Goal: Task Accomplishment & Management: Manage account settings

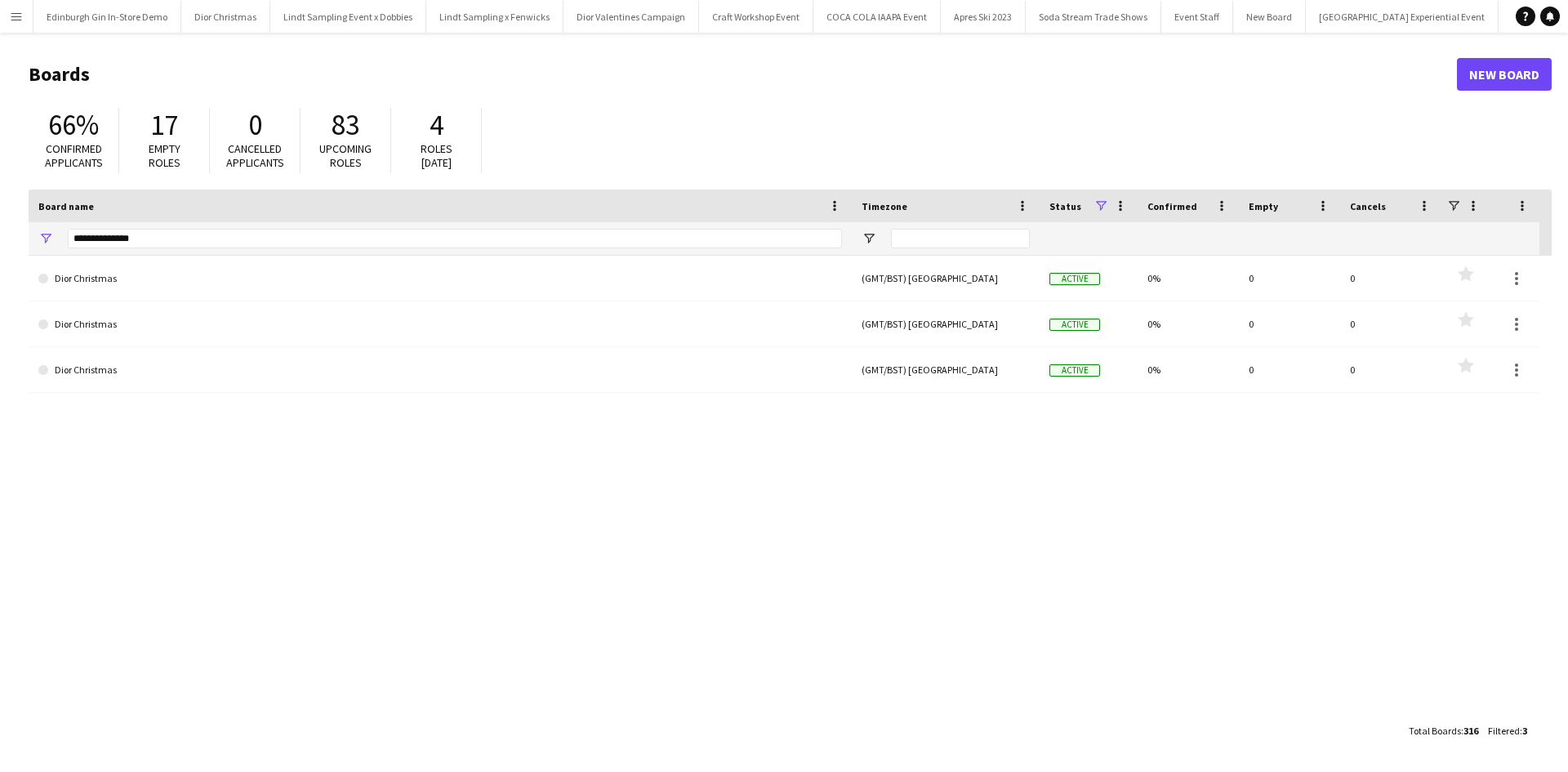
click at [17, 24] on button "Menu" at bounding box center [16, 16] width 32 height 32
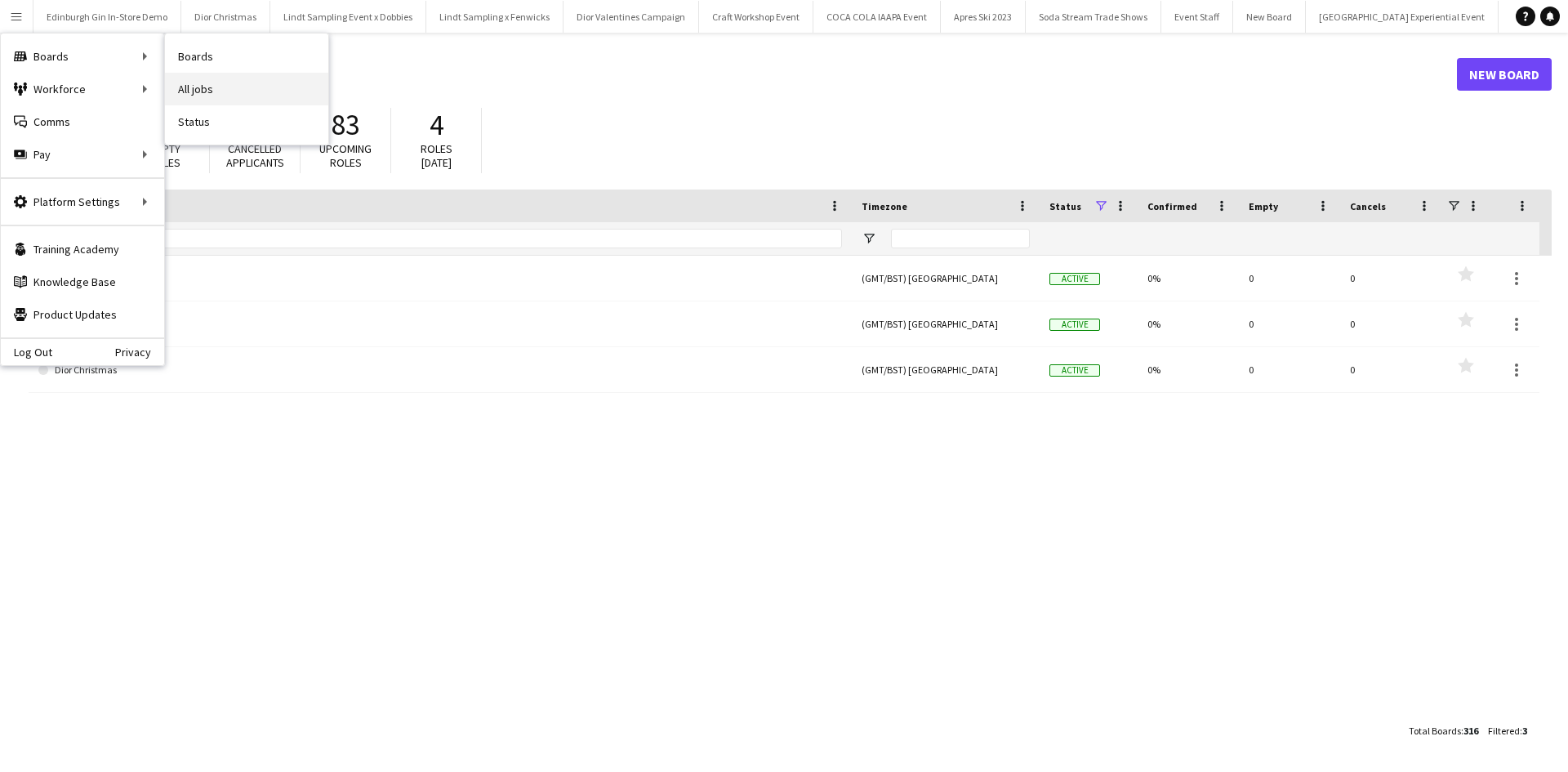
click at [201, 86] on link "All jobs" at bounding box center [246, 89] width 163 height 32
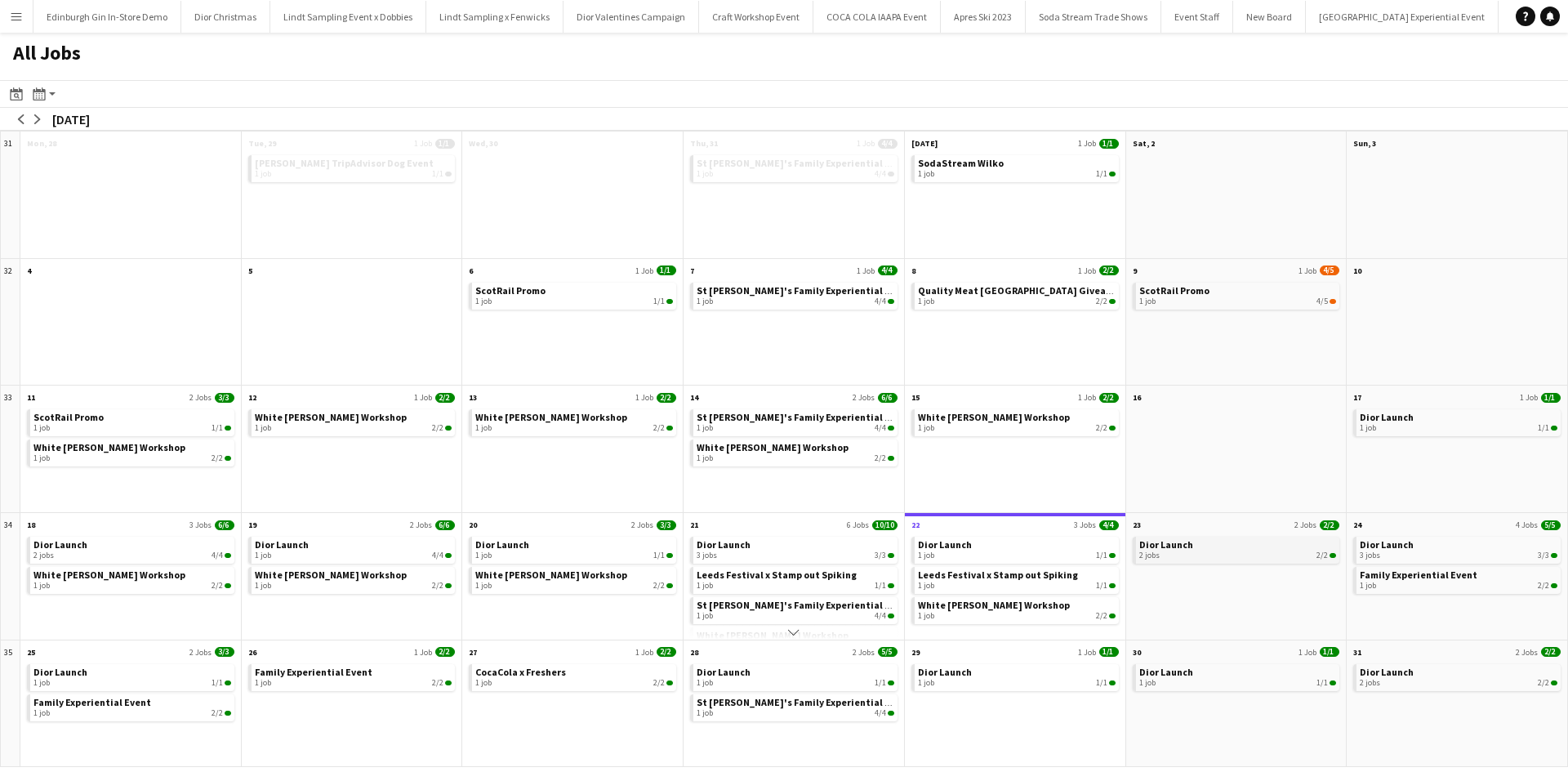
click at [1170, 542] on span "Dior Launch" at bounding box center [1166, 544] width 54 height 12
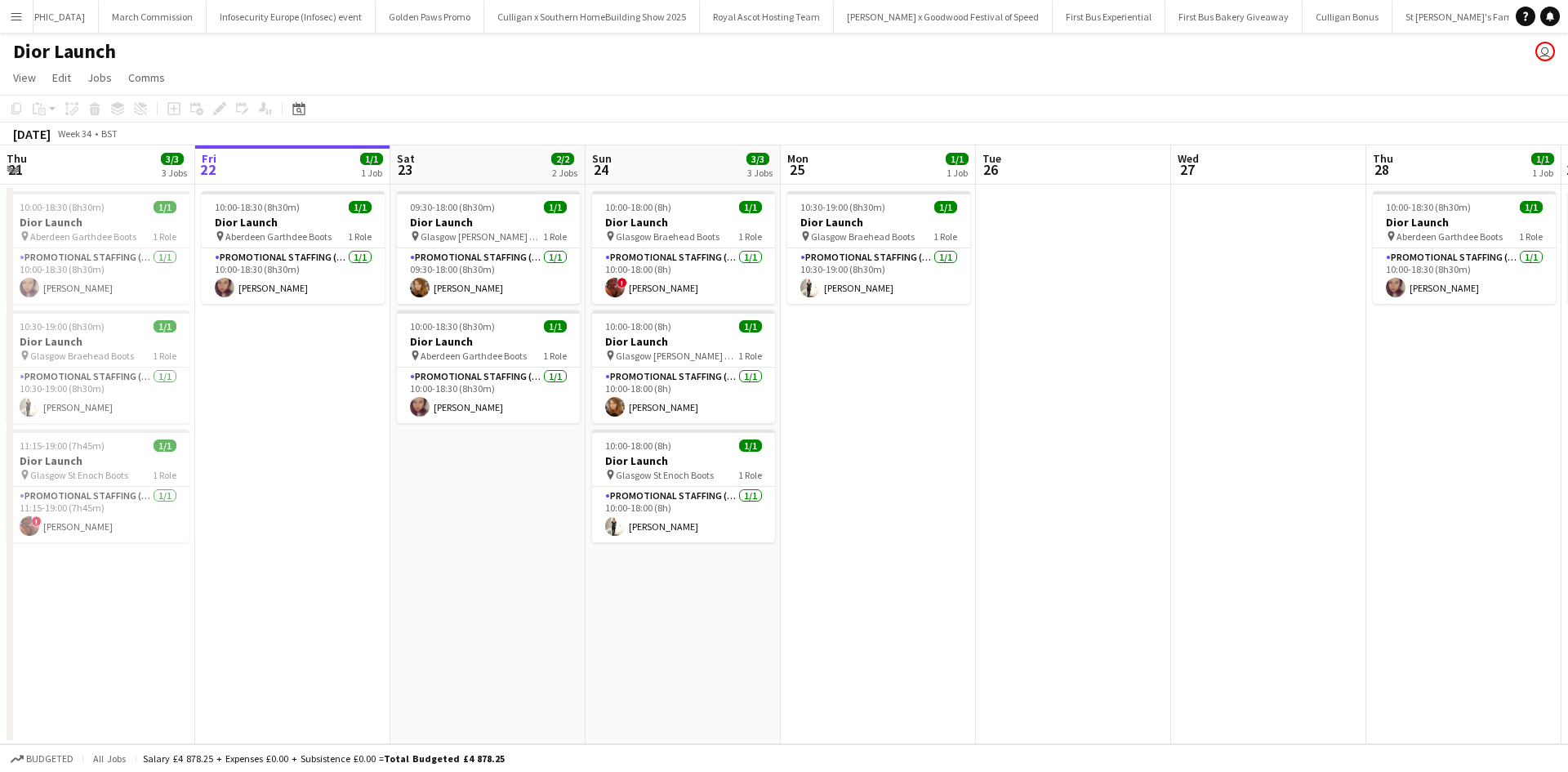
scroll to position [0, 15861]
click at [730, 271] on app-card-role "Promotional Staffing (Sales Staff) 1/1 10:00-18:00 (8h) ! Delphine Mwiseneza" at bounding box center [684, 276] width 183 height 55
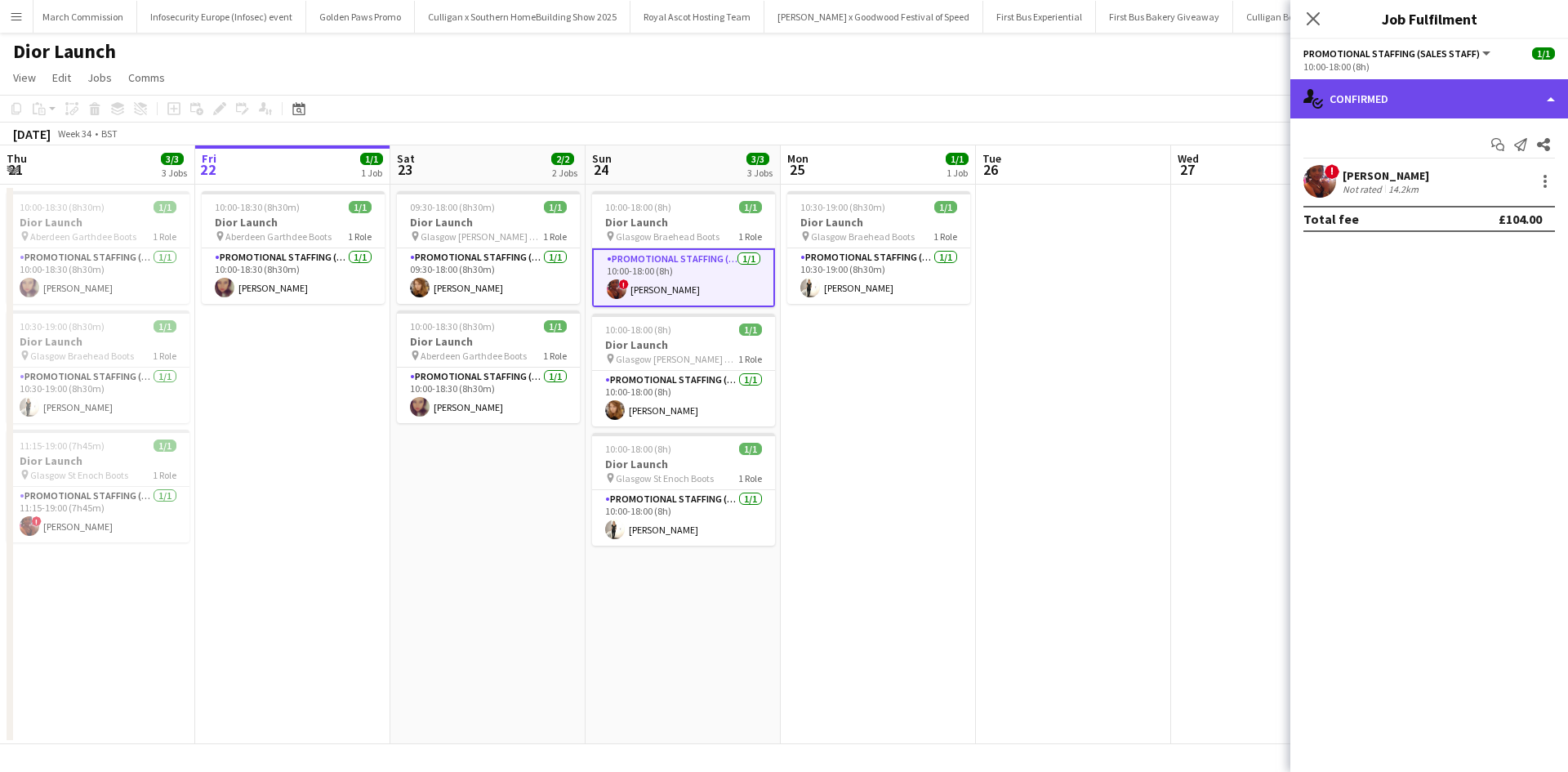
click at [1364, 112] on div "single-neutral-actions-check-2 Confirmed" at bounding box center [1429, 98] width 278 height 39
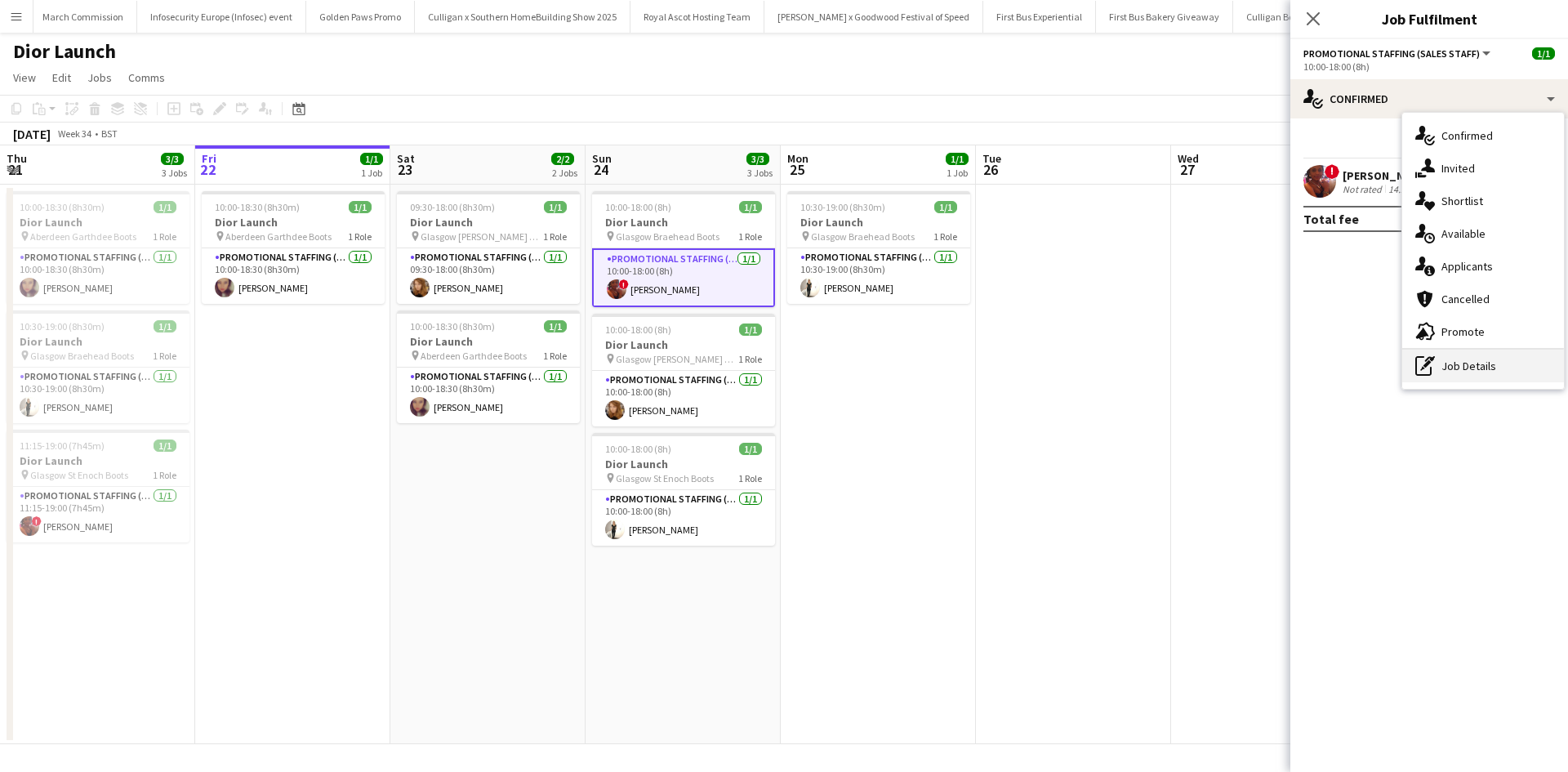
click at [1501, 362] on div "pen-write Job Details" at bounding box center [1483, 365] width 162 height 32
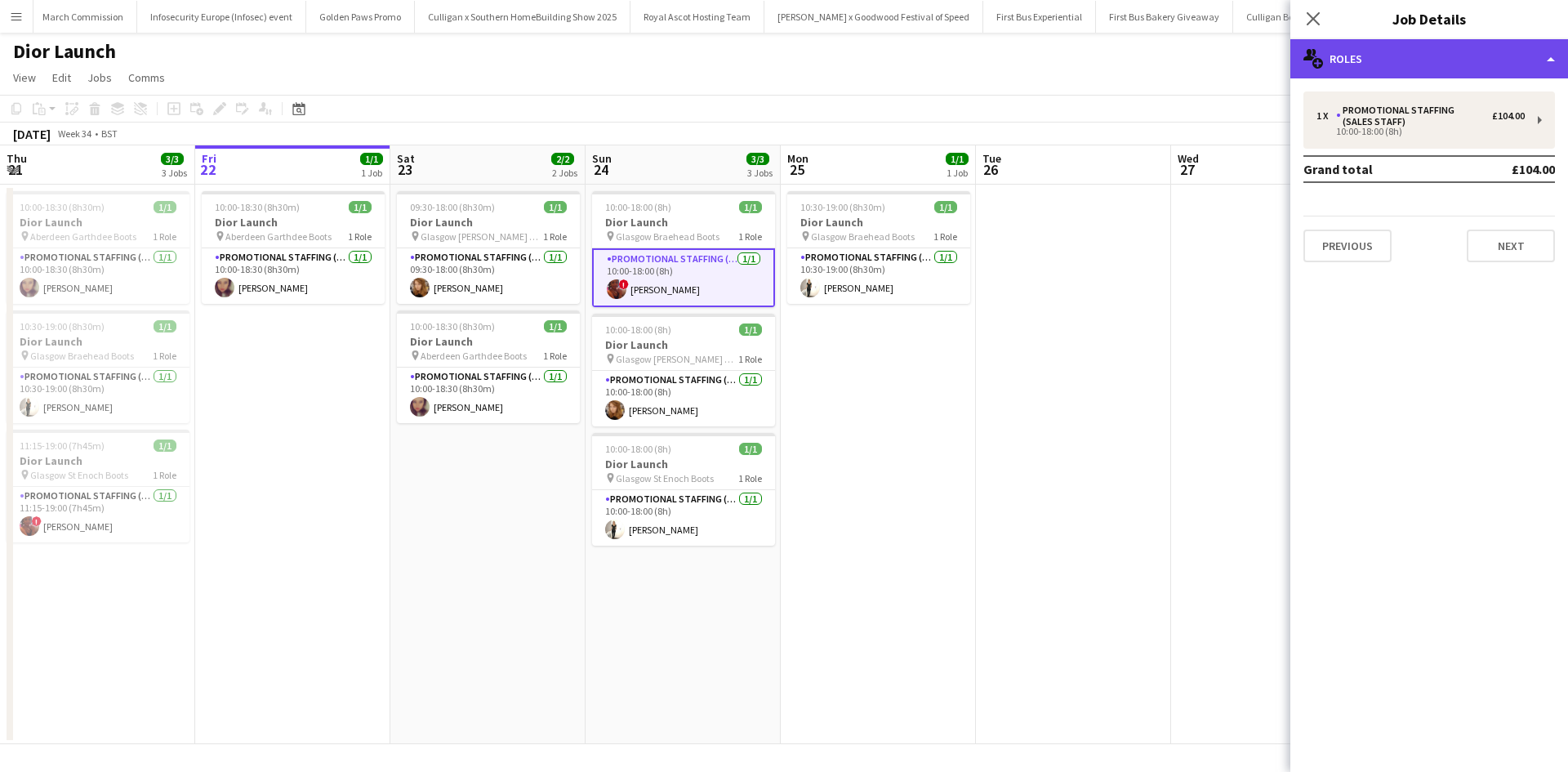
click at [1390, 73] on div "multiple-users-add Roles" at bounding box center [1429, 58] width 278 height 39
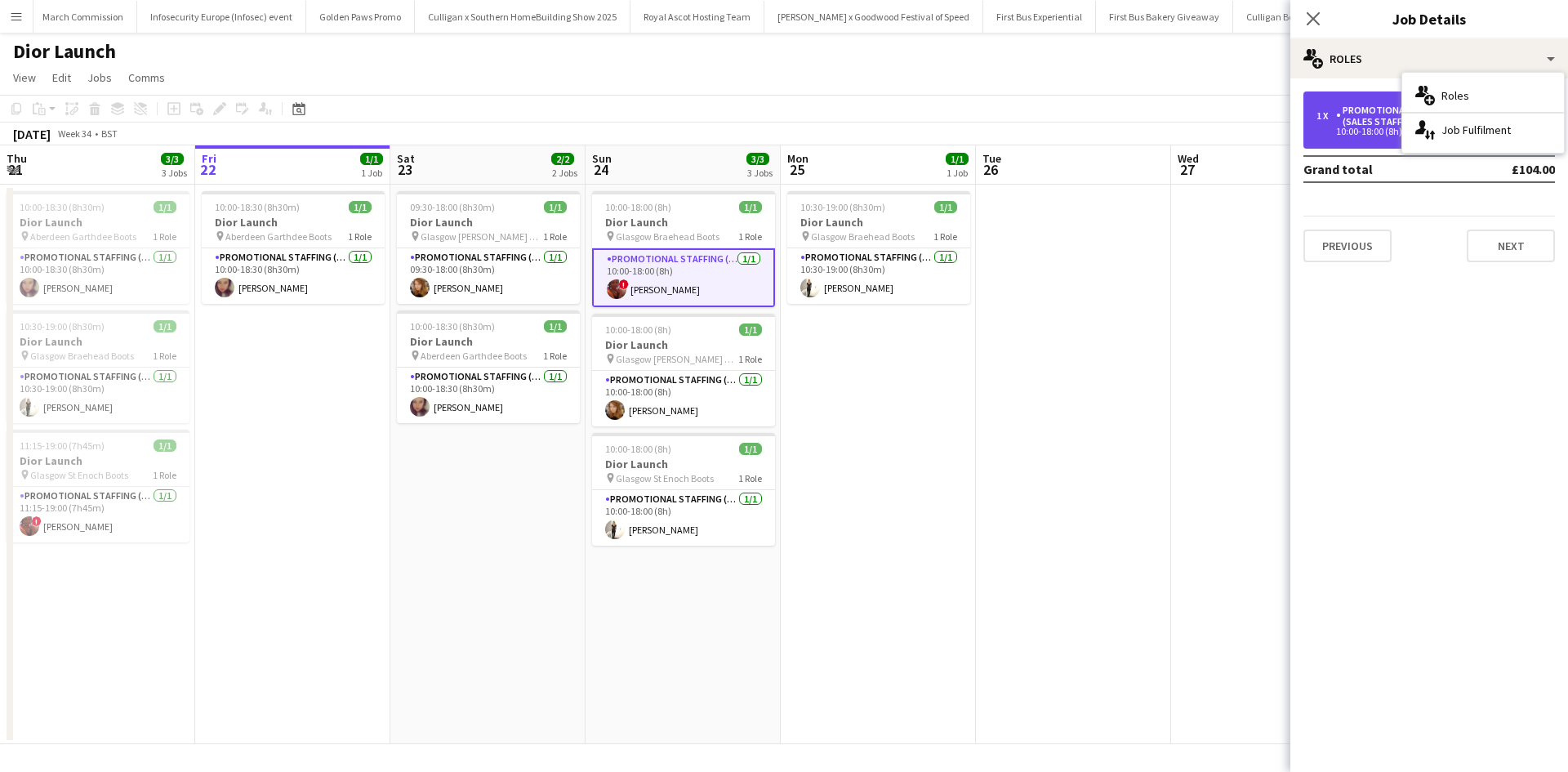
click at [1369, 109] on div "Promotional Staffing (Sales Staff)" at bounding box center [1414, 116] width 156 height 23
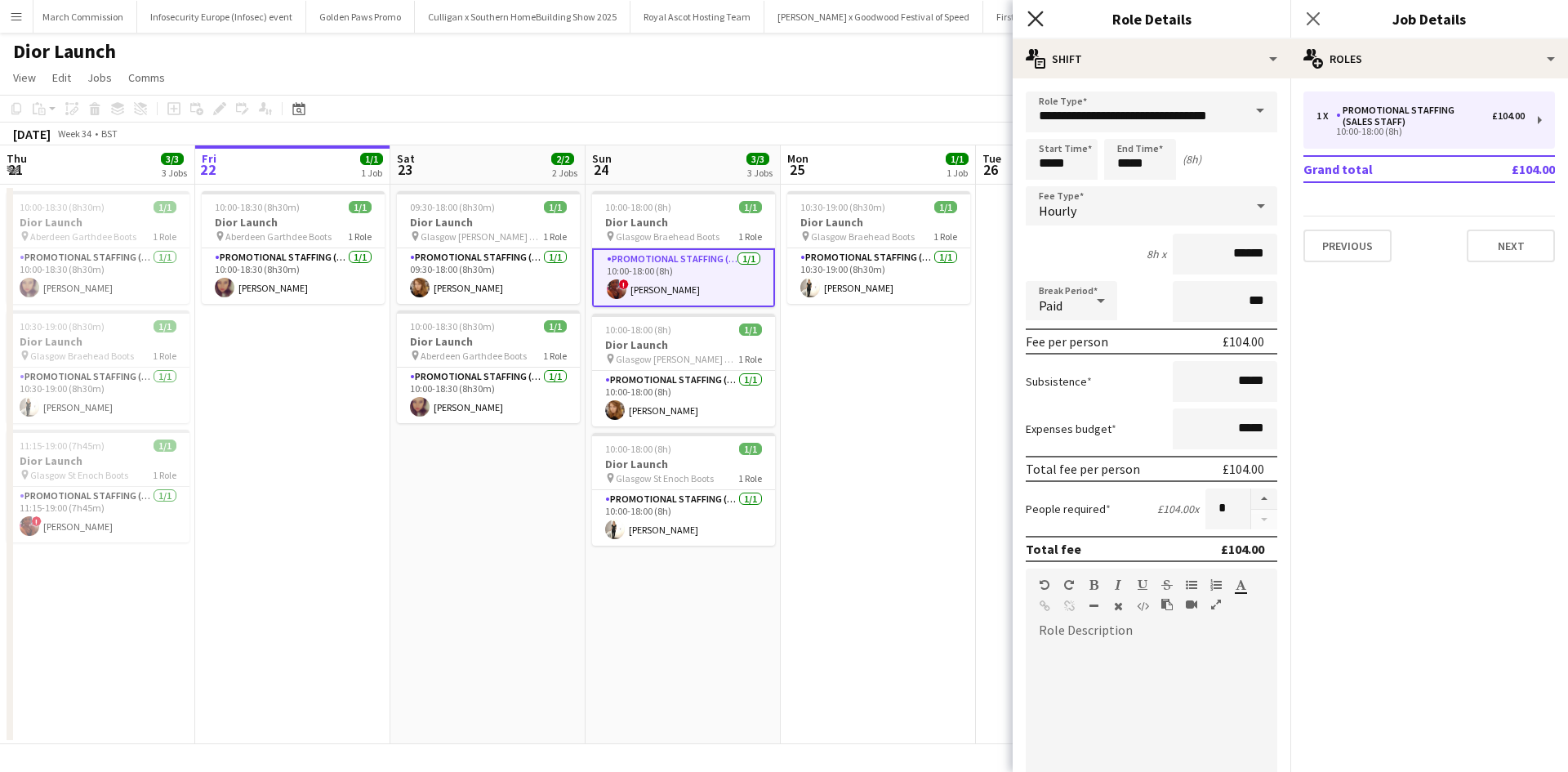
click at [1040, 10] on icon "Close pop-in" at bounding box center [1035, 18] width 15 height 15
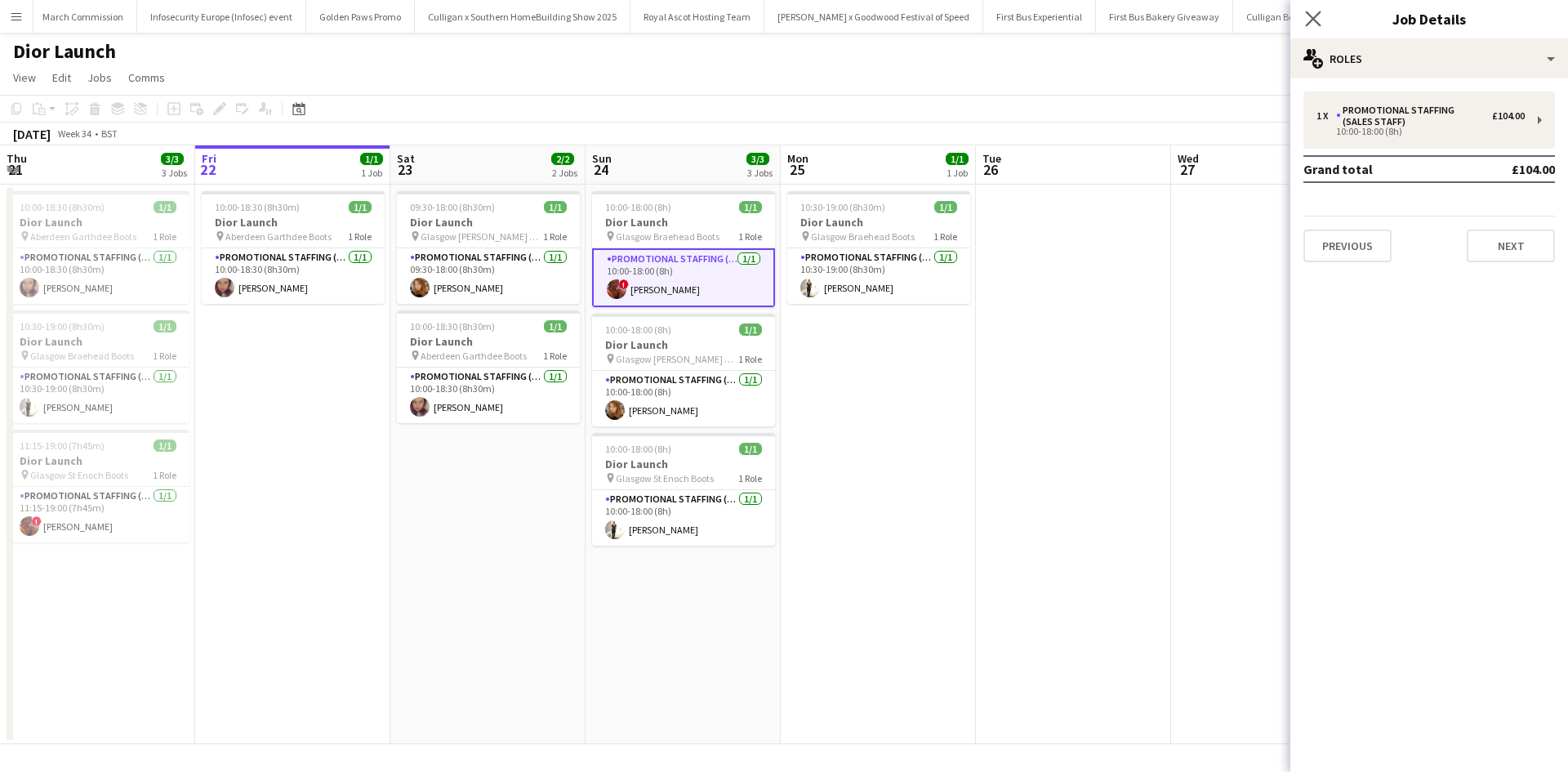
click at [1309, 27] on app-icon "Close pop-in" at bounding box center [1313, 19] width 24 height 24
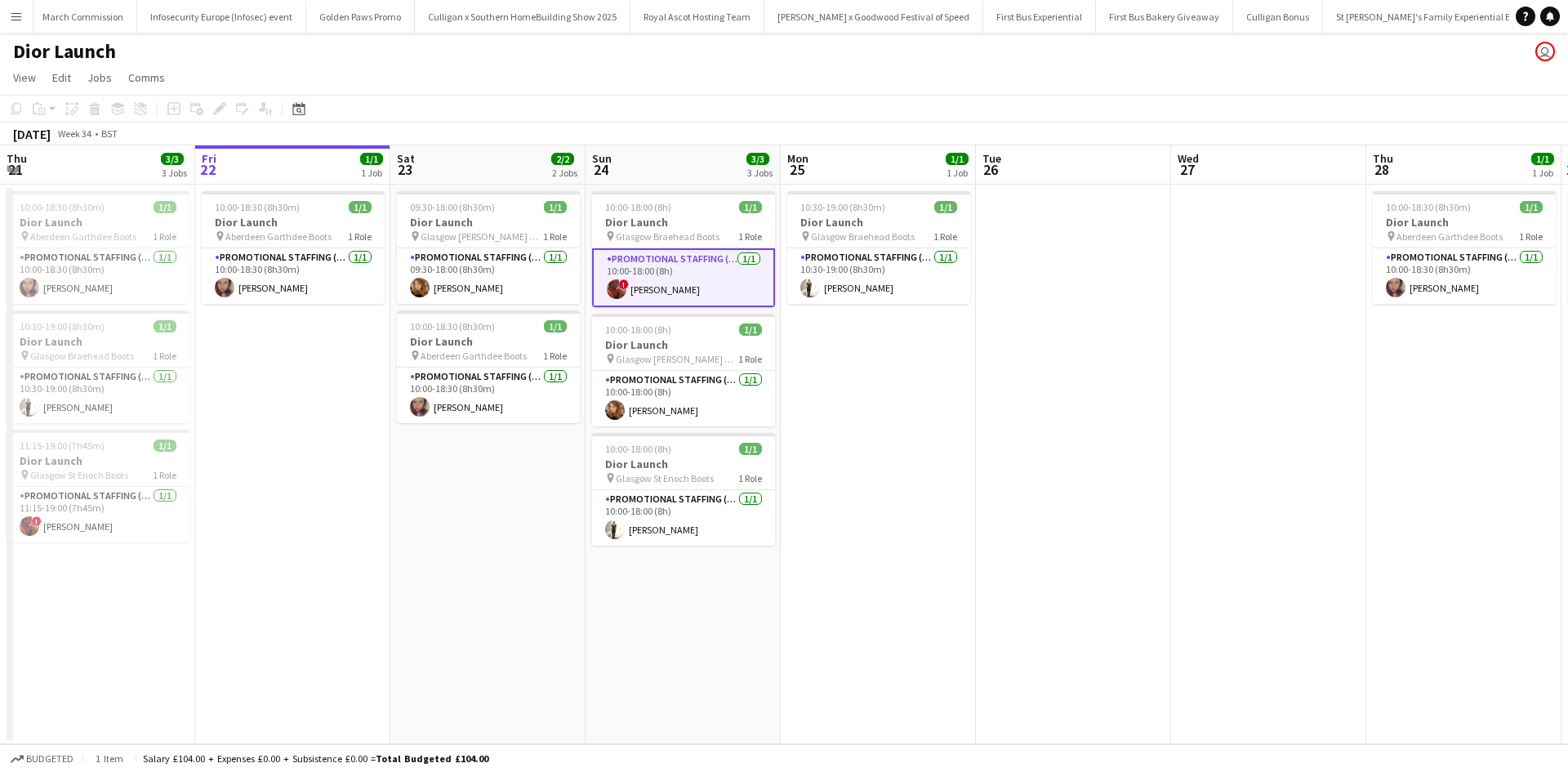
click at [1127, 436] on app-date-cell at bounding box center [1073, 464] width 196 height 559
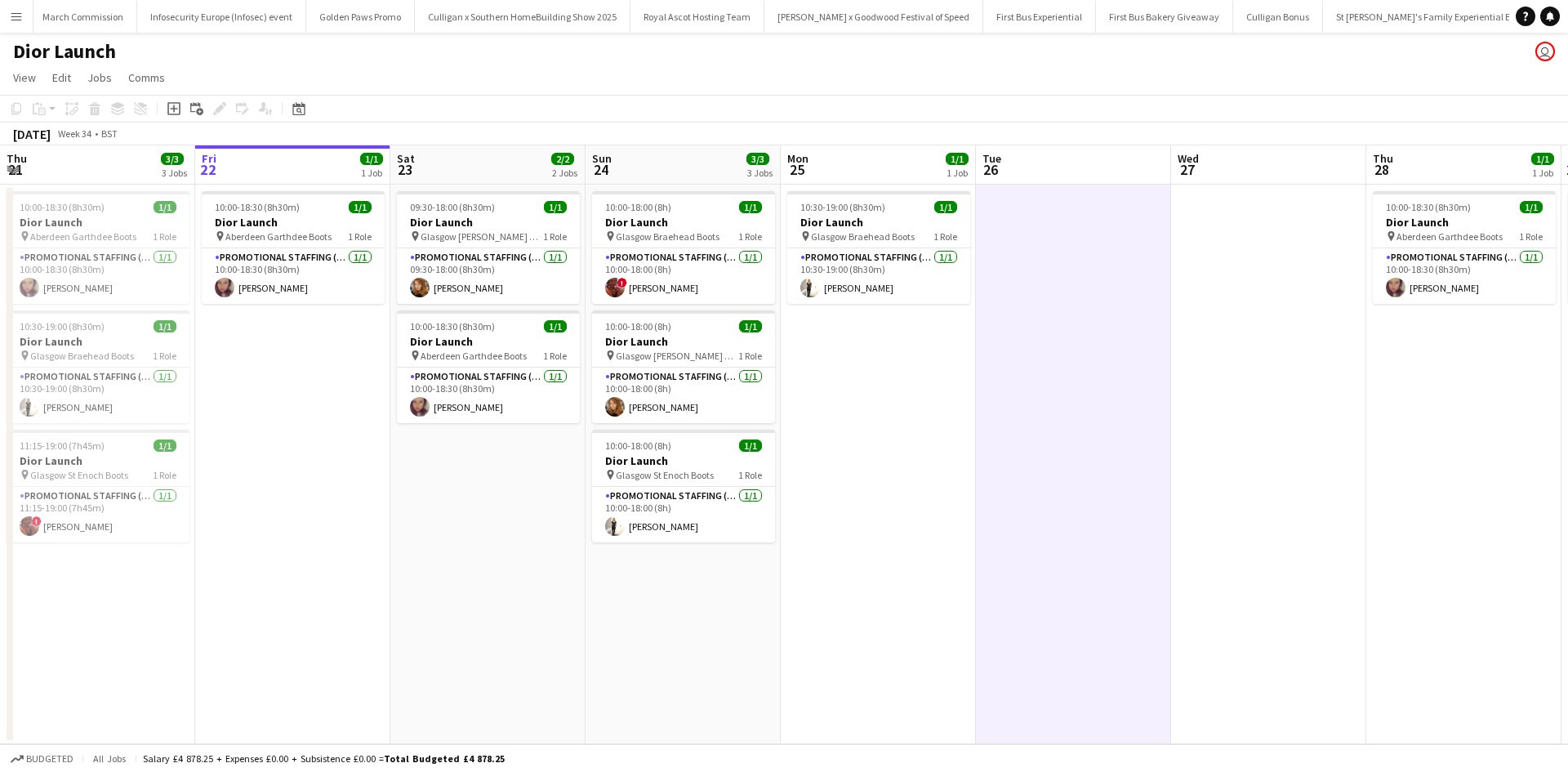
click at [8, 18] on button "Menu" at bounding box center [16, 16] width 32 height 32
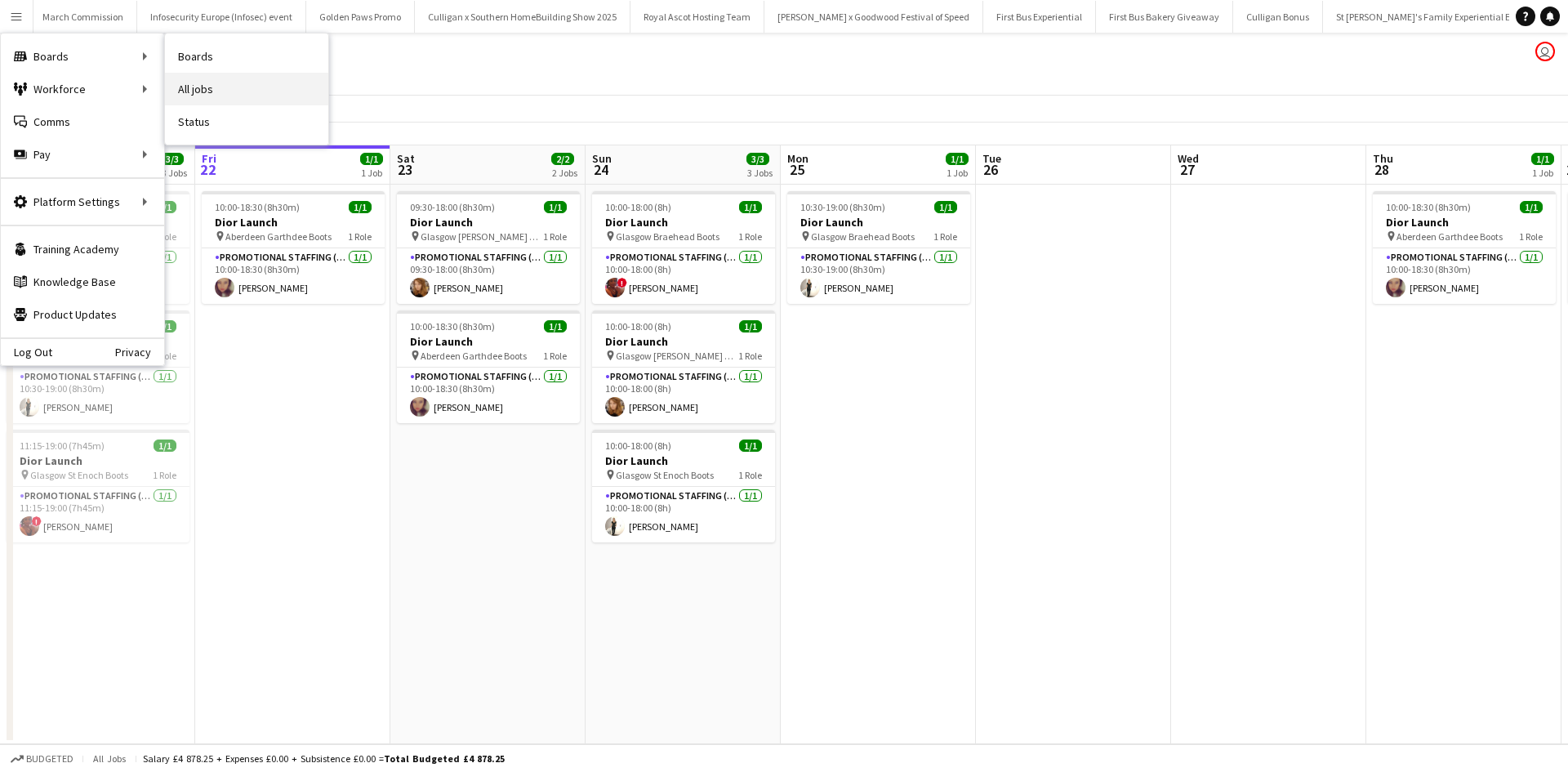
click at [220, 82] on link "All jobs" at bounding box center [246, 89] width 163 height 32
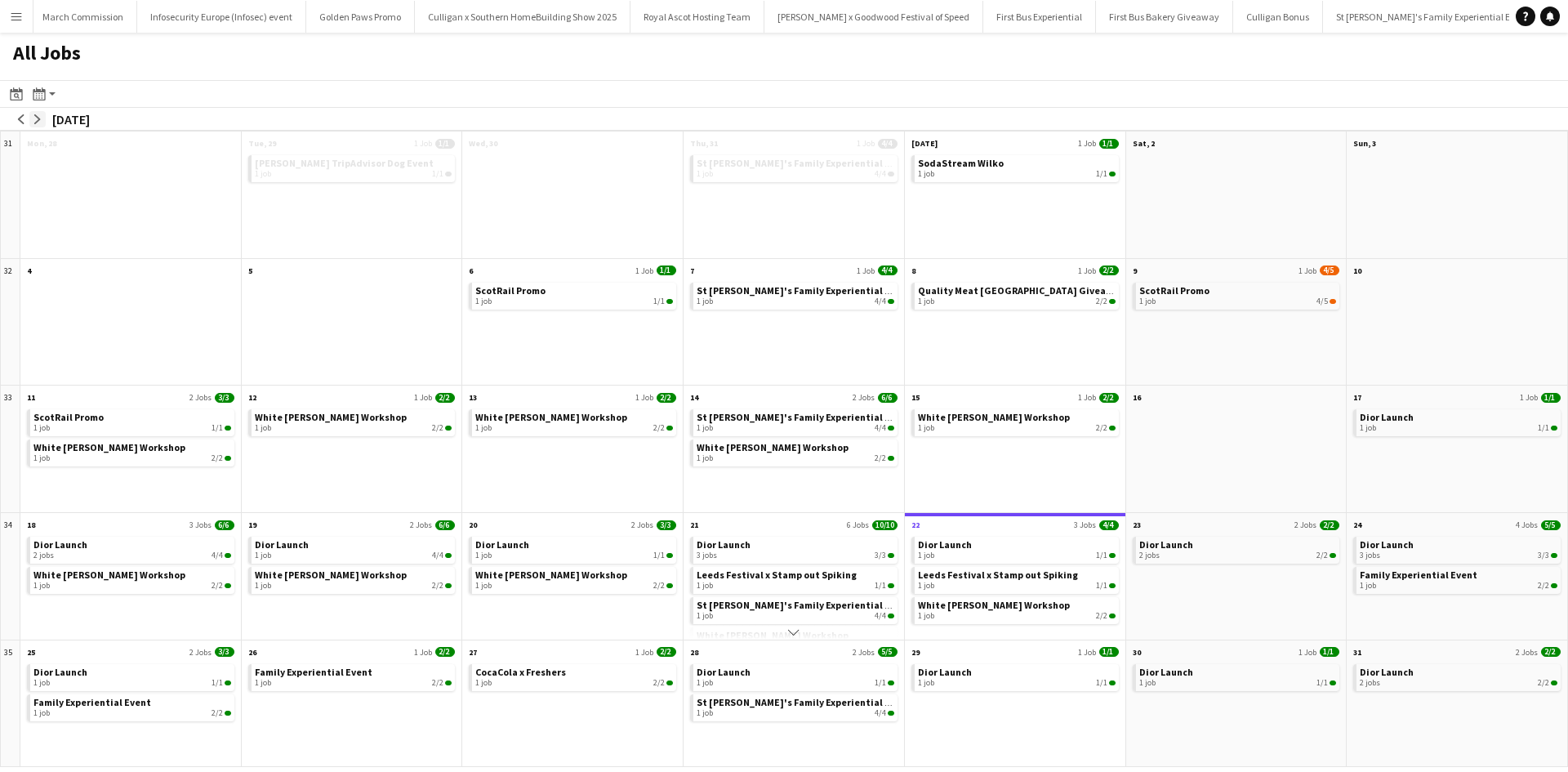
click at [42, 115] on app-icon "arrow-right" at bounding box center [37, 119] width 10 height 10
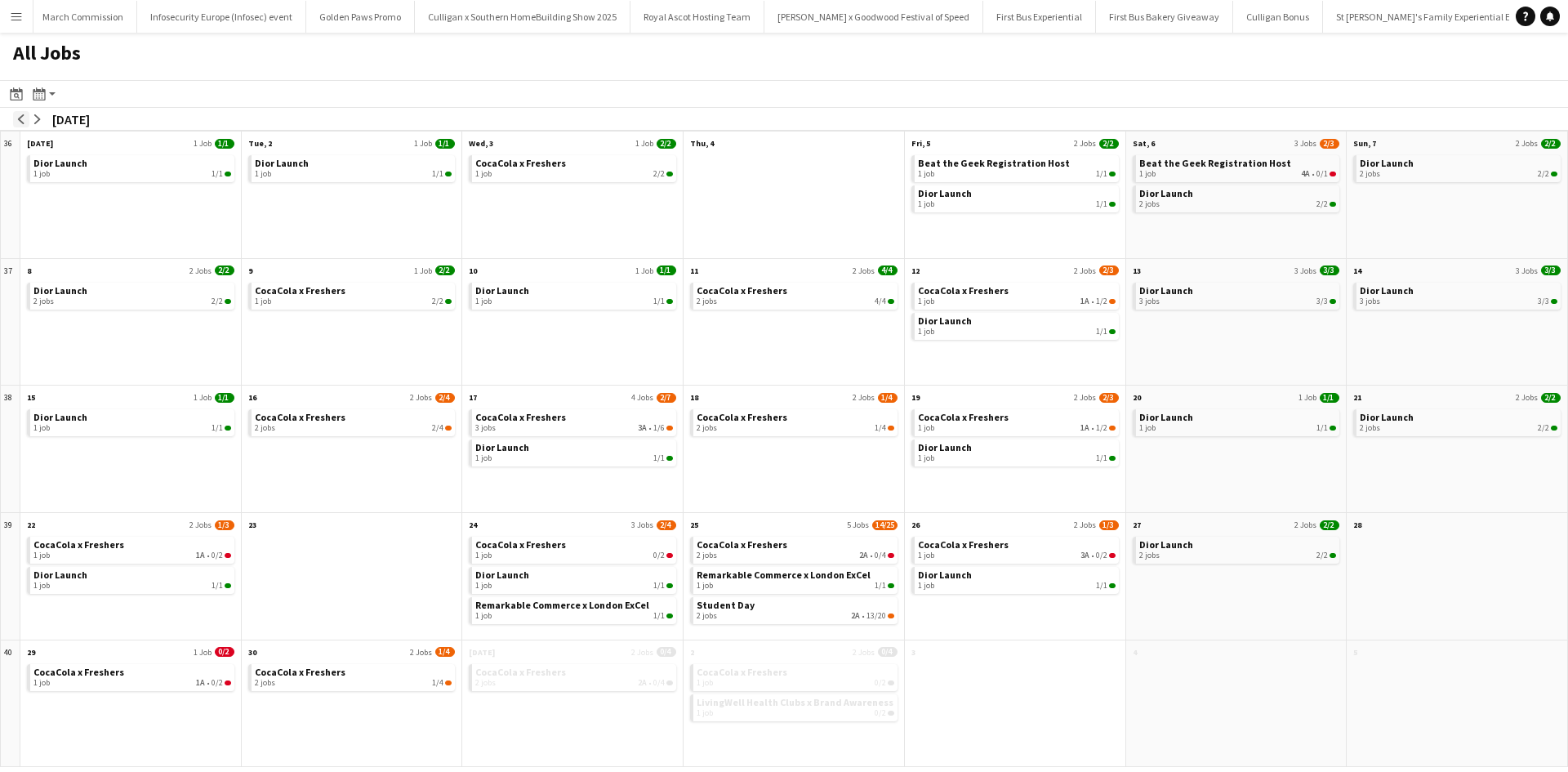
click at [23, 121] on app-icon "arrow-left" at bounding box center [21, 119] width 10 height 10
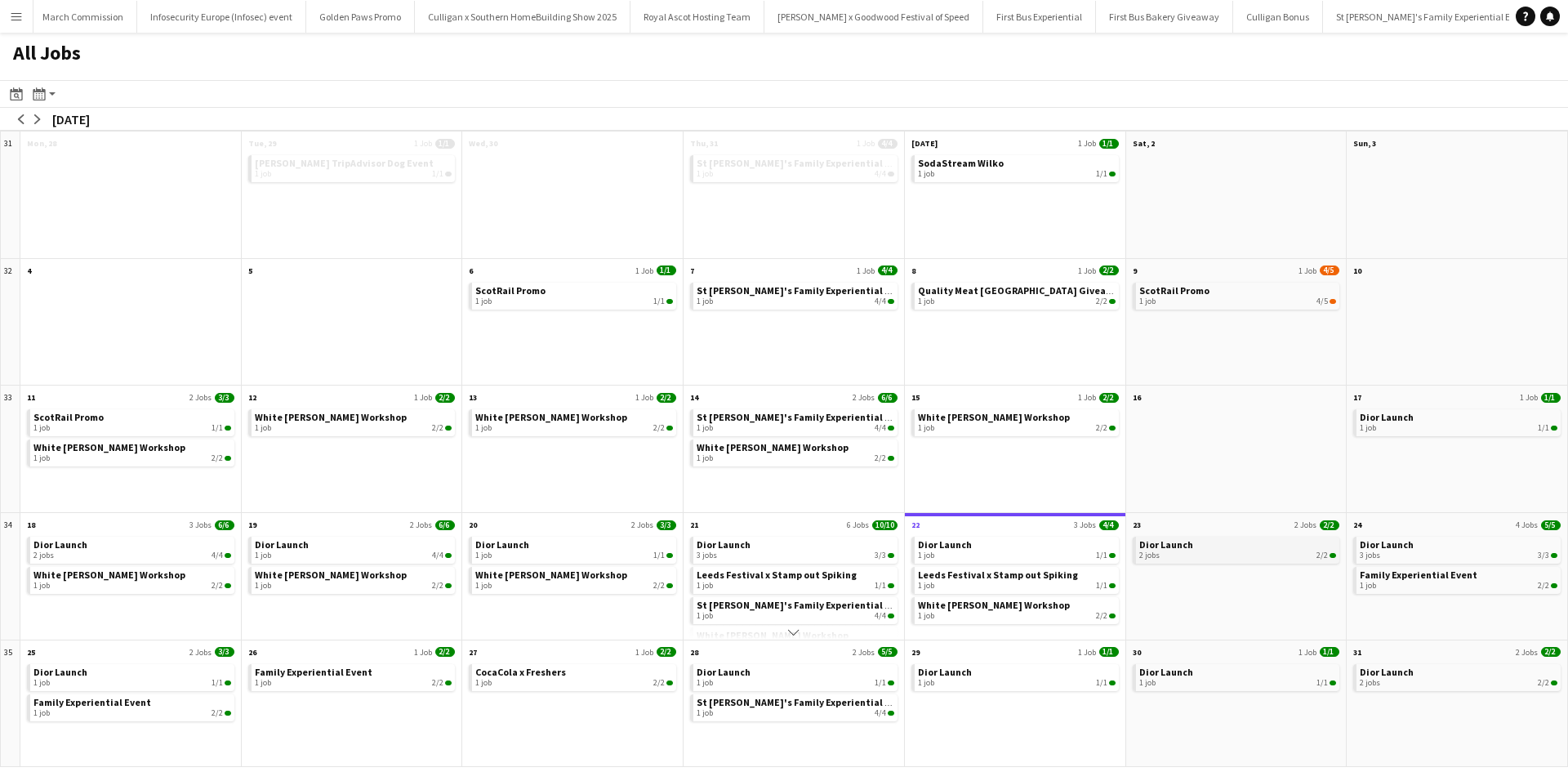
click at [1192, 559] on div "2 jobs 2/2" at bounding box center [1237, 555] width 197 height 10
click at [1477, 421] on link "Dior Launch 1 job 1/1" at bounding box center [1457, 421] width 197 height 24
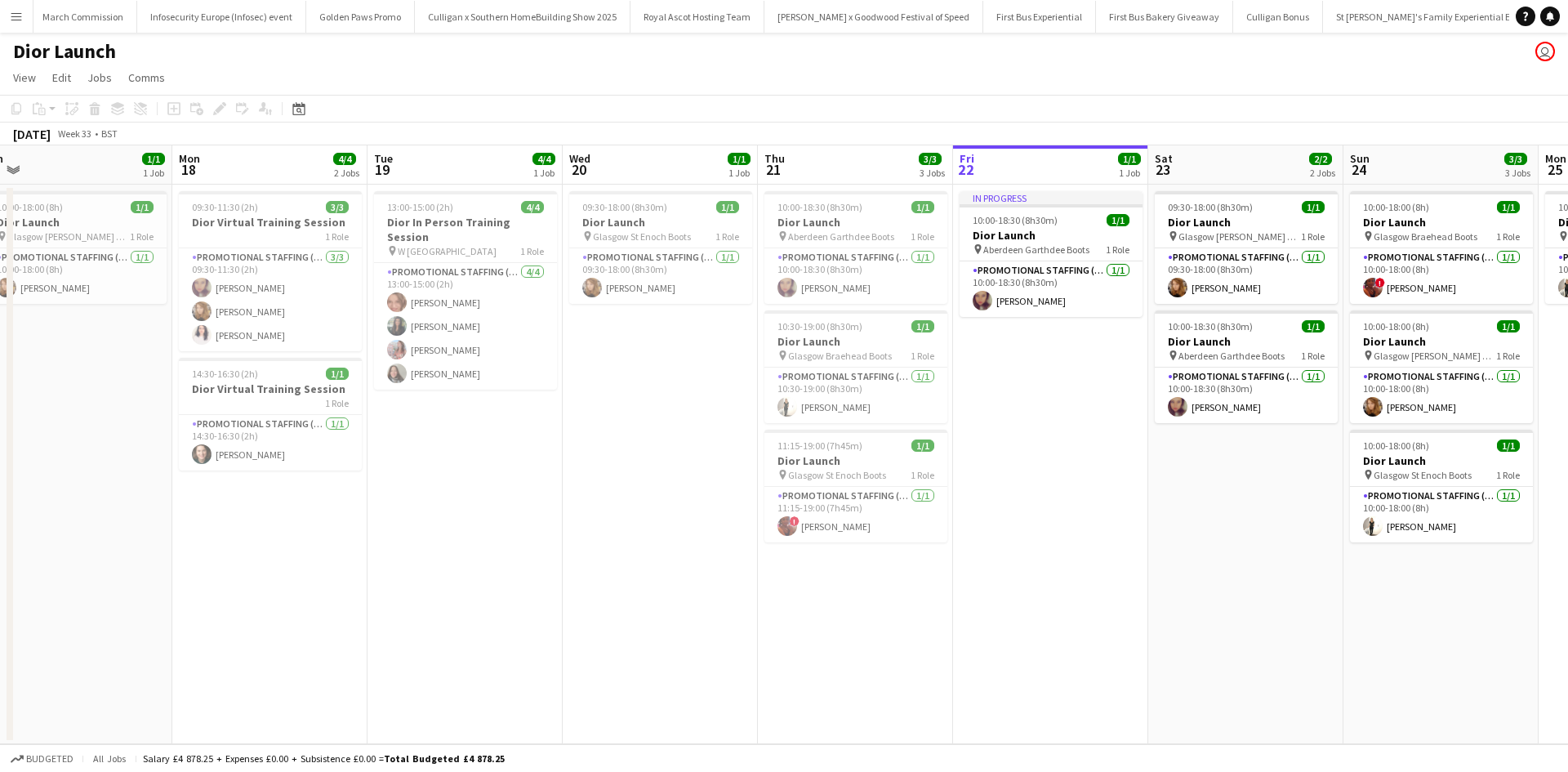
scroll to position [0, 483]
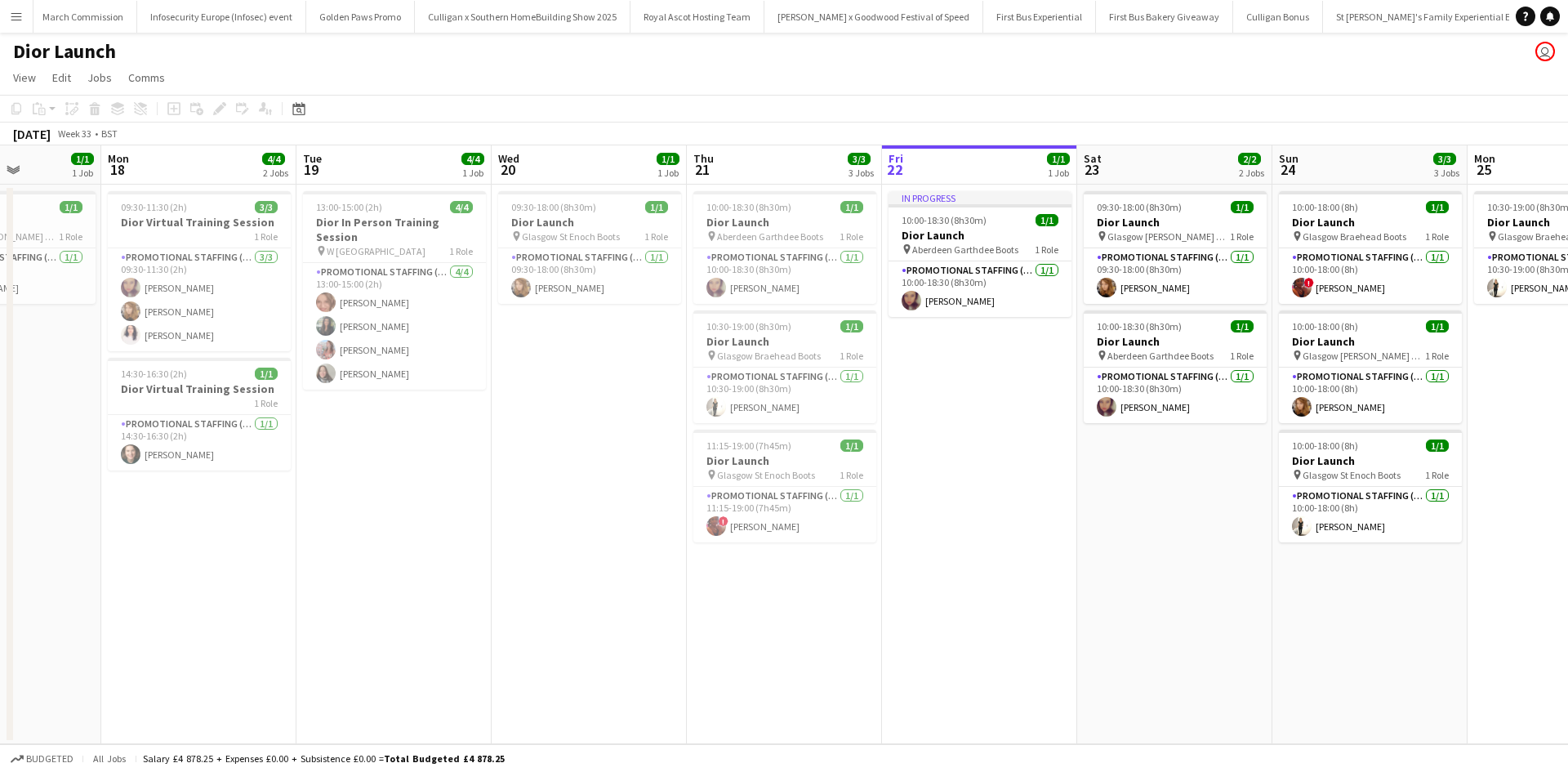
drag, startPoint x: 334, startPoint y: 571, endPoint x: 1177, endPoint y: 599, distance: 843.5
click at [1217, 579] on app-calendar-viewport "Fri 15 Sat 16 Sun 17 1/1 1 Job Mon 18 4/4 2 Jobs Tue 19 4/4 1 Job Wed 20 1/1 1 …" at bounding box center [784, 445] width 1568 height 599
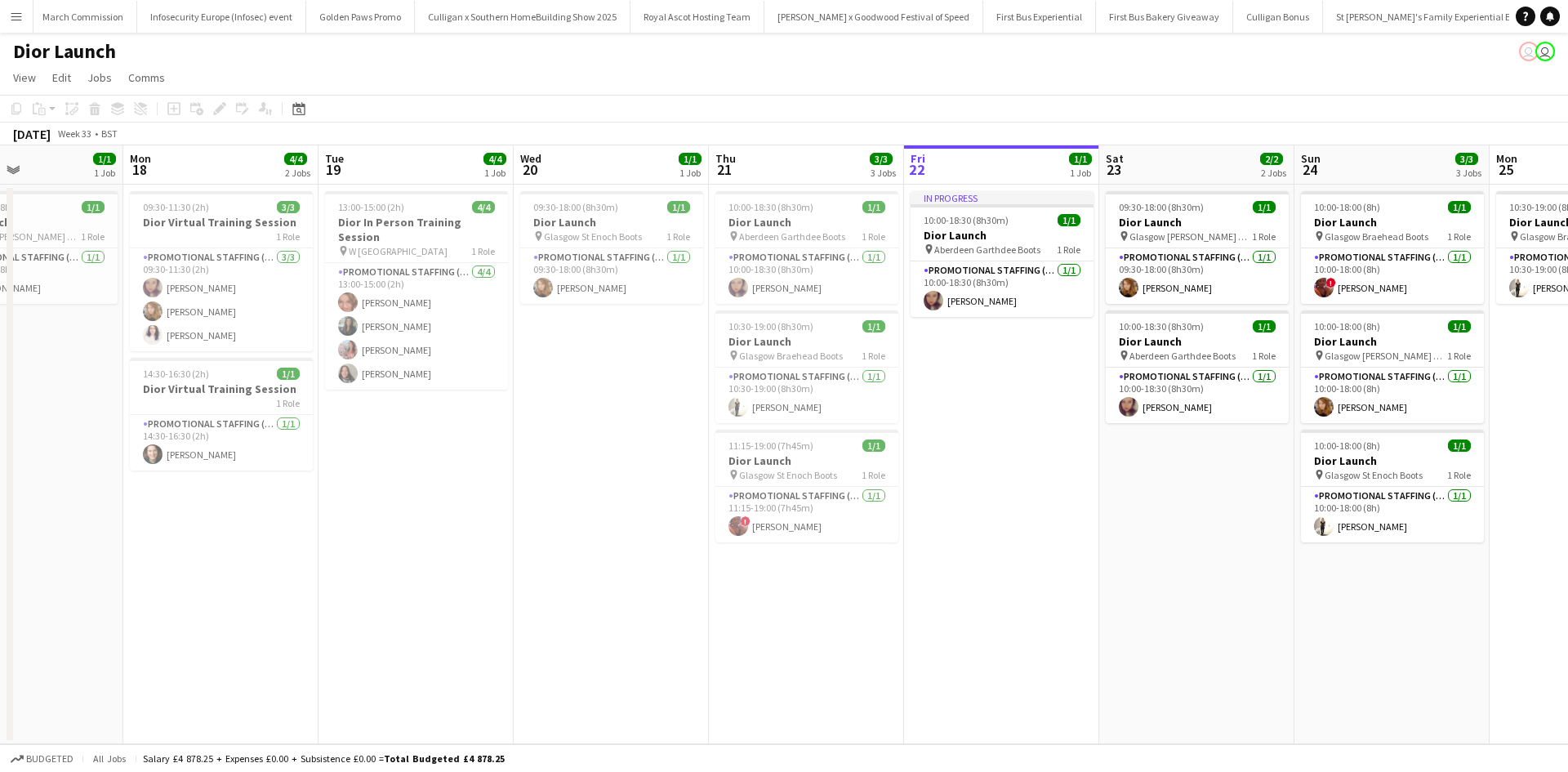
scroll to position [0, 441]
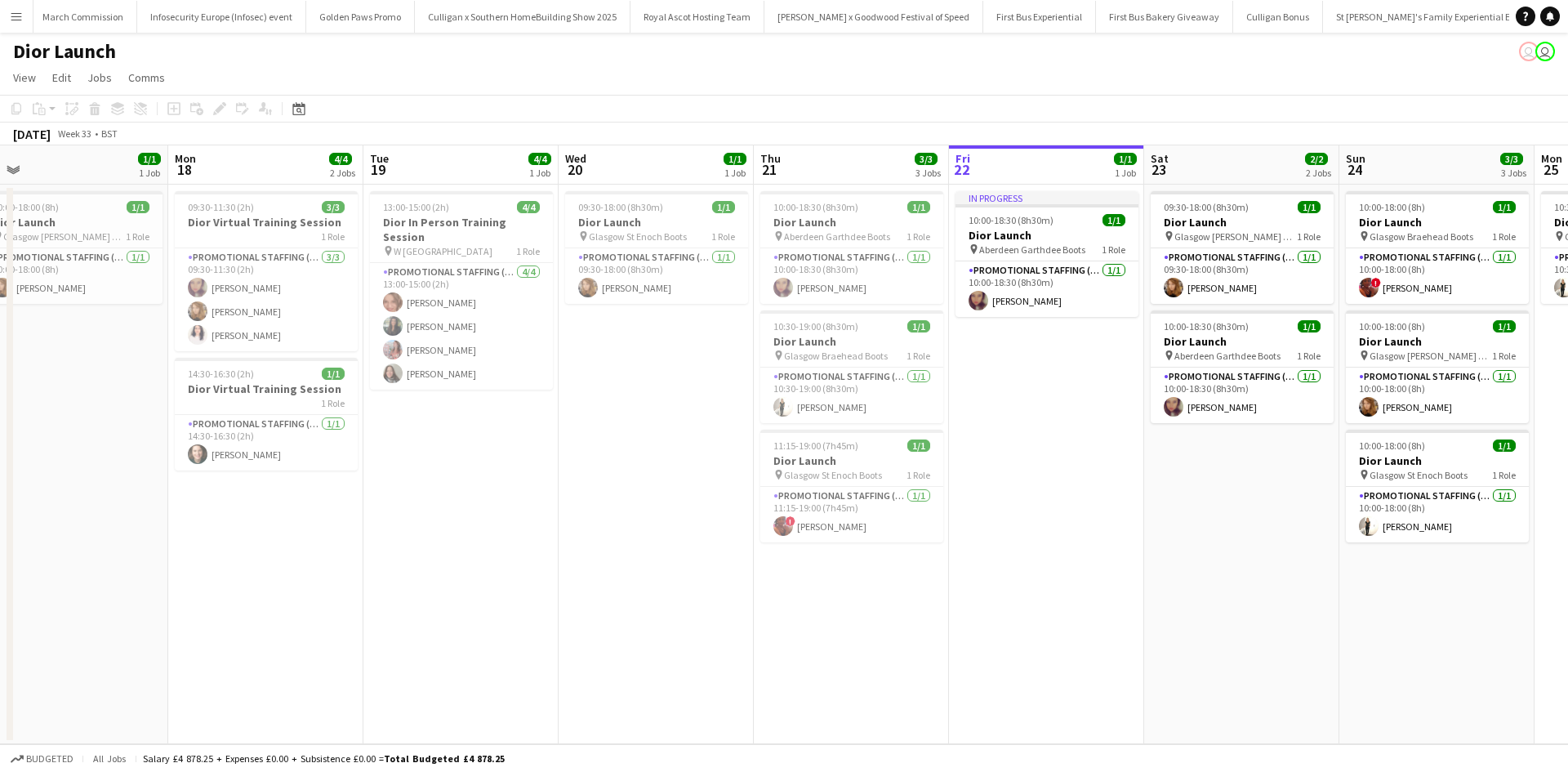
drag, startPoint x: 281, startPoint y: 586, endPoint x: 1402, endPoint y: 532, distance: 1122.3
click at [1401, 533] on app-calendar-viewport "Fri 15 Sat 16 Sun 17 1/1 1 Job Mon 18 4/4 2 Jobs Tue 19 4/4 1 Job Wed 20 1/1 1 …" at bounding box center [784, 445] width 1568 height 599
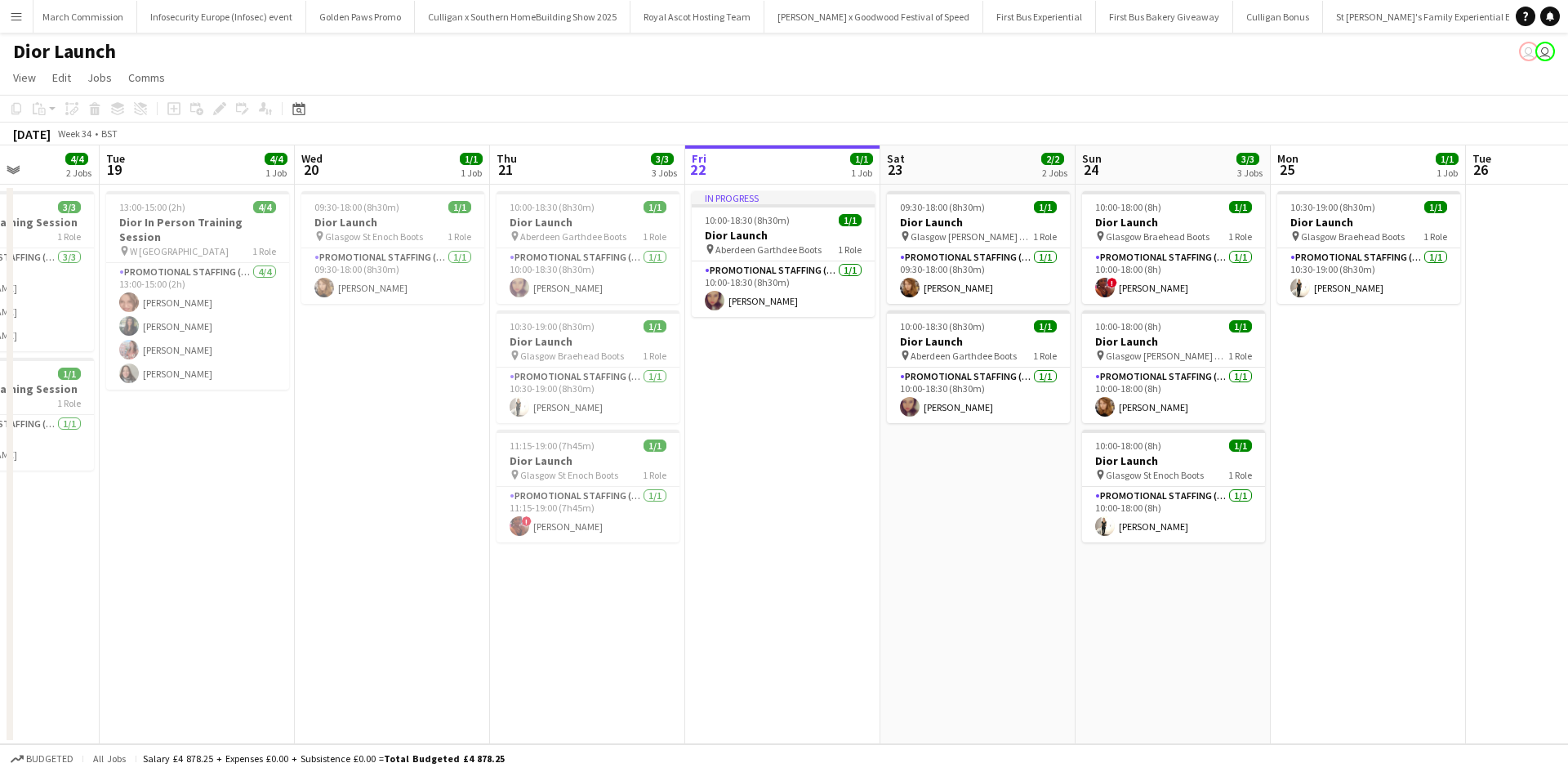
drag, startPoint x: 1013, startPoint y: 562, endPoint x: 273, endPoint y: 482, distance: 744.3
click at [279, 484] on app-calendar-viewport "Fri 15 Sat 16 Sun 17 1/1 1 Job Mon 18 4/4 2 Jobs Tue 19 4/4 1 Job Wed 20 1/1 1 …" at bounding box center [784, 445] width 1568 height 599
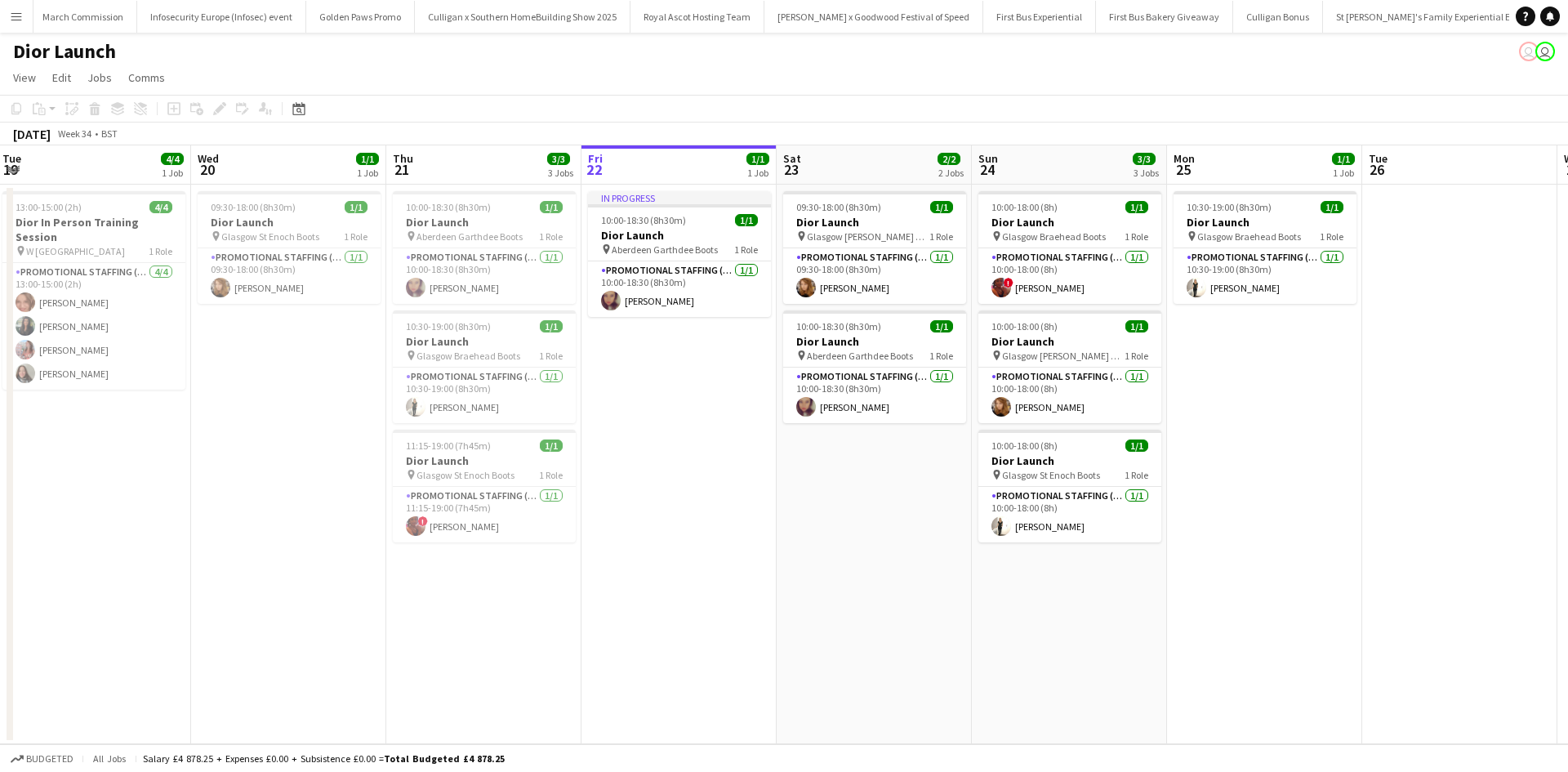
click at [23, 13] on button "Menu" at bounding box center [16, 16] width 32 height 32
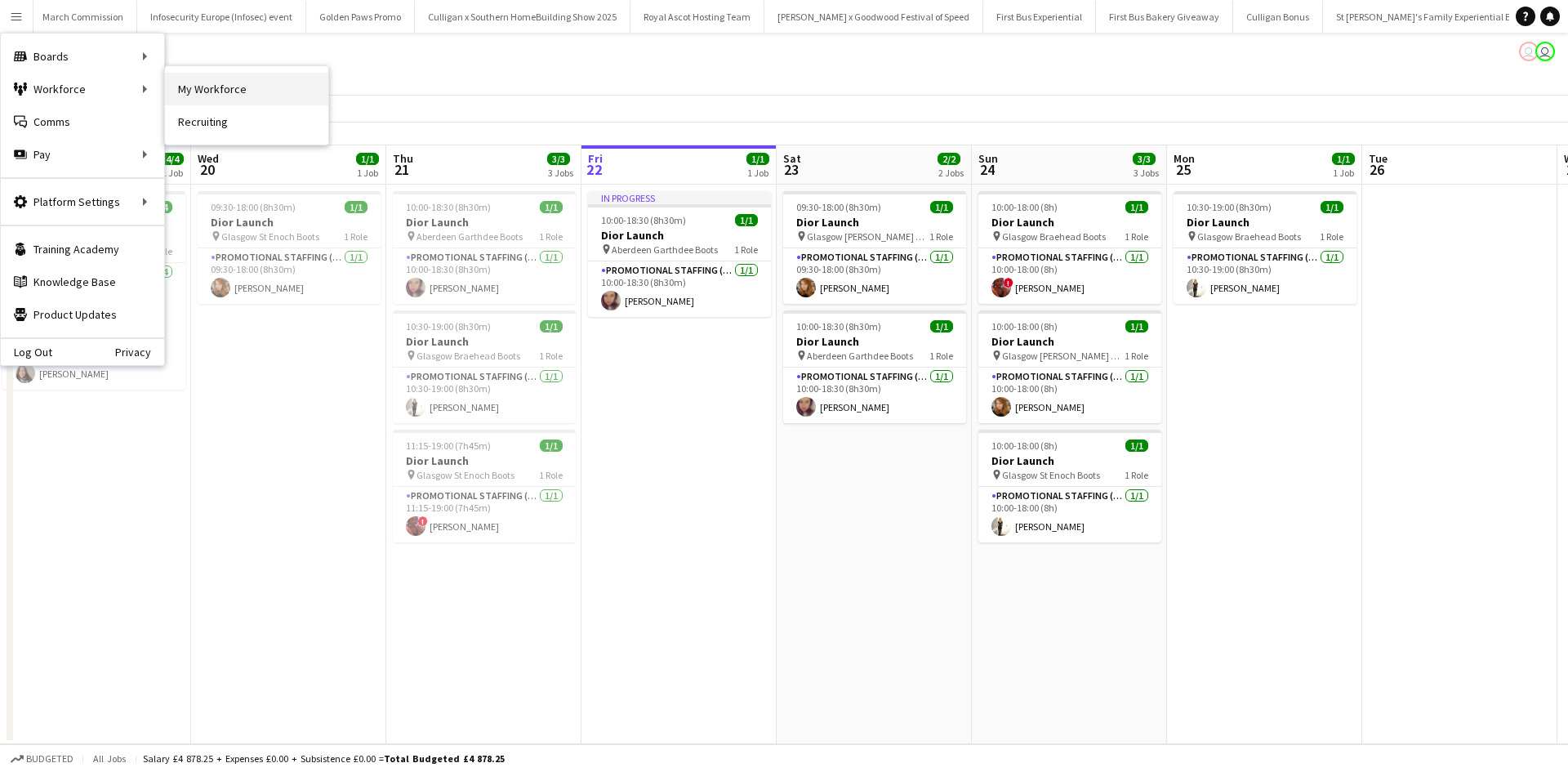
click at [226, 88] on link "My Workforce" at bounding box center [246, 89] width 163 height 32
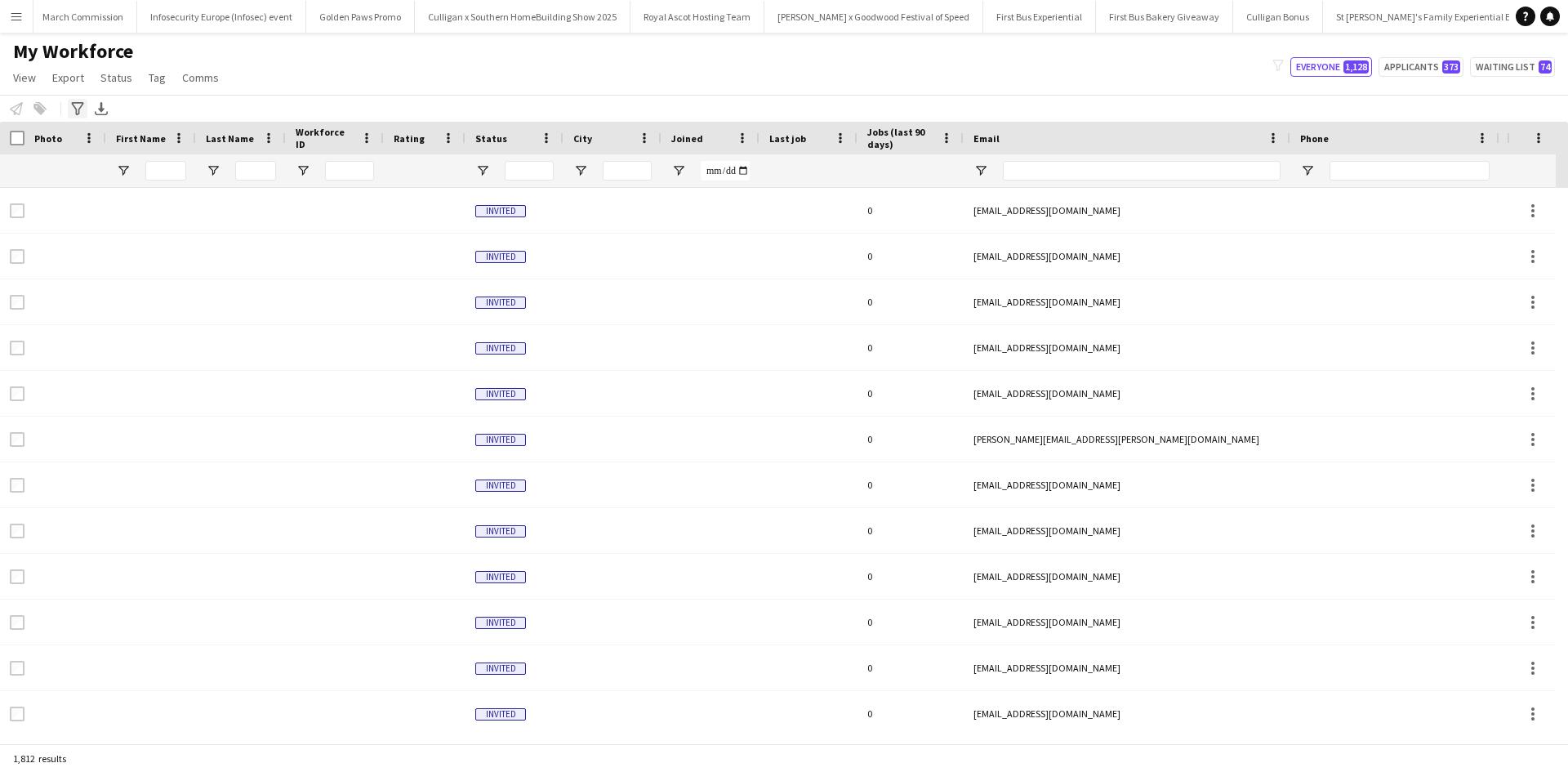
click at [73, 111] on icon "Advanced filters" at bounding box center [77, 109] width 13 height 13
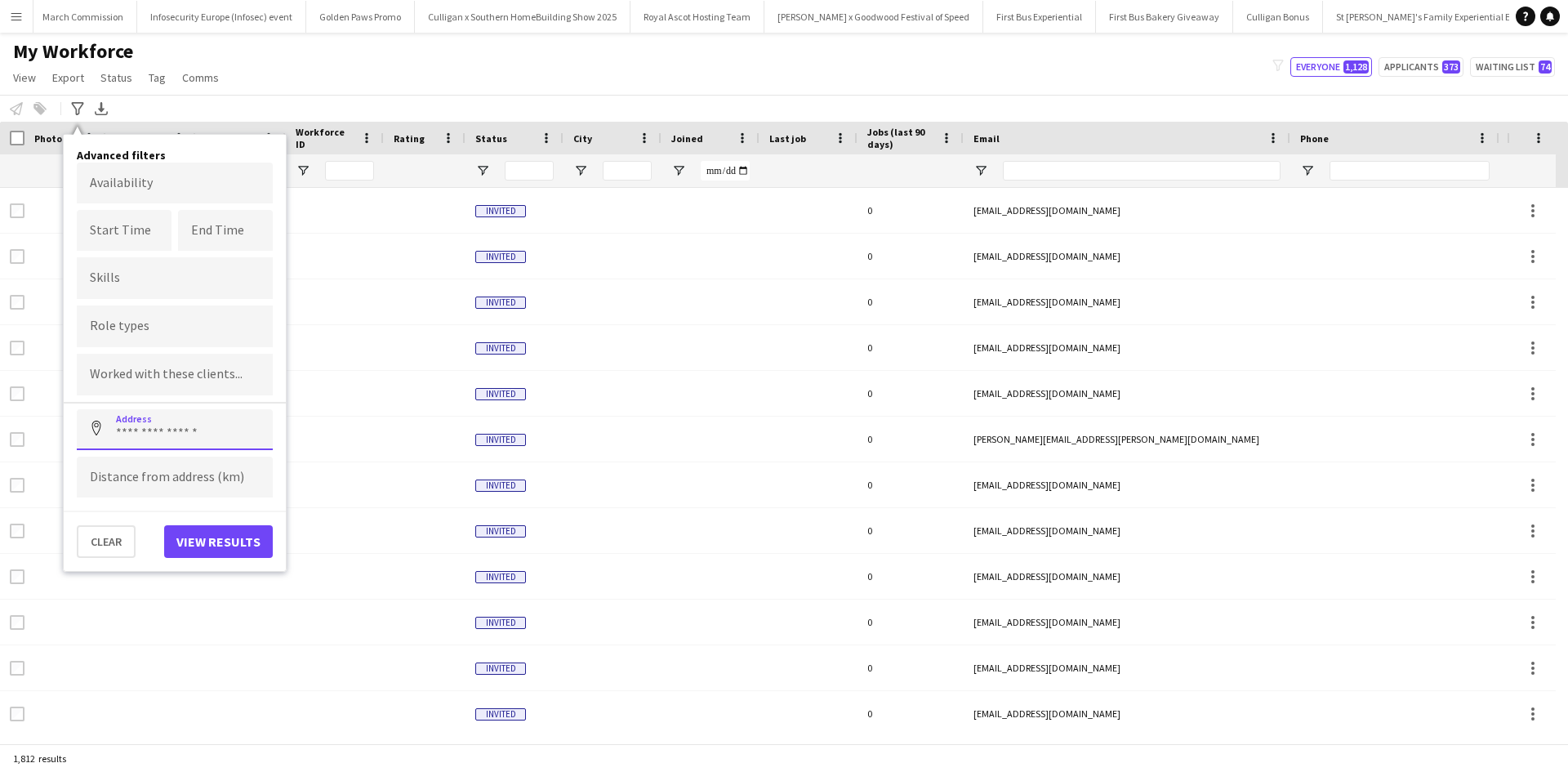
click at [165, 434] on input at bounding box center [174, 429] width 196 height 41
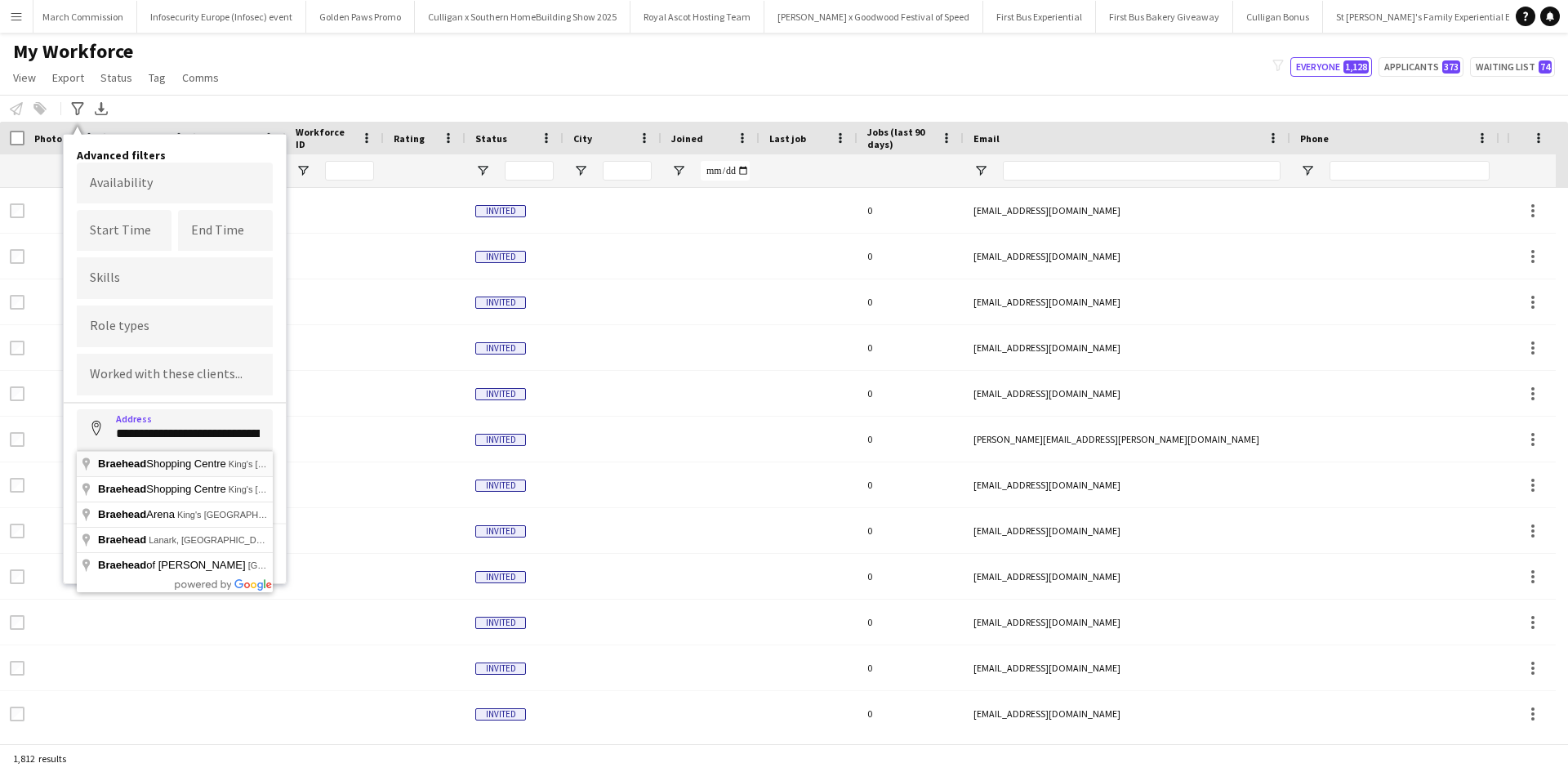
type input "**********"
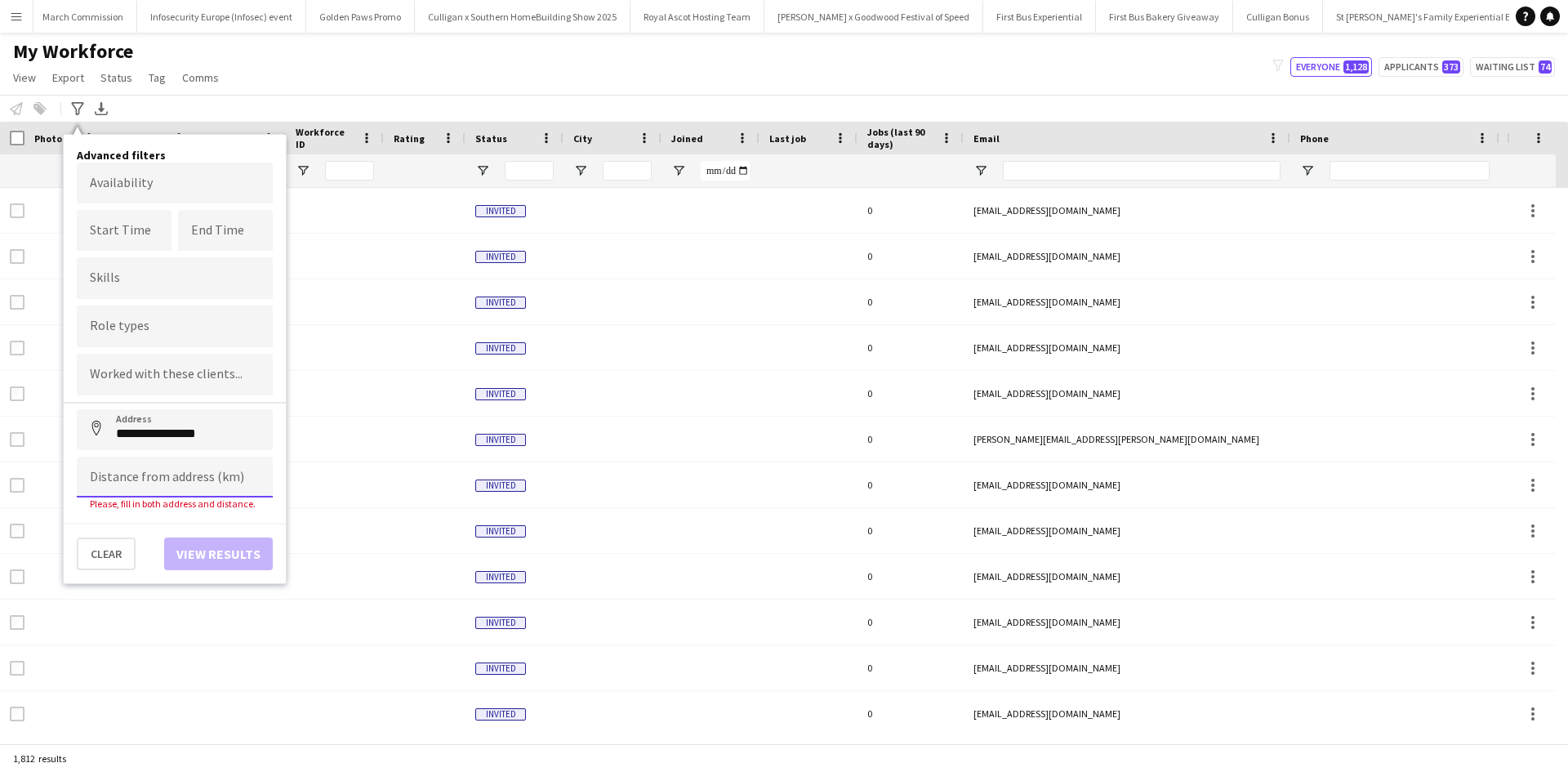
click at [168, 475] on input at bounding box center [174, 477] width 196 height 41
type input "*****"
click button "Address" at bounding box center [95, 428] width 39 height 39
type input "**********"
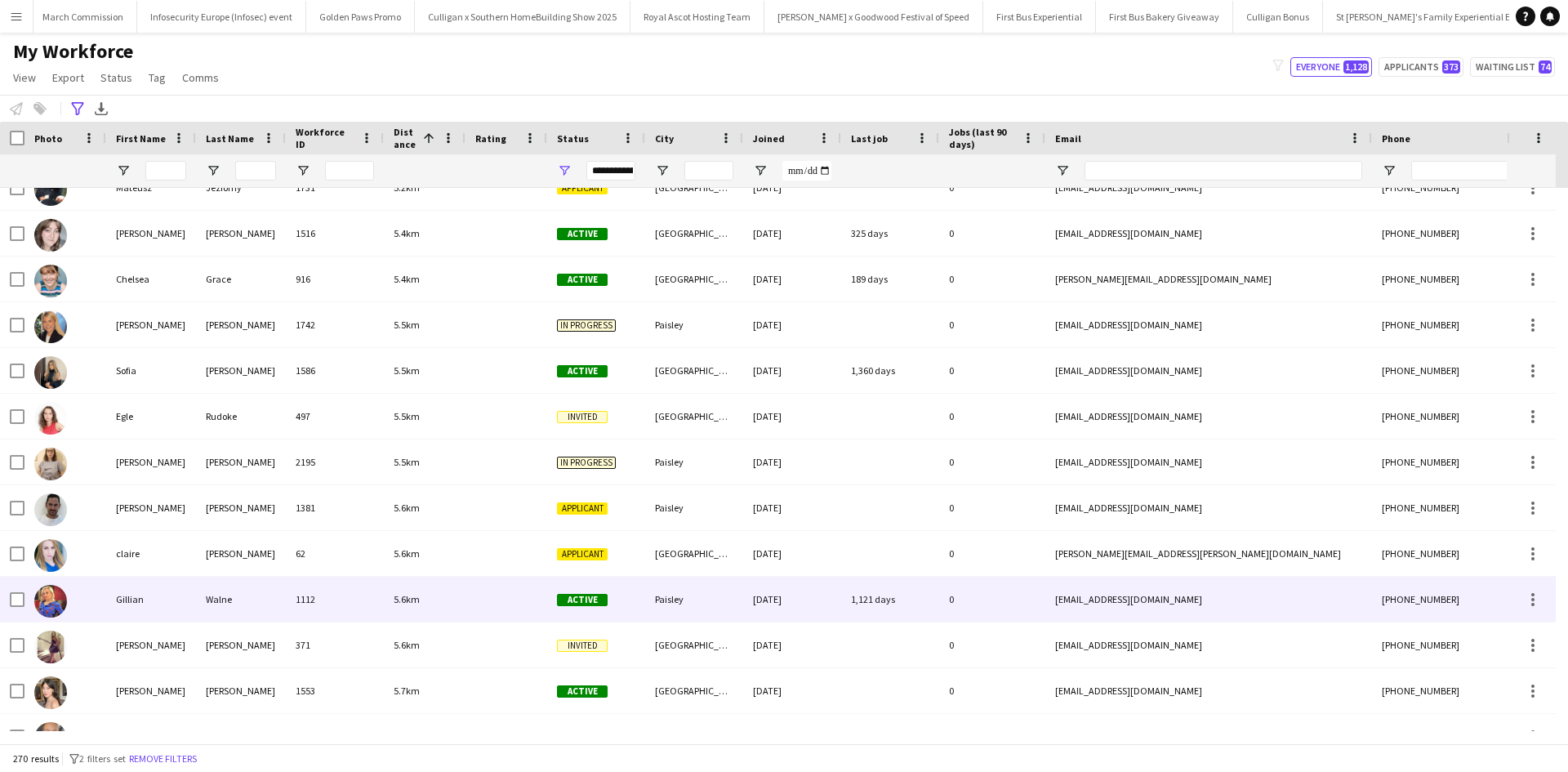
scroll to position [1879, 0]
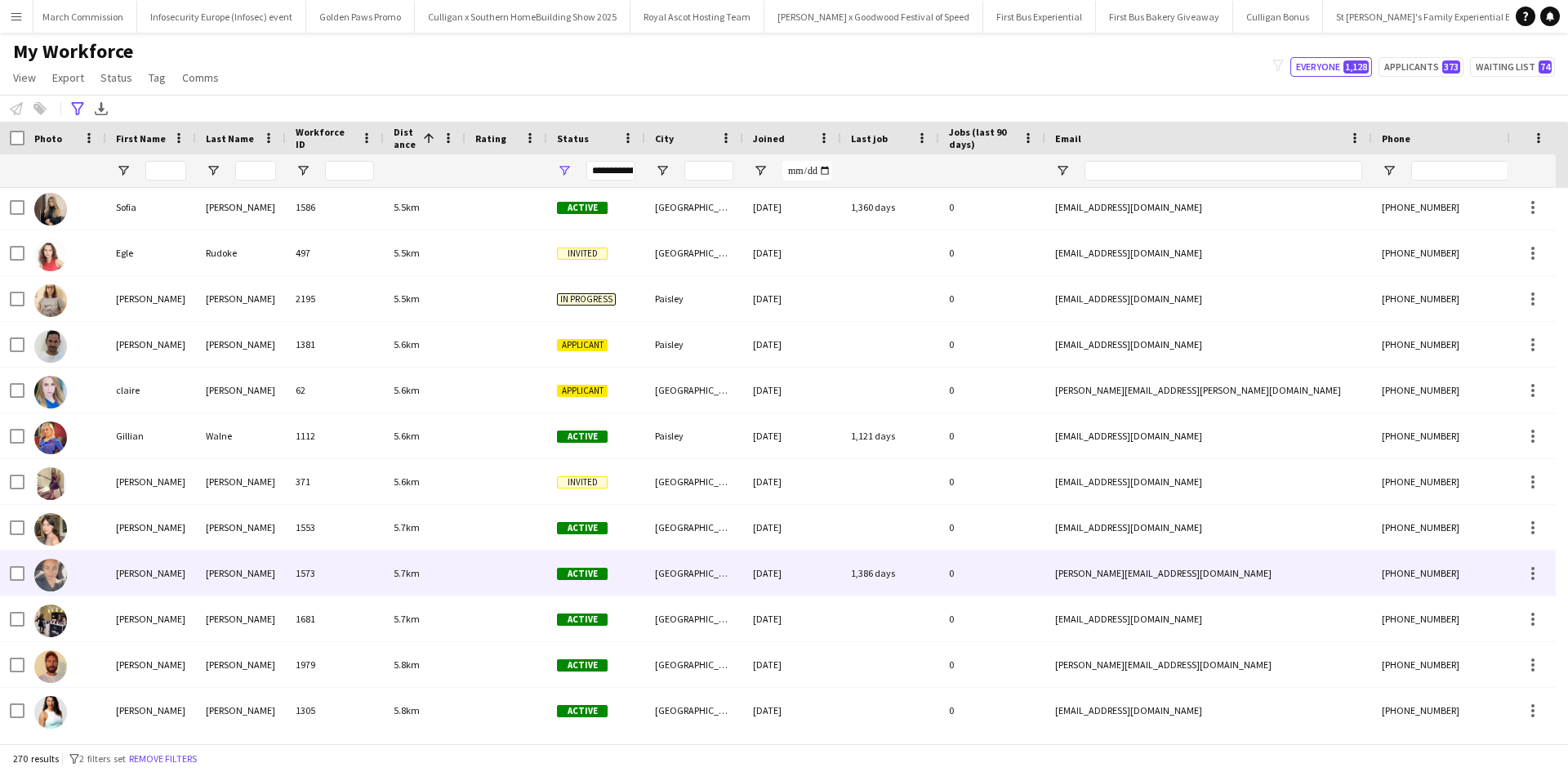
click at [142, 576] on div "Yvonne" at bounding box center [151, 573] width 90 height 45
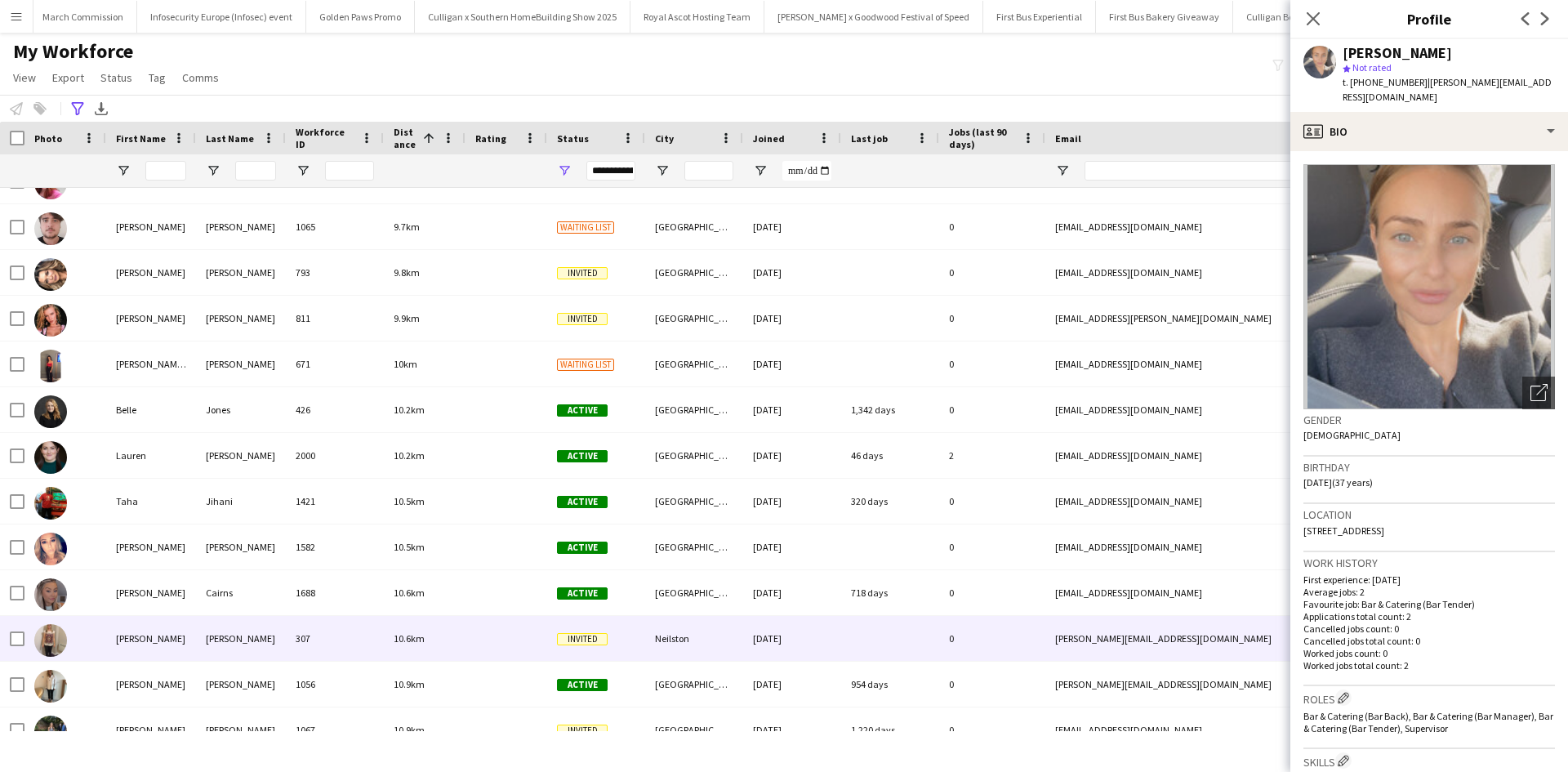
scroll to position [5528, 0]
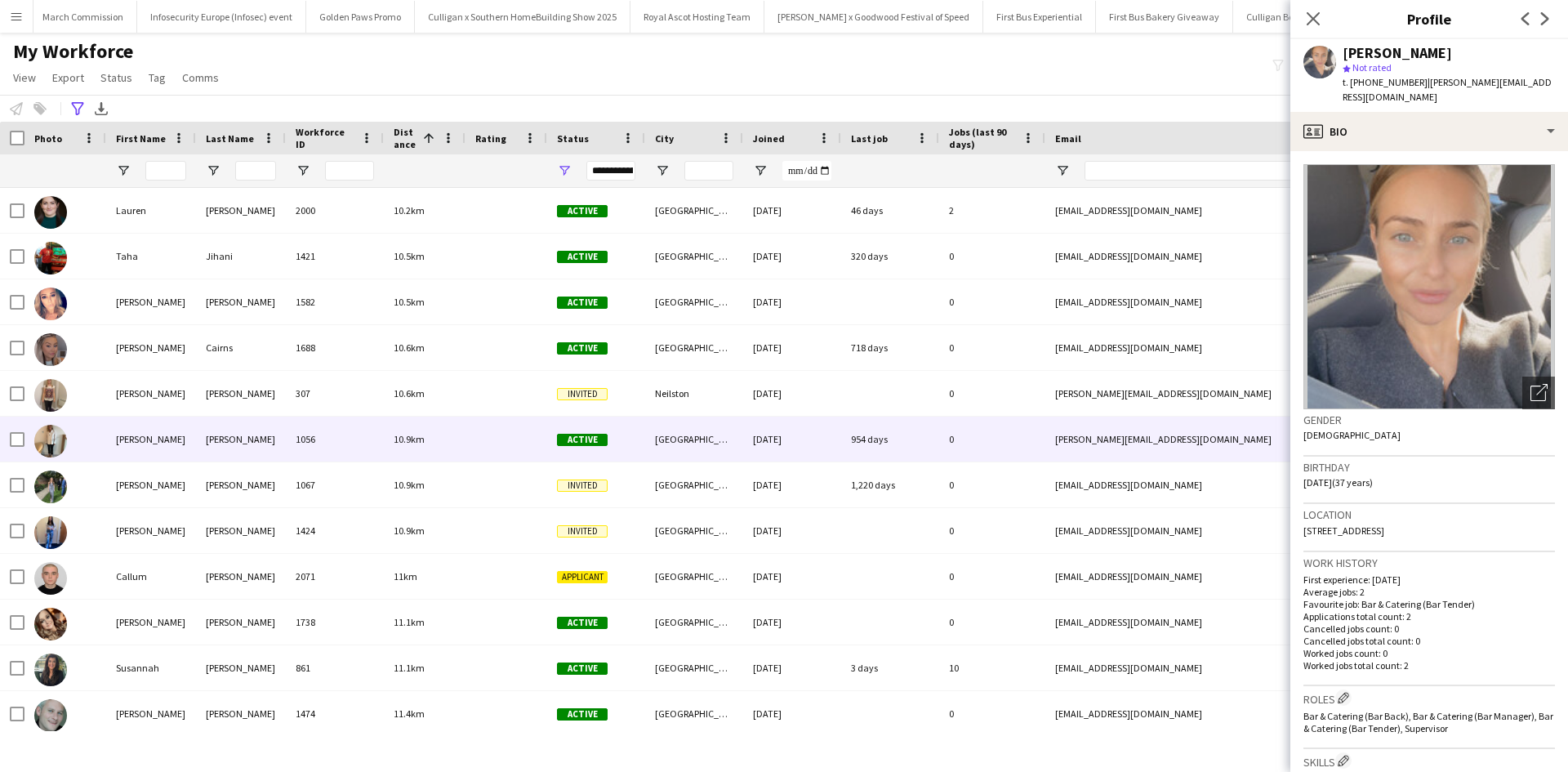
click at [141, 449] on div "Melanie" at bounding box center [151, 439] width 90 height 45
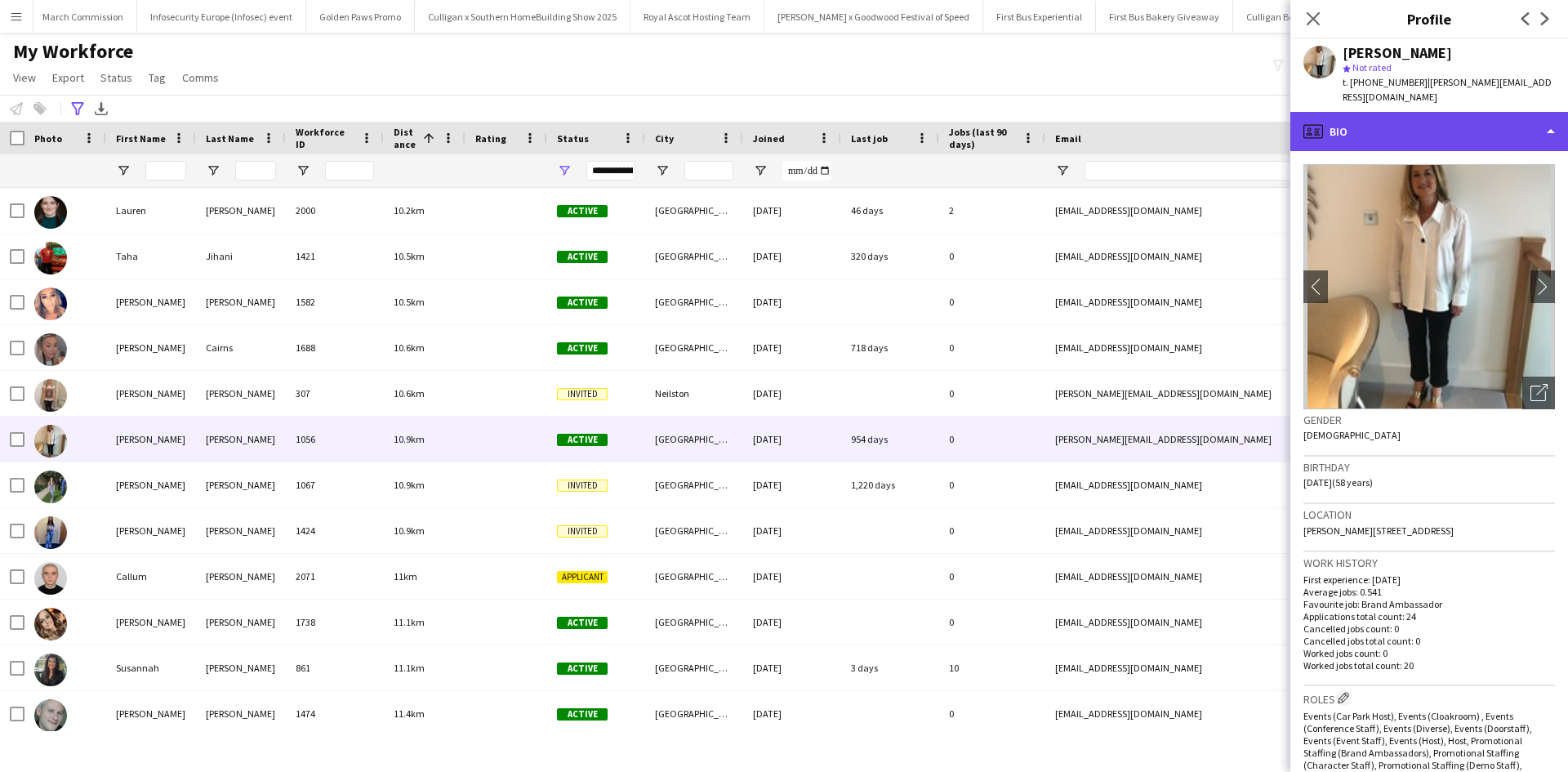
click at [1395, 114] on div "profile Bio" at bounding box center [1429, 131] width 278 height 39
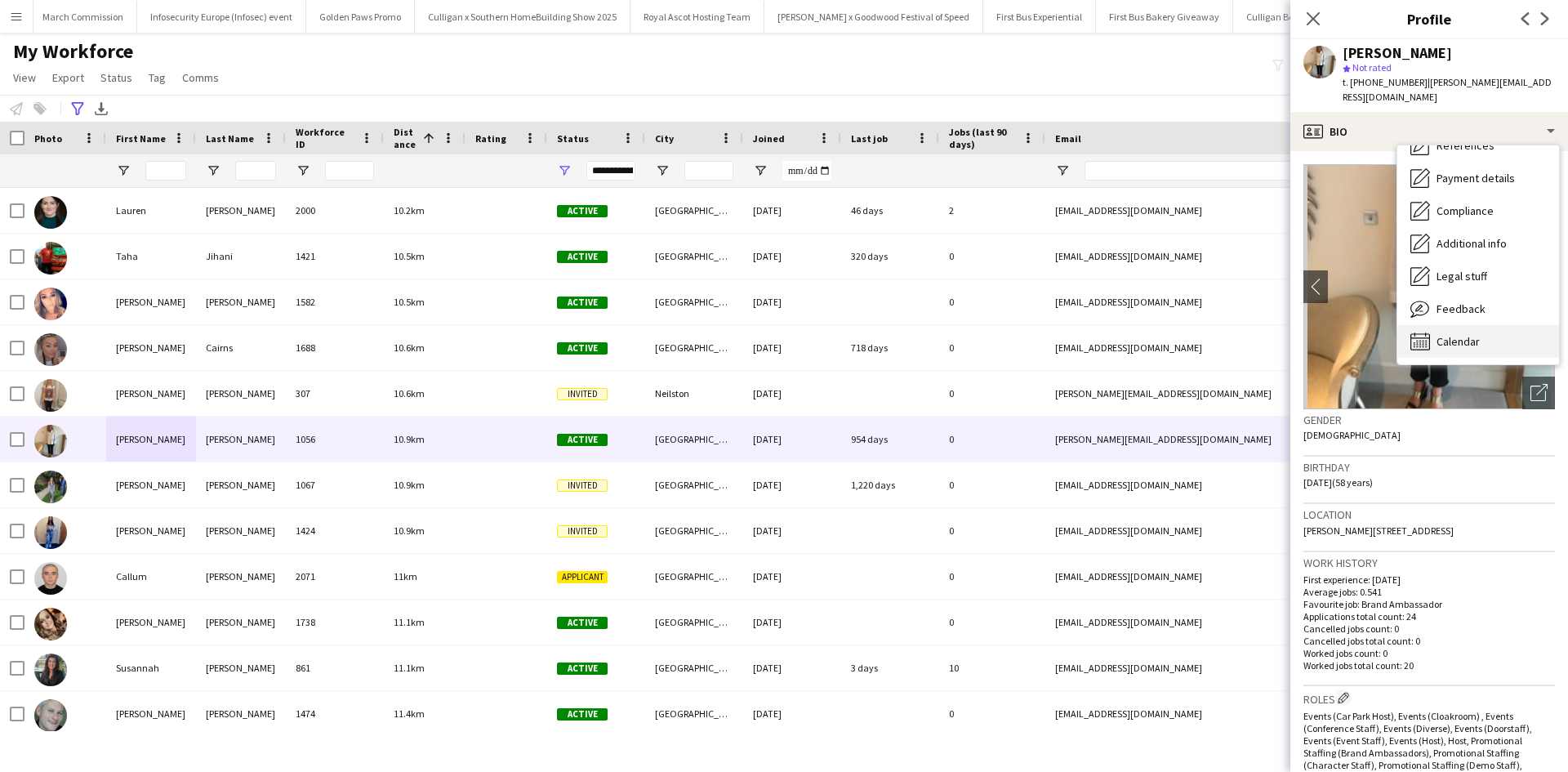
click at [1465, 334] on span "Calendar" at bounding box center [1457, 341] width 43 height 14
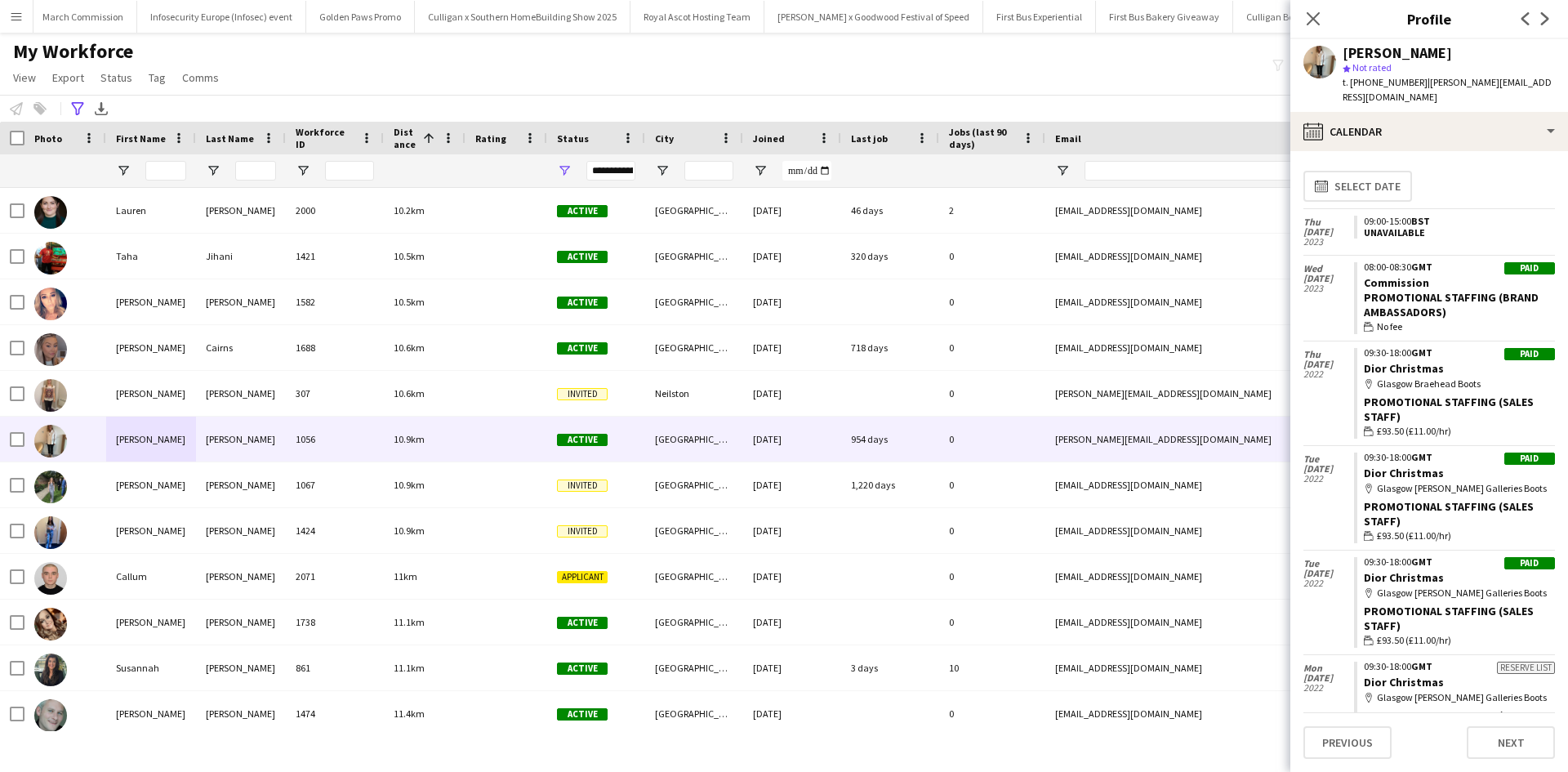
click at [18, 13] on app-icon "Menu" at bounding box center [16, 16] width 13 height 13
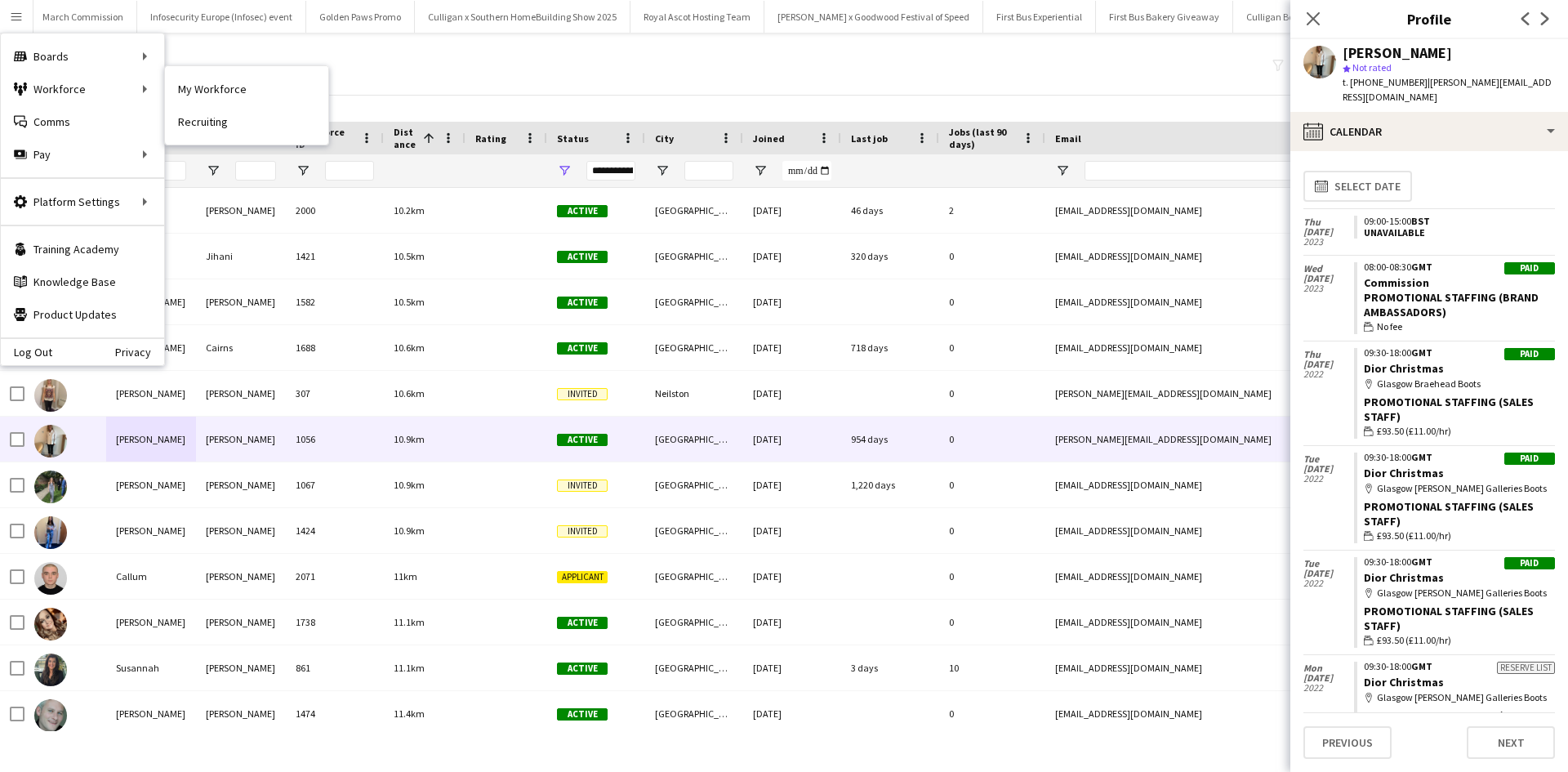
drag, startPoint x: 236, startPoint y: 83, endPoint x: 220, endPoint y: 133, distance: 52.5
click at [237, 84] on link "My Workforce" at bounding box center [246, 89] width 163 height 32
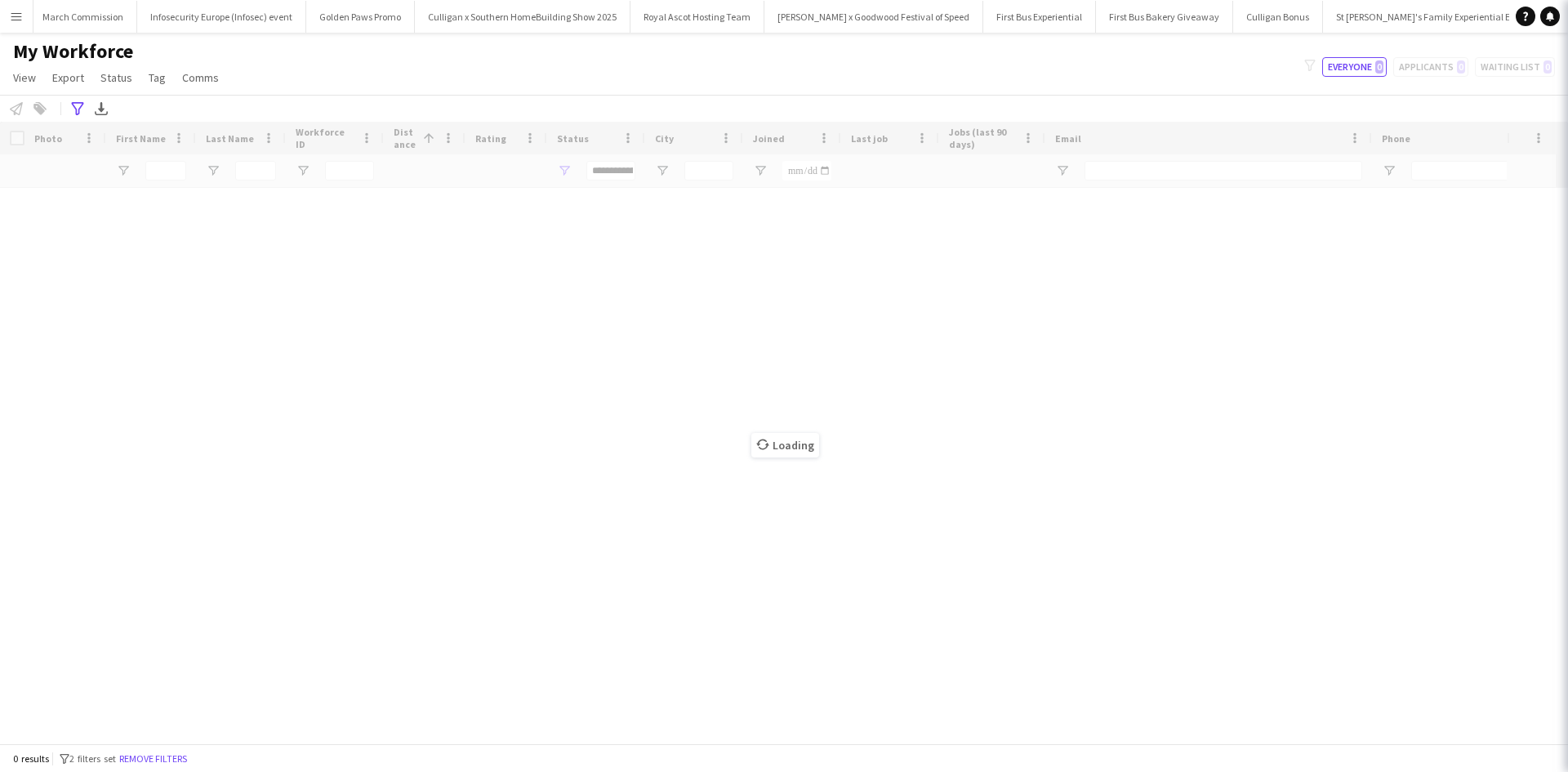
scroll to position [0, 0]
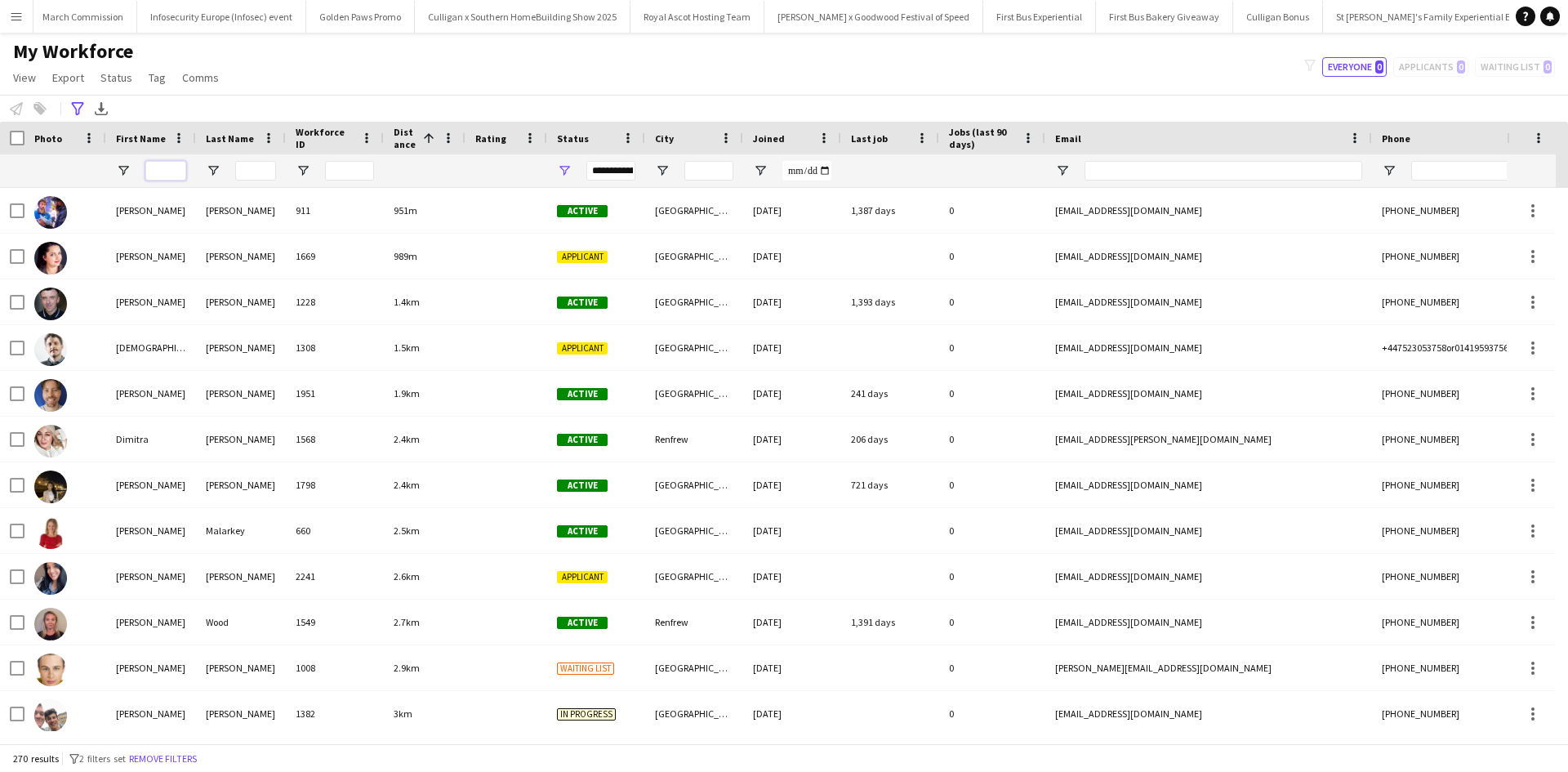
click at [166, 172] on input "First Name Filter Input" at bounding box center [165, 171] width 41 height 20
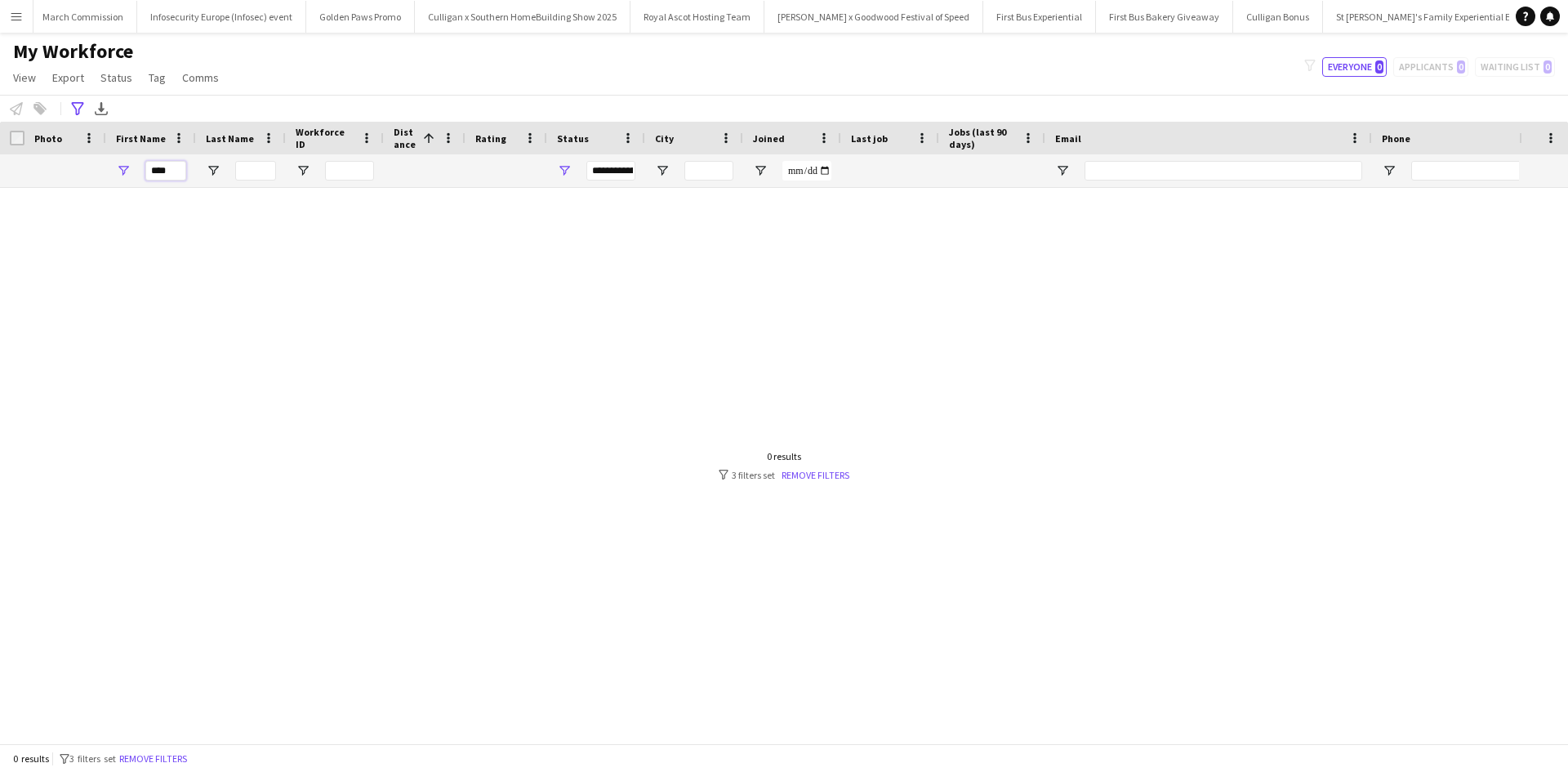
type input "****"
click at [812, 468] on div "0 results filter-1 3 filters set Remove filters" at bounding box center [783, 466] width 131 height 31
click at [812, 469] on link "Remove filters" at bounding box center [815, 474] width 68 height 12
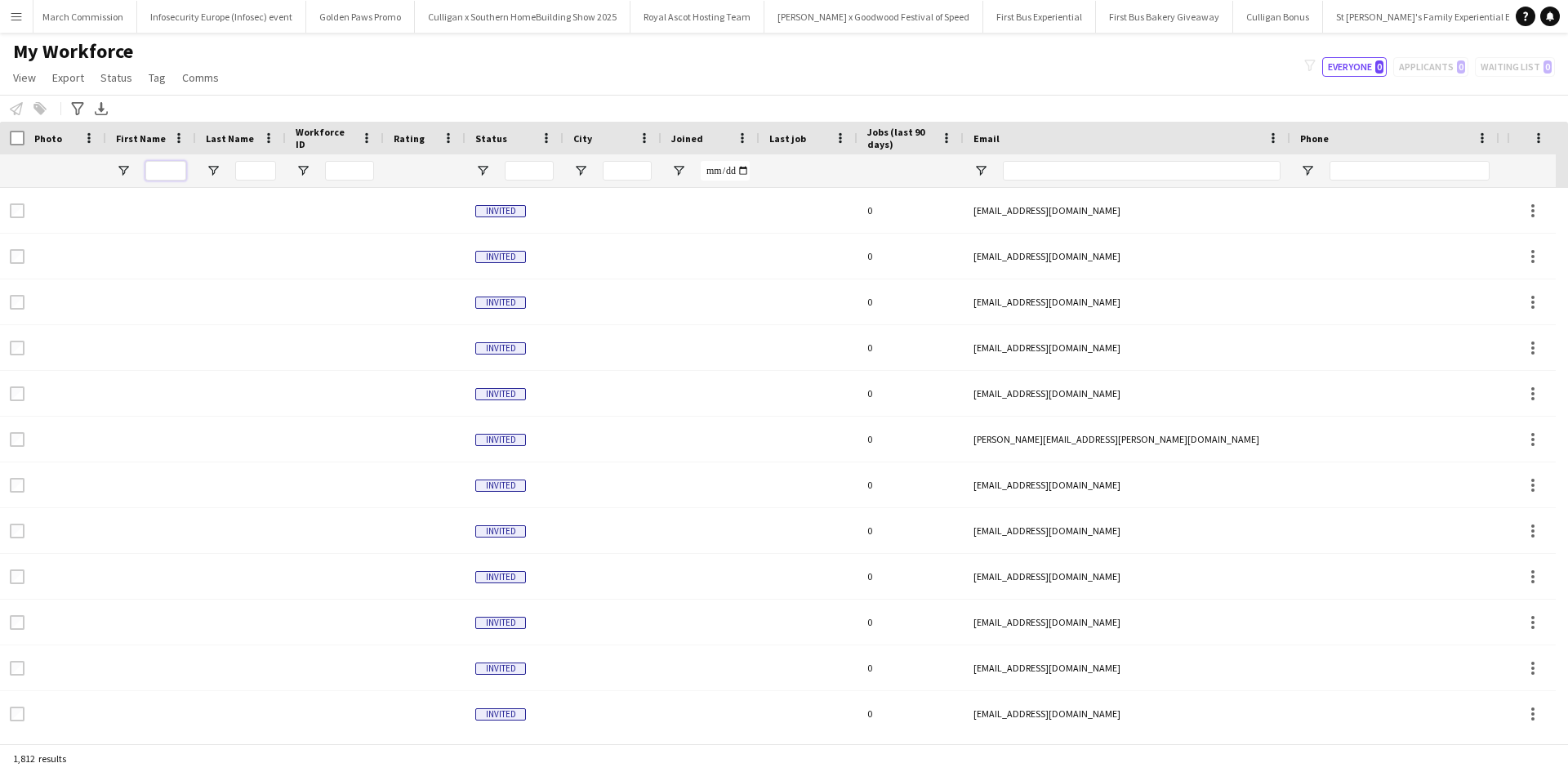
click at [172, 169] on input "First Name Filter Input" at bounding box center [165, 171] width 41 height 20
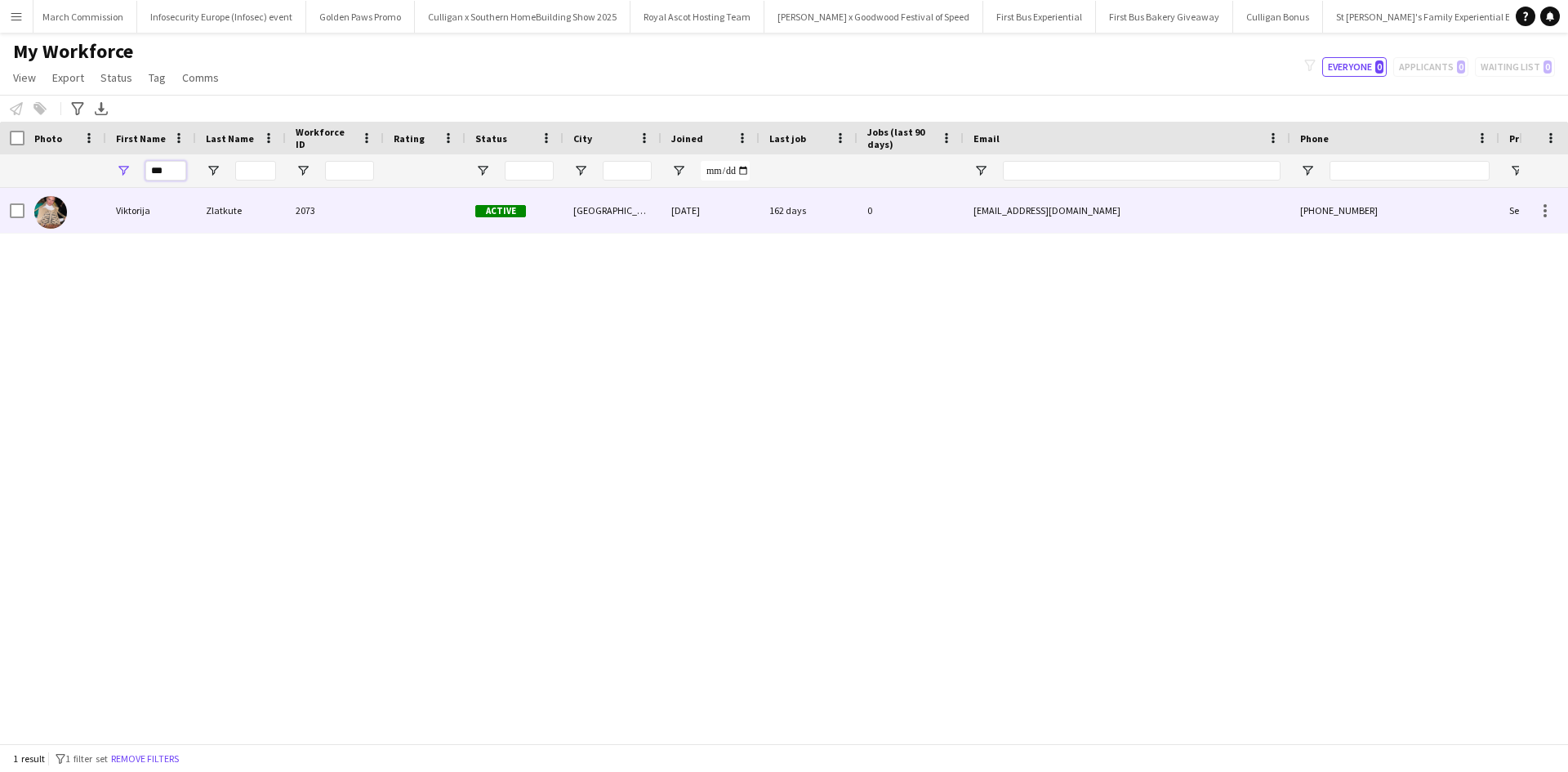
type input "***"
click at [139, 213] on div "Viktorija" at bounding box center [151, 210] width 90 height 45
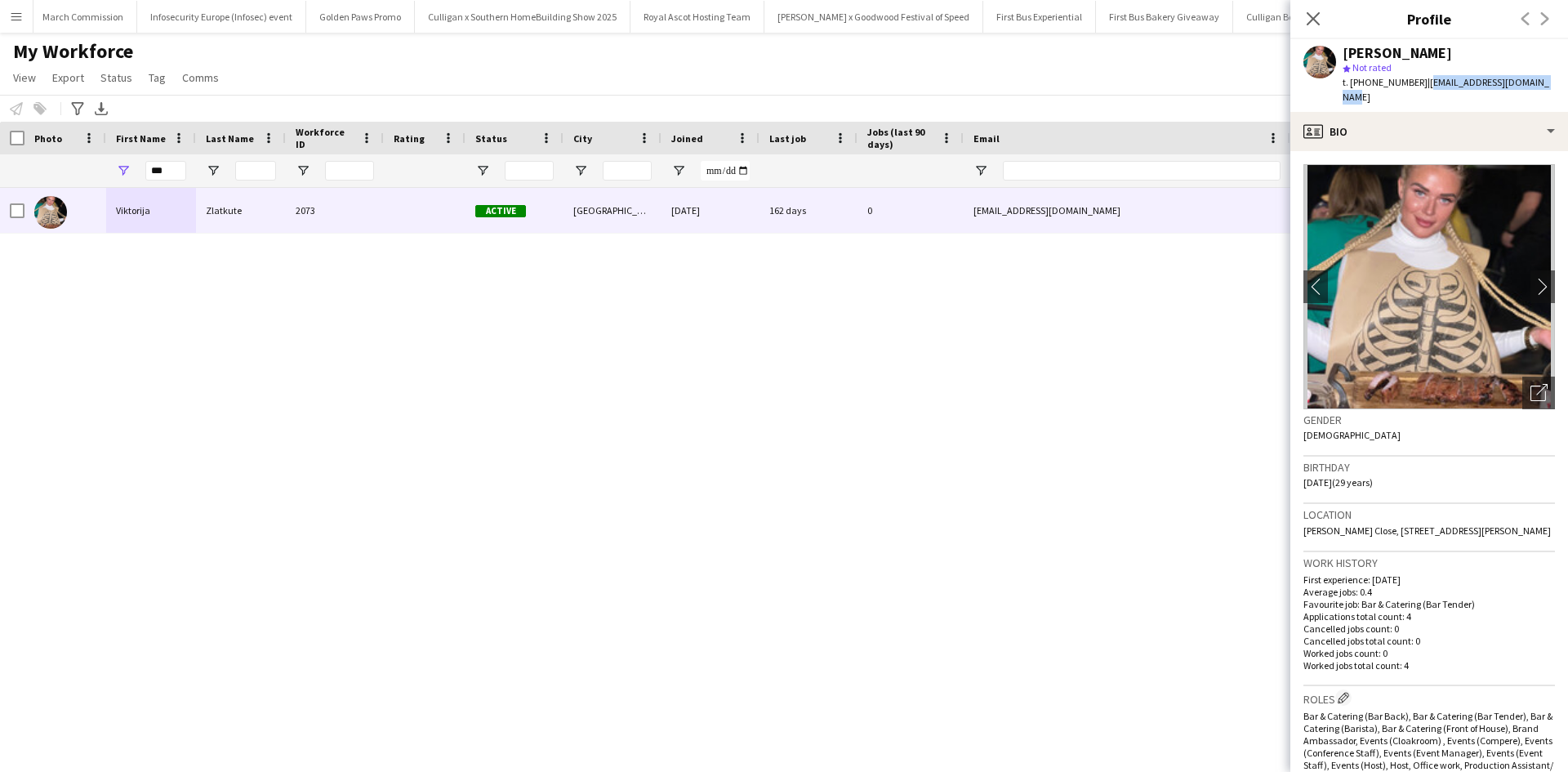
drag, startPoint x: 1420, startPoint y: 83, endPoint x: 1555, endPoint y: 82, distance: 135.0
click at [1555, 82] on app-profile-header "Viktorija Zlatkute star Not rated t. +447593233660 | chernikovavikaa@gmail.com" at bounding box center [1429, 75] width 278 height 73
copy span "chernikovavikaa@gmail.com"
click at [20, 19] on app-icon "Menu" at bounding box center [16, 16] width 13 height 13
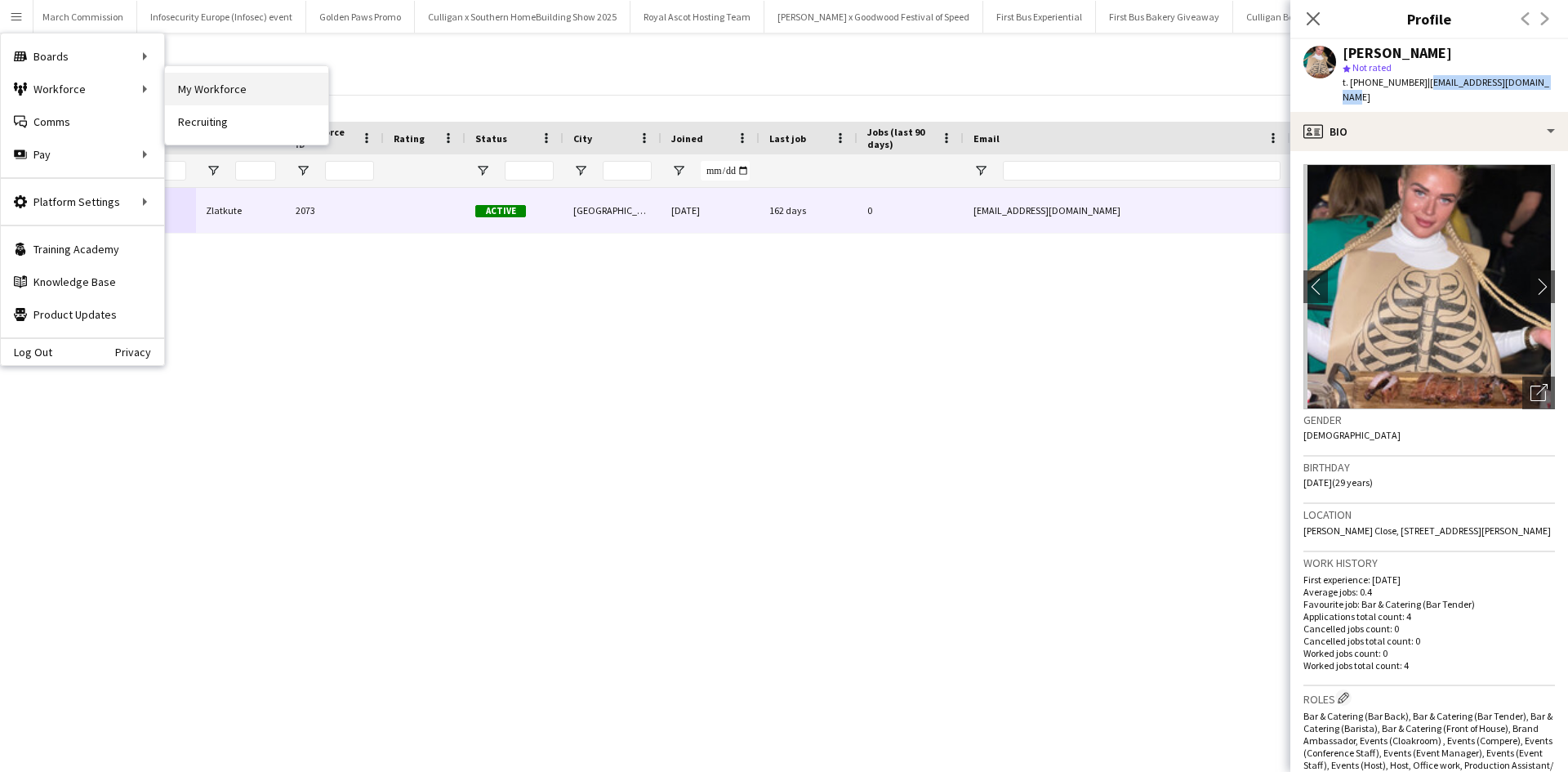
click at [201, 90] on link "My Workforce" at bounding box center [246, 89] width 163 height 32
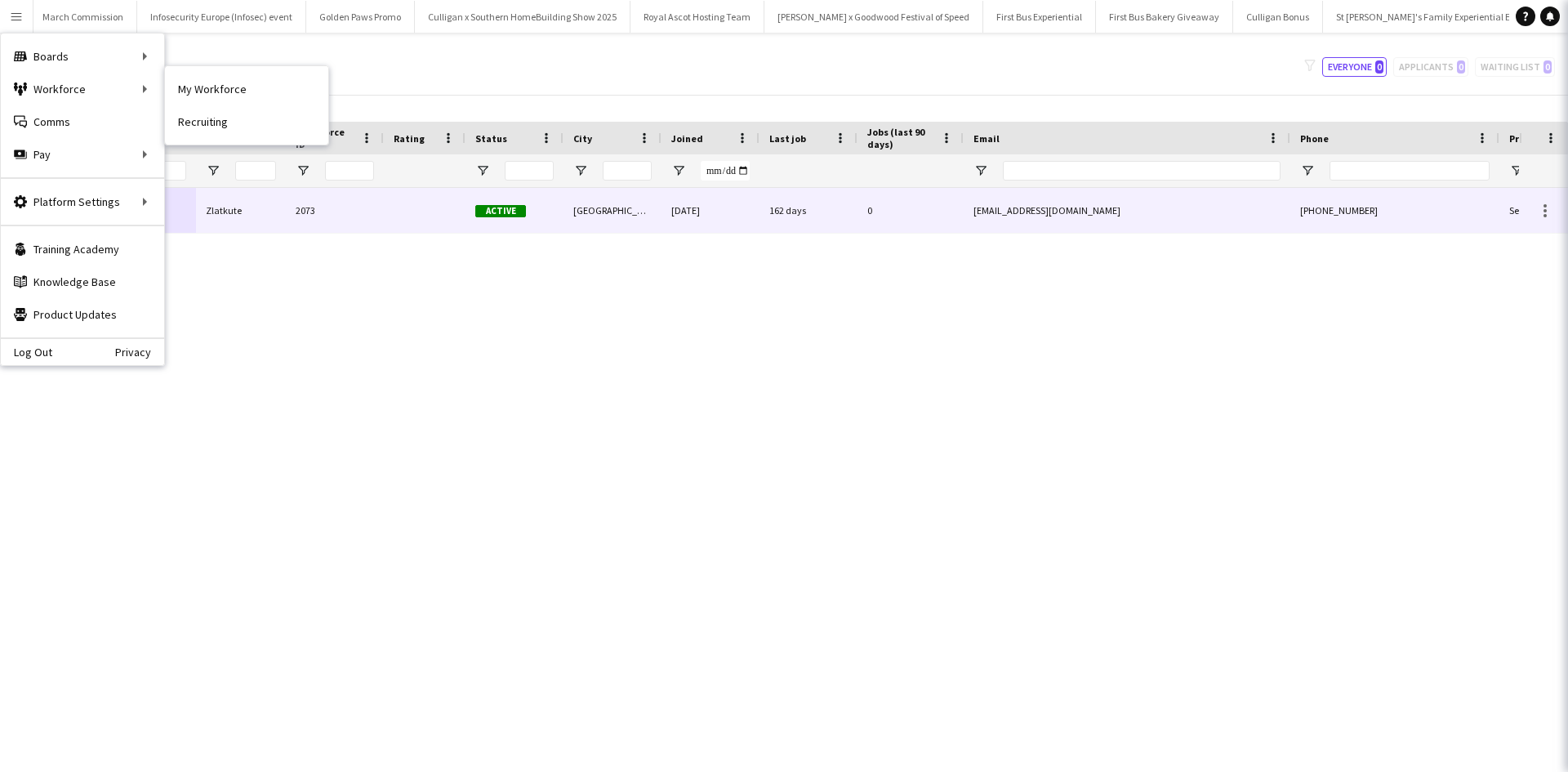
type input "**********"
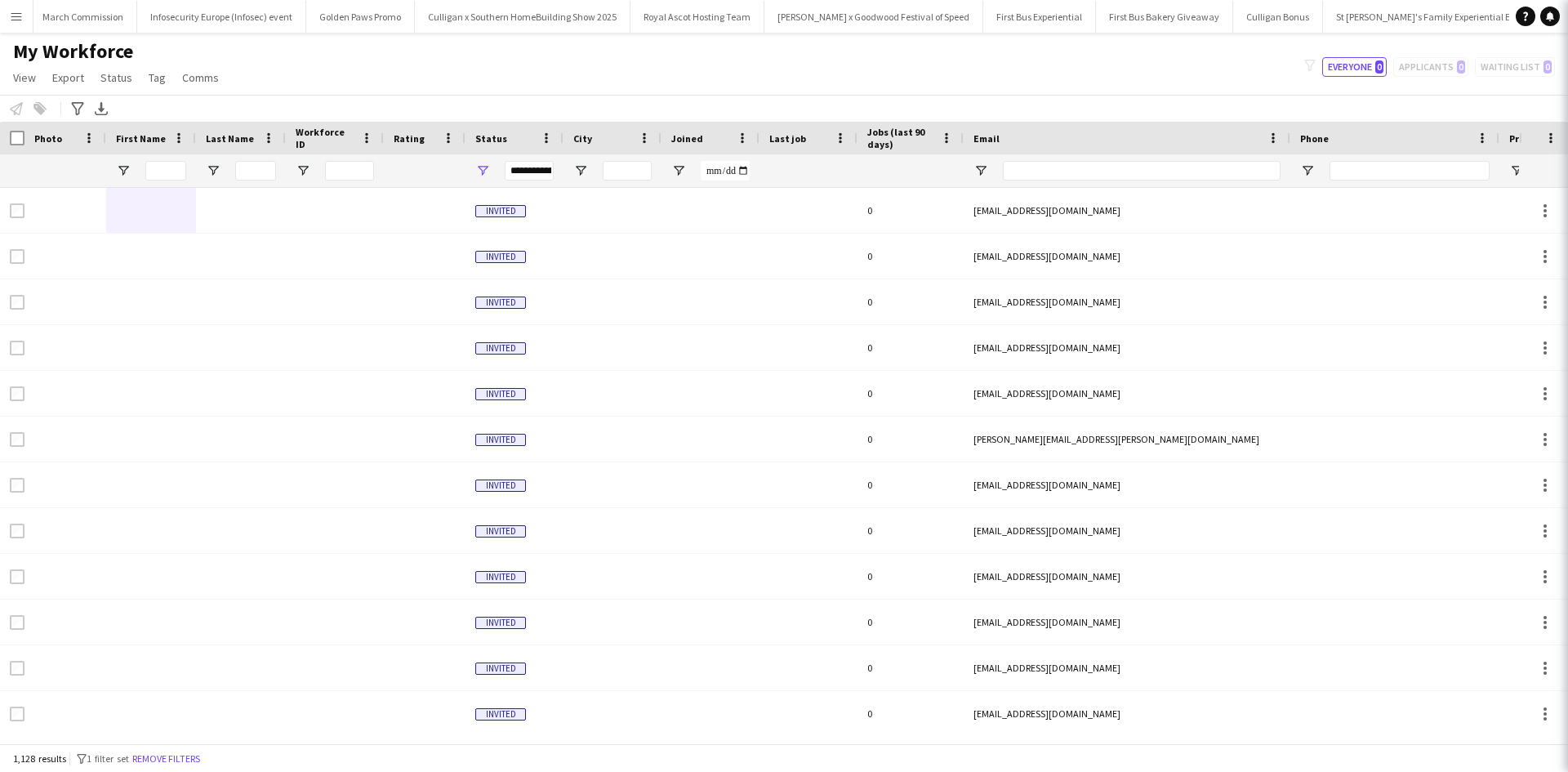
type input "***"
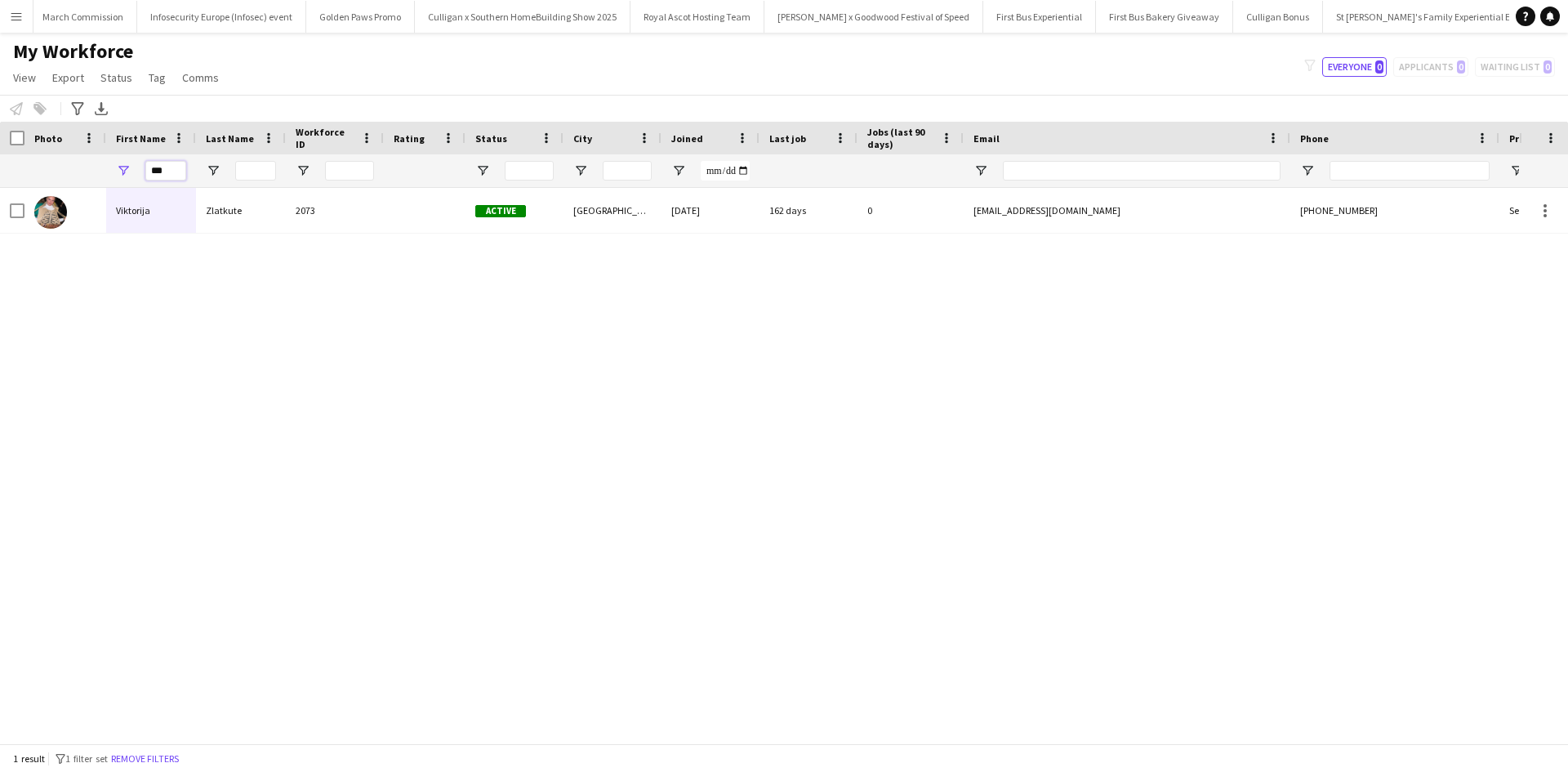
drag, startPoint x: 147, startPoint y: 177, endPoint x: 139, endPoint y: 176, distance: 8.1
click at [139, 176] on div "***" at bounding box center [151, 171] width 90 height 32
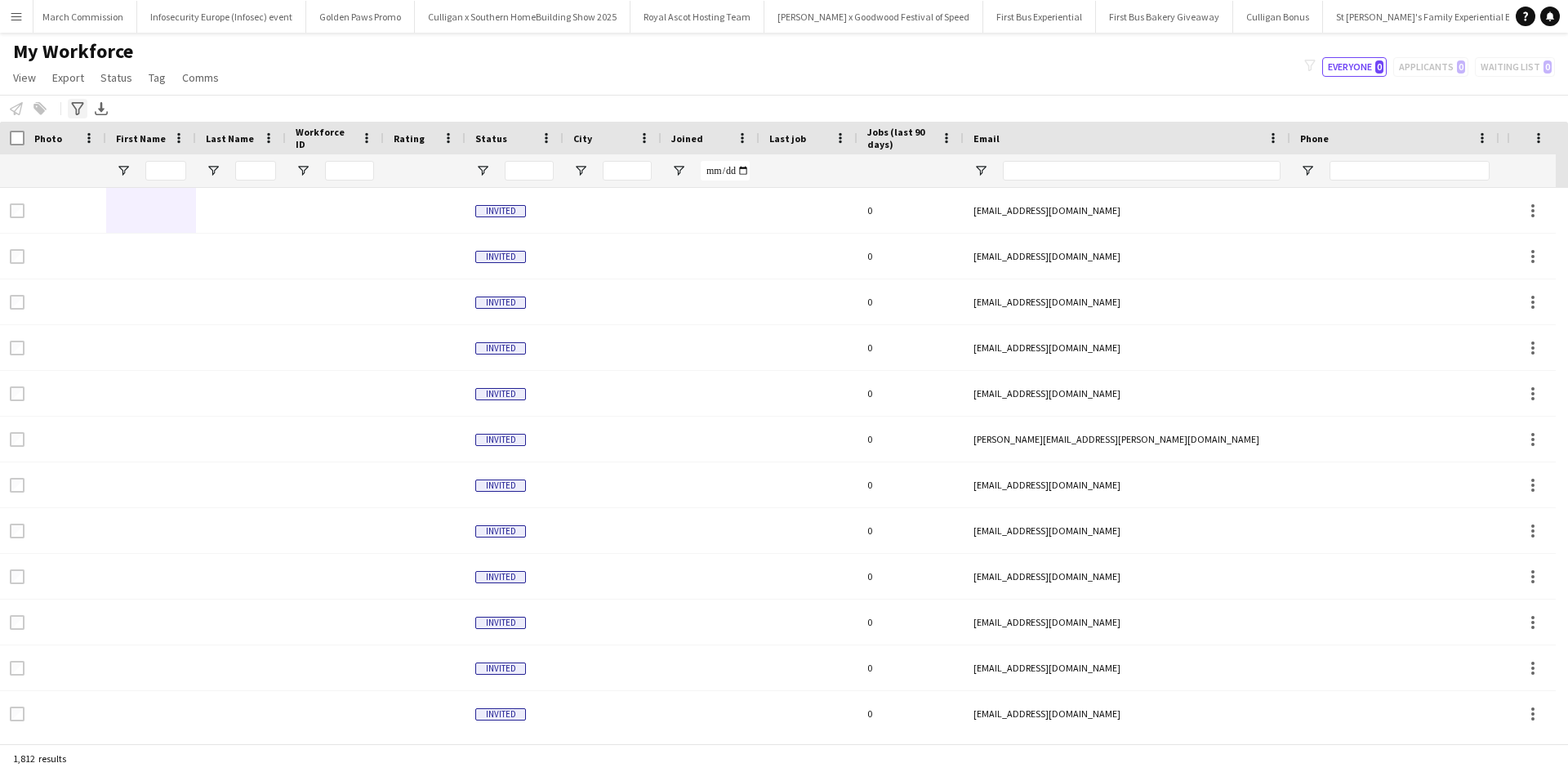
click at [79, 105] on icon "Advanced filters" at bounding box center [77, 109] width 13 height 13
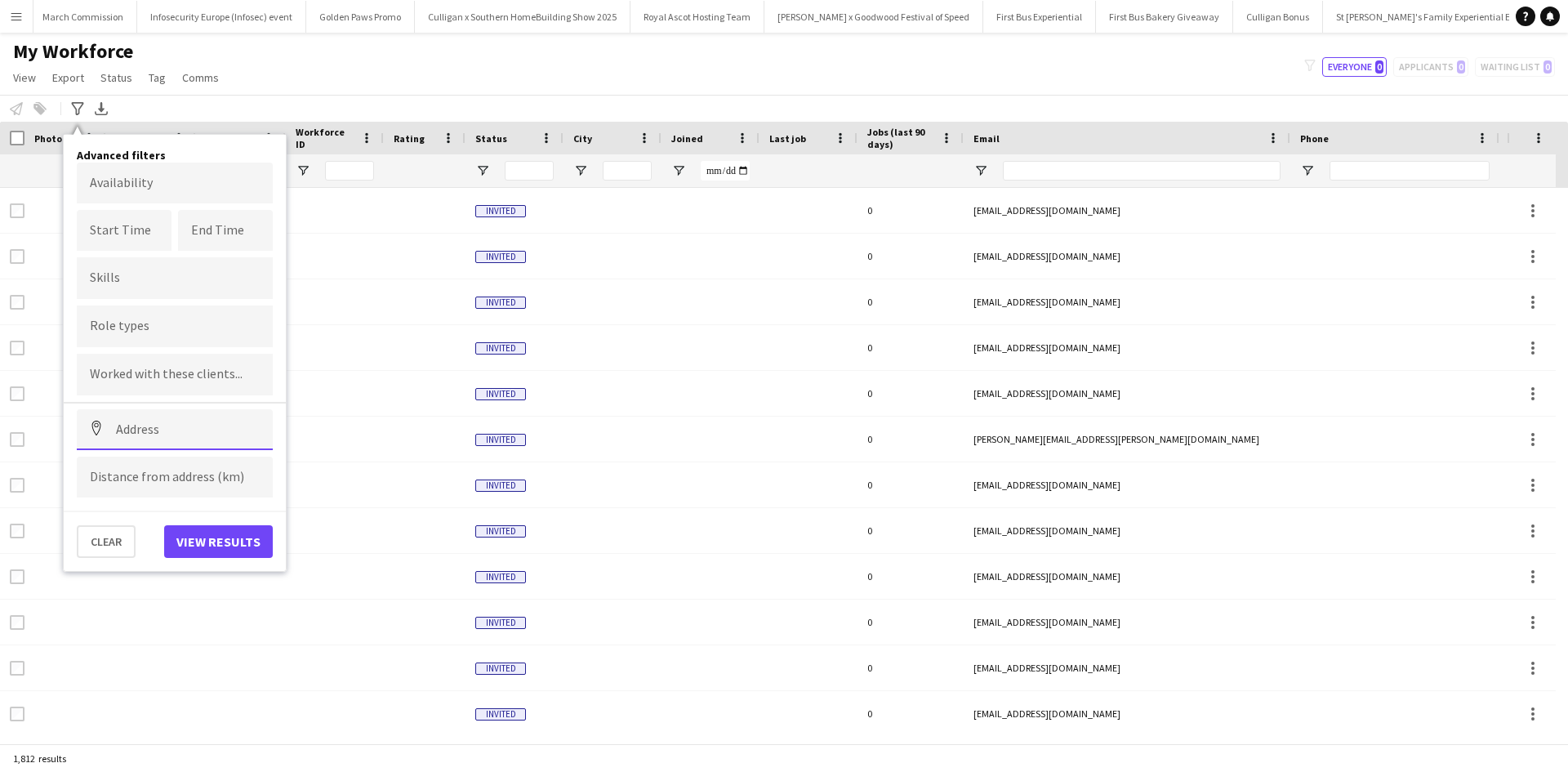
click at [168, 437] on input at bounding box center [174, 429] width 196 height 41
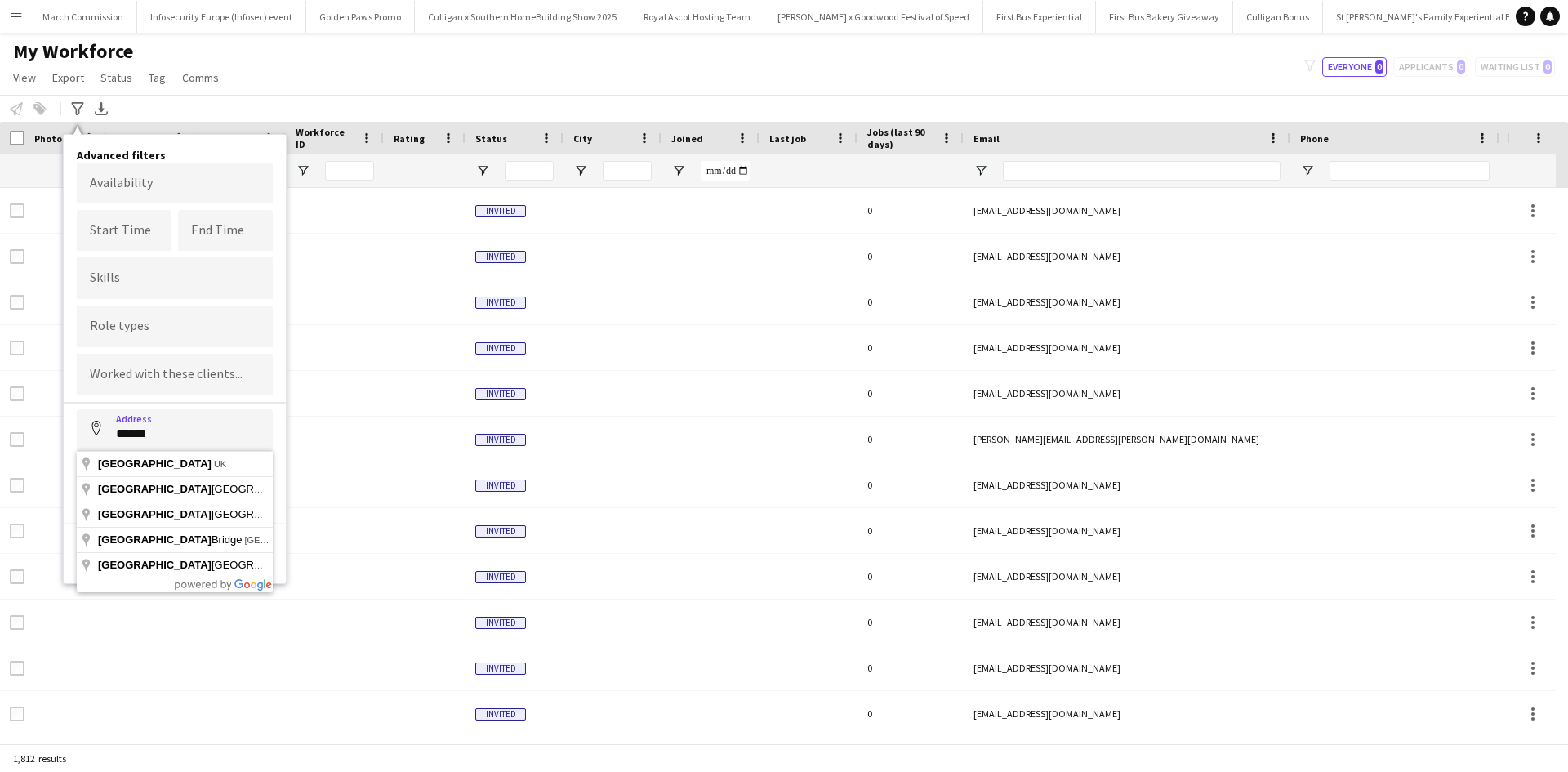
type input "**********"
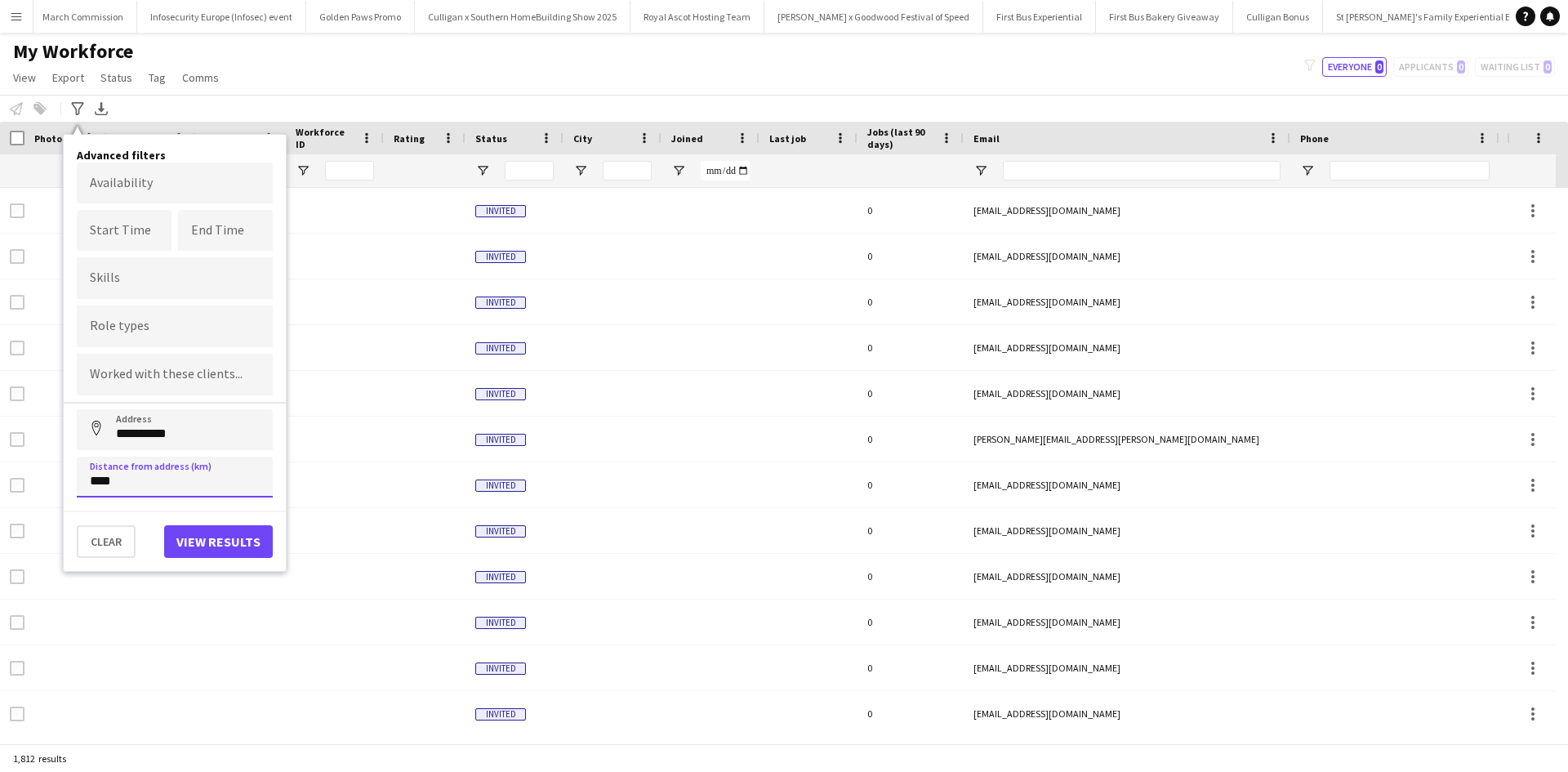
type input "*****"
click button "Address" at bounding box center [95, 428] width 39 height 39
type input "**********"
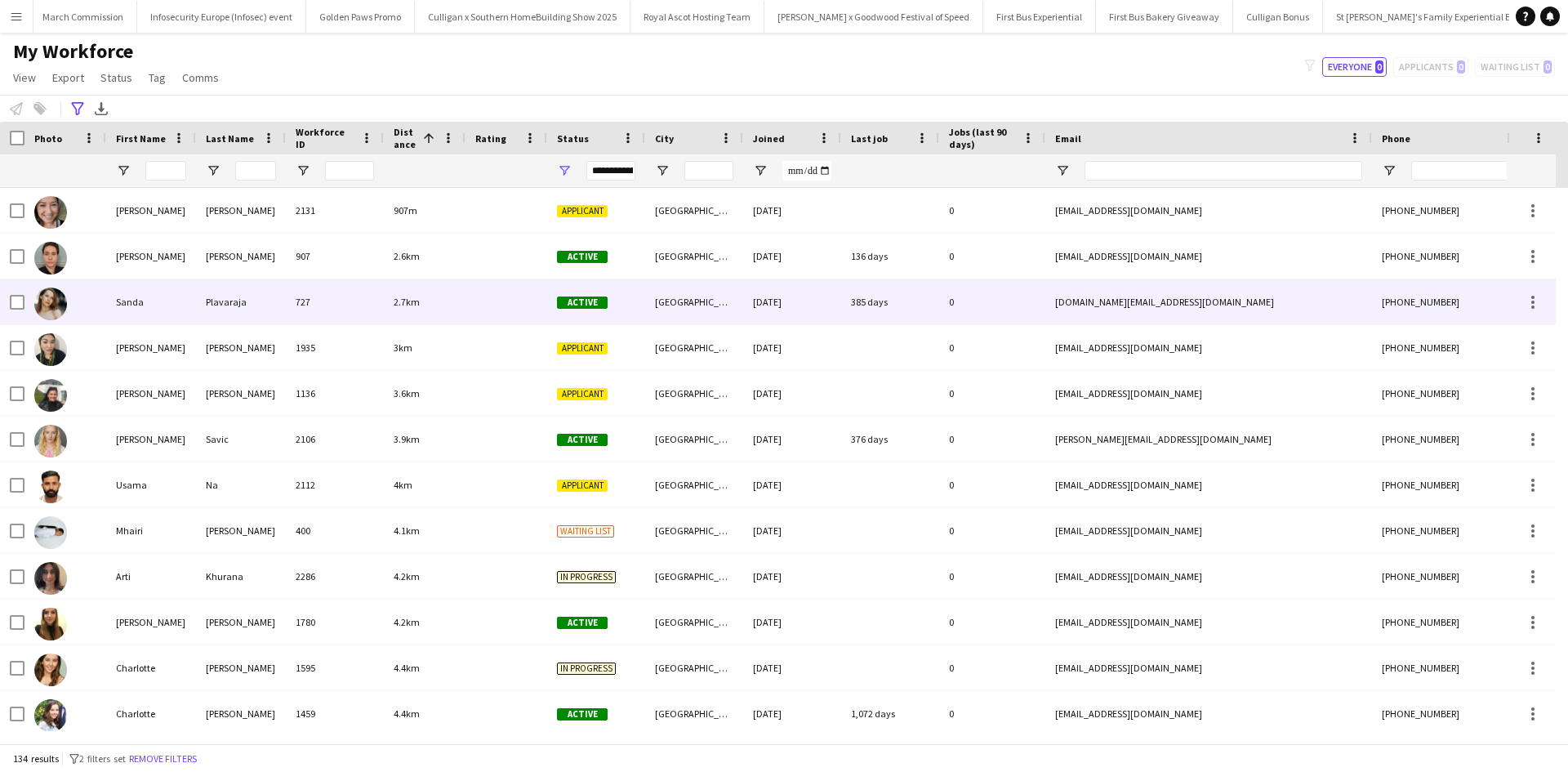
click at [140, 298] on div "Sanda" at bounding box center [151, 302] width 90 height 45
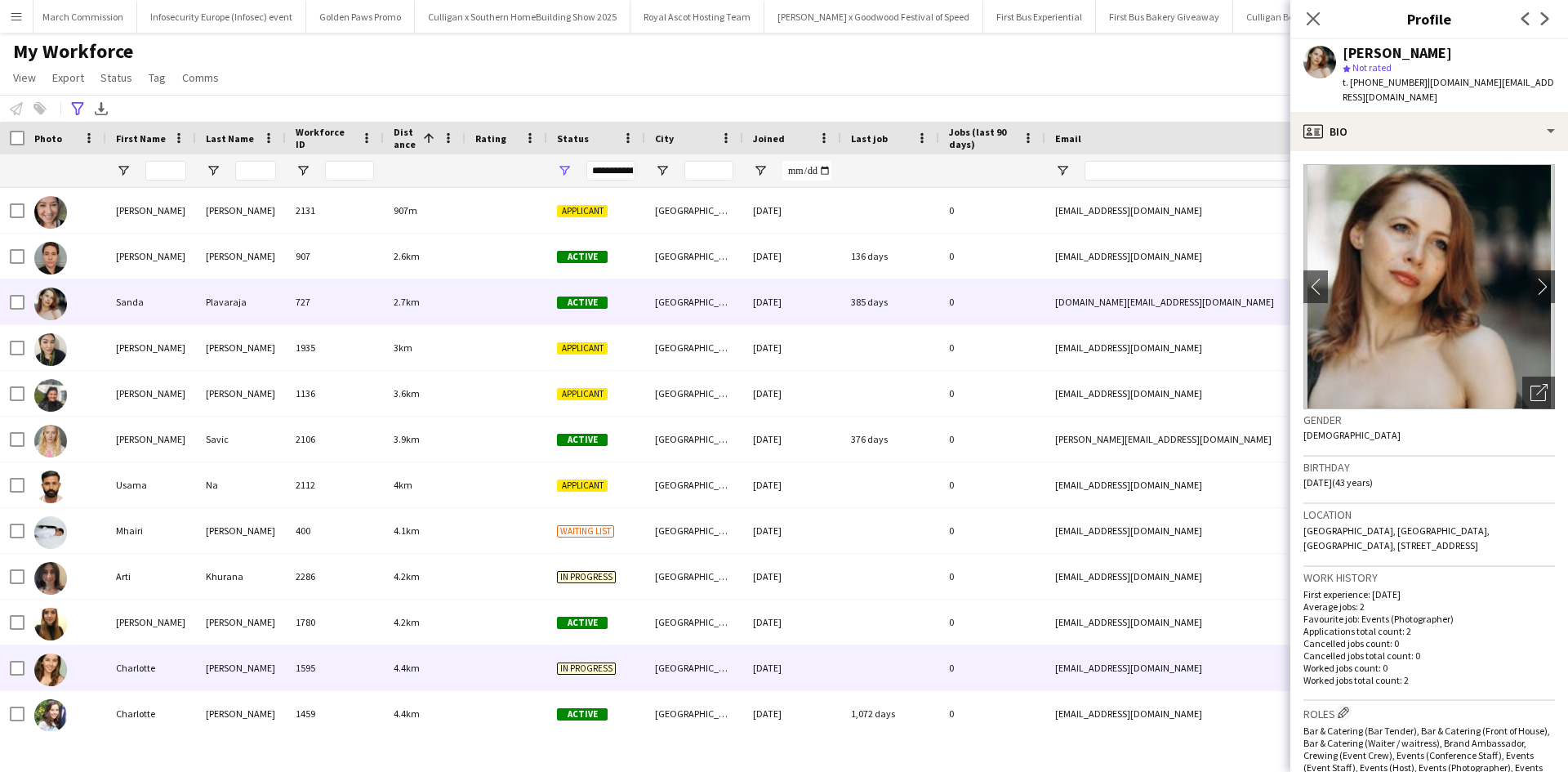
click at [138, 661] on div "Charlotte" at bounding box center [151, 667] width 90 height 45
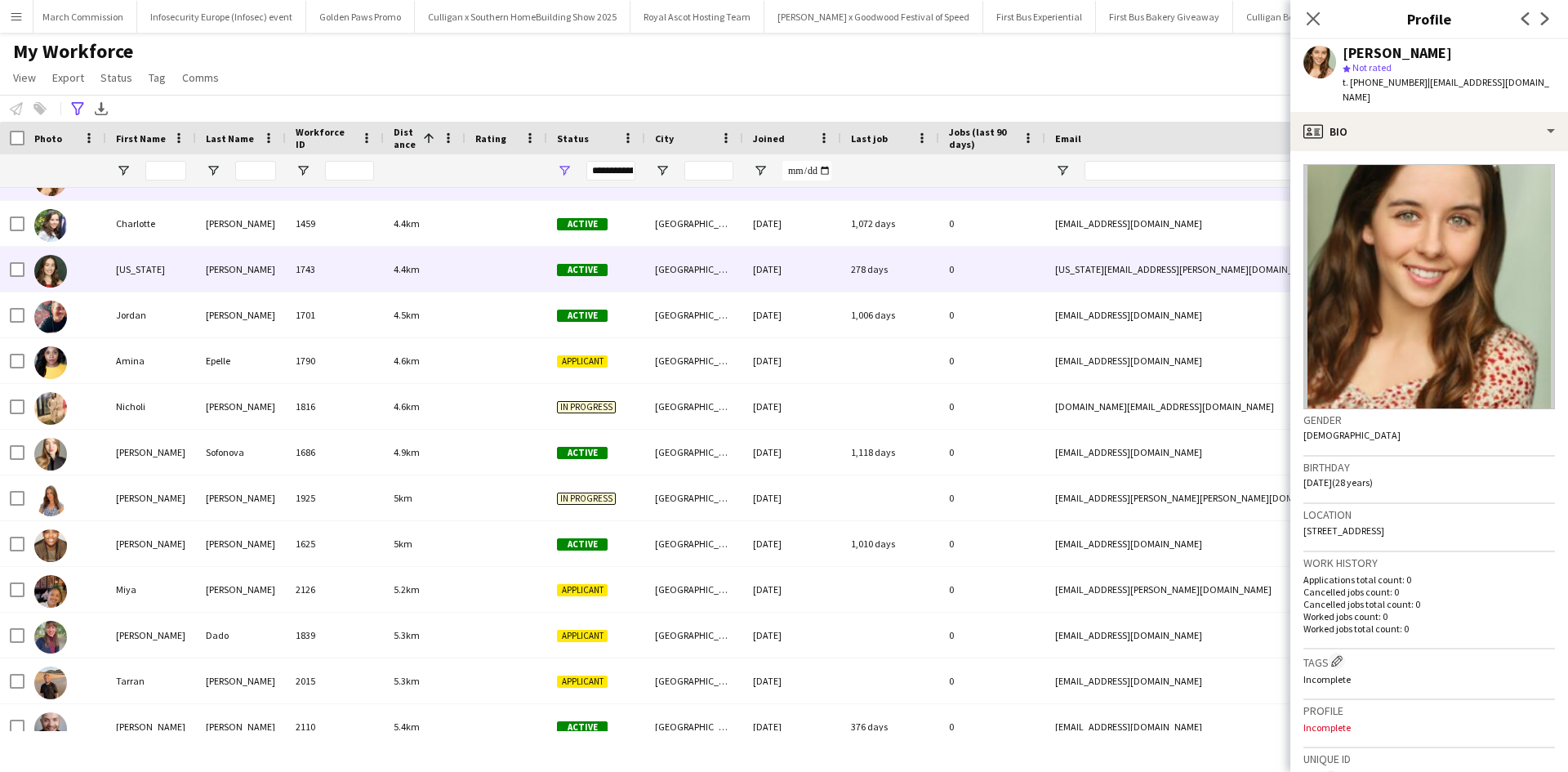
scroll to position [490, 0]
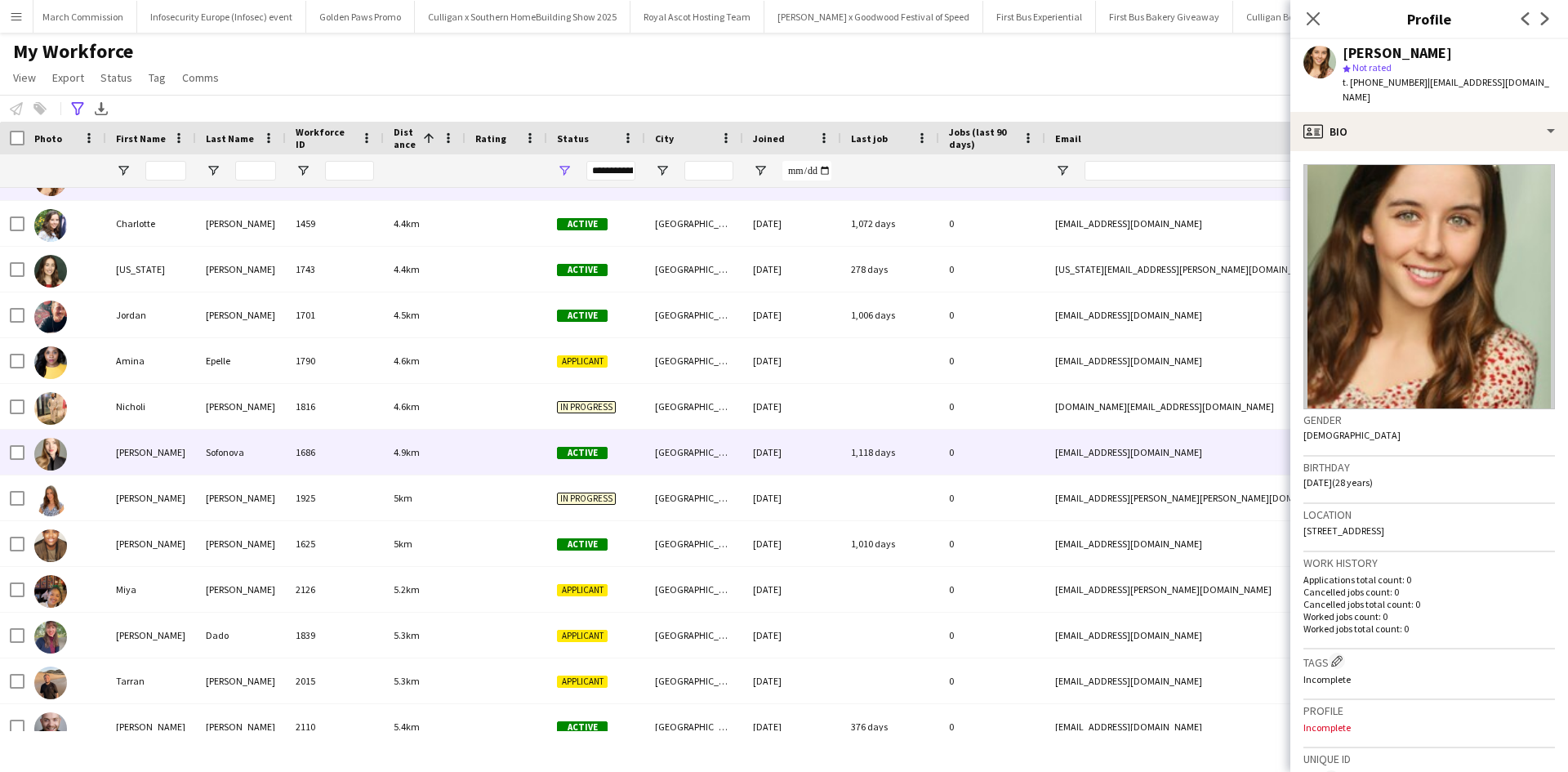
click at [129, 451] on div "Elena" at bounding box center [151, 451] width 90 height 45
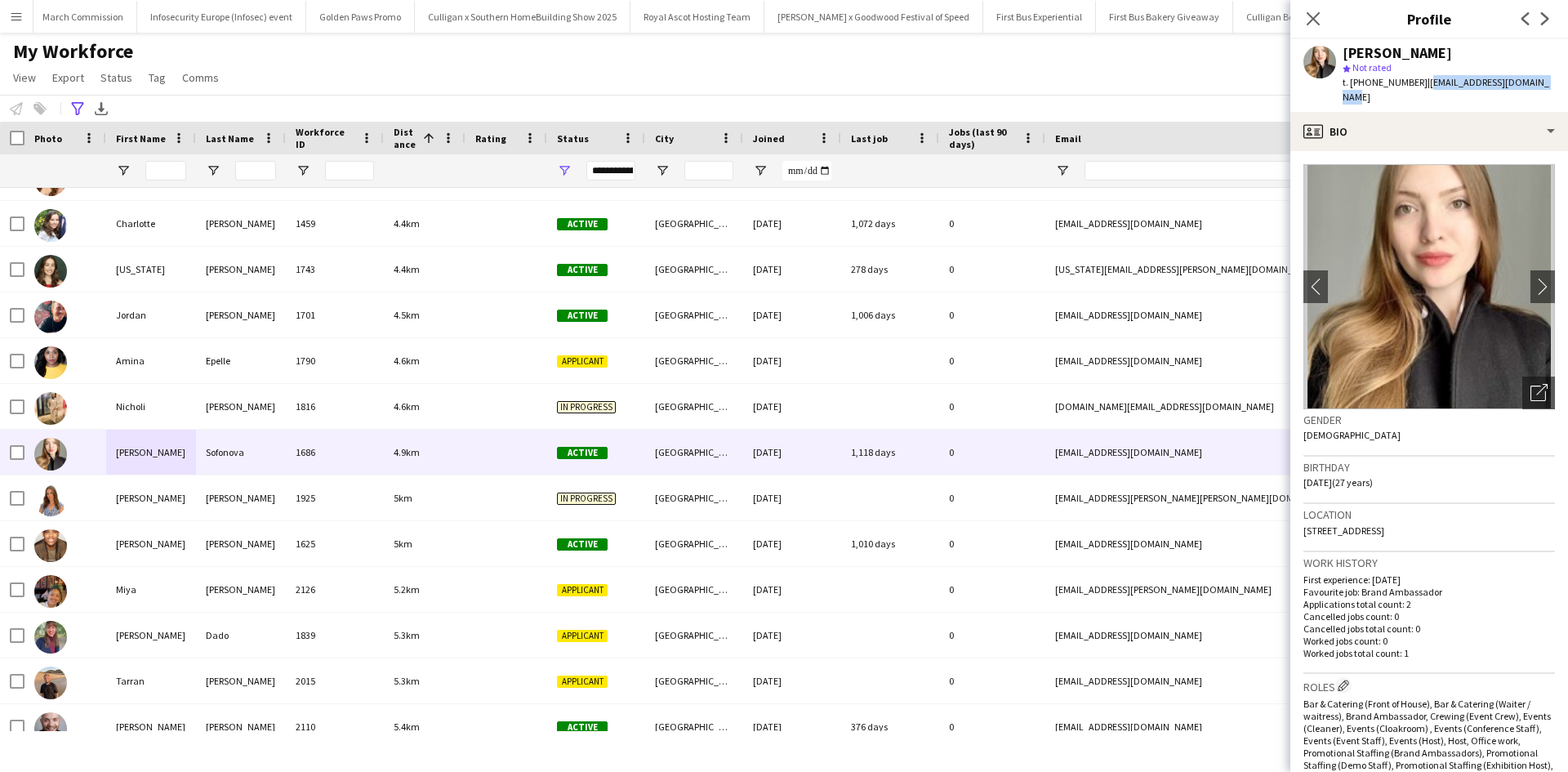
drag, startPoint x: 1420, startPoint y: 86, endPoint x: 1554, endPoint y: 86, distance: 134.0
click at [1554, 86] on app-profile-header "Elena Sofonova star Not rated t. +447743484141 | elenasofonova@hotmail.com" at bounding box center [1429, 75] width 278 height 73
copy span "elenasofonova@hotmail.com"
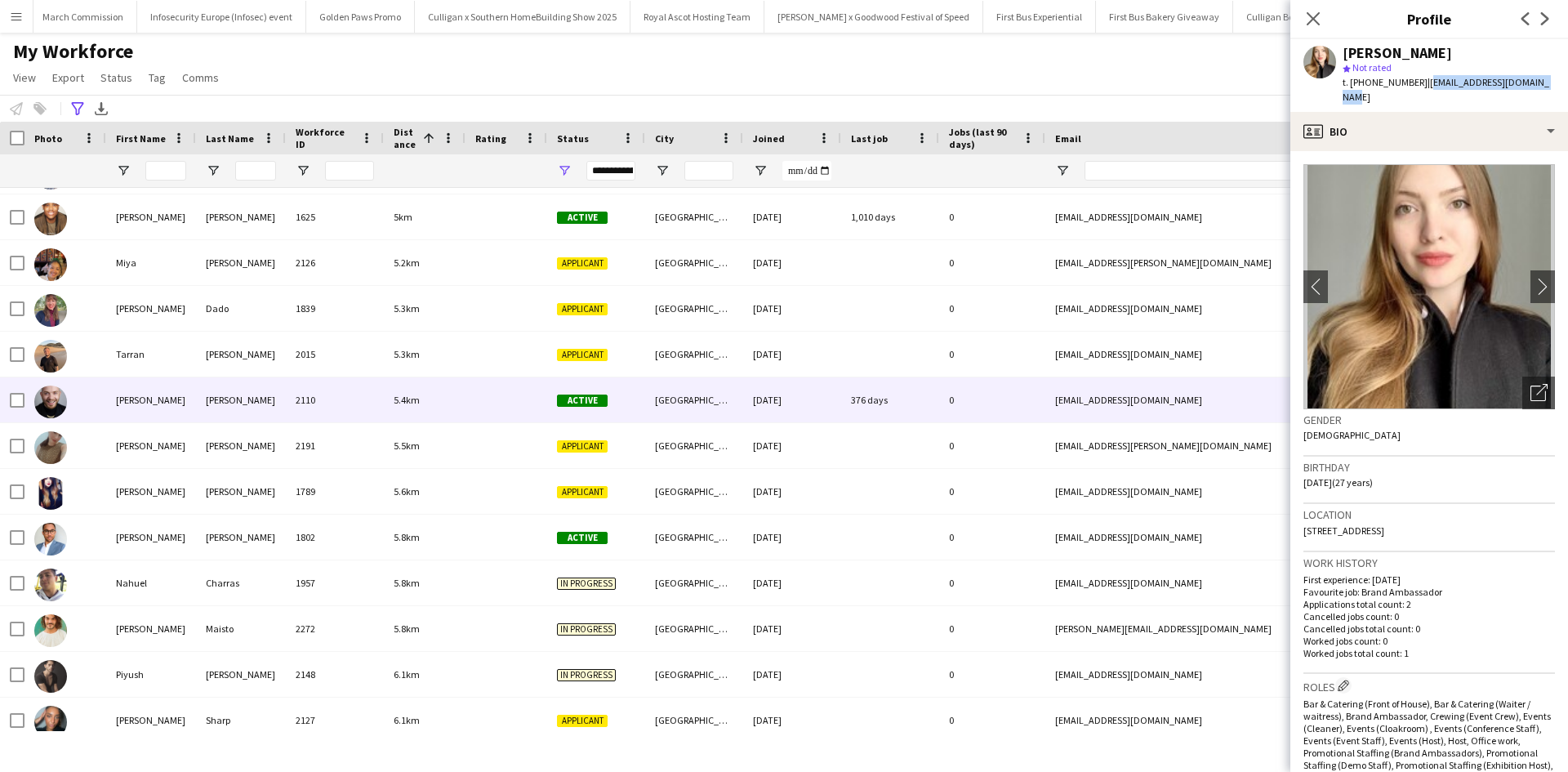
scroll to position [817, 0]
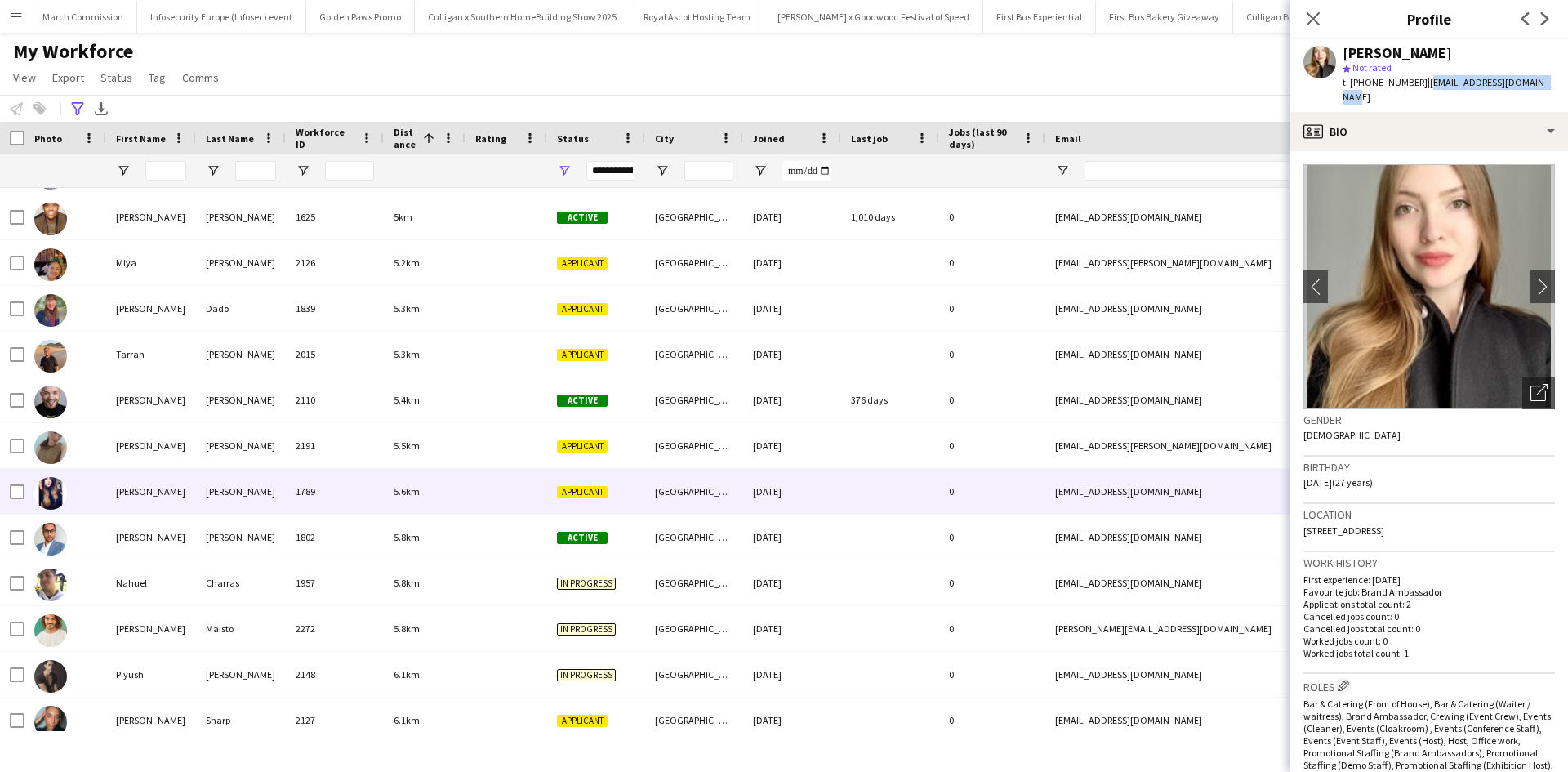
click at [138, 495] on div "Jessie" at bounding box center [151, 490] width 90 height 45
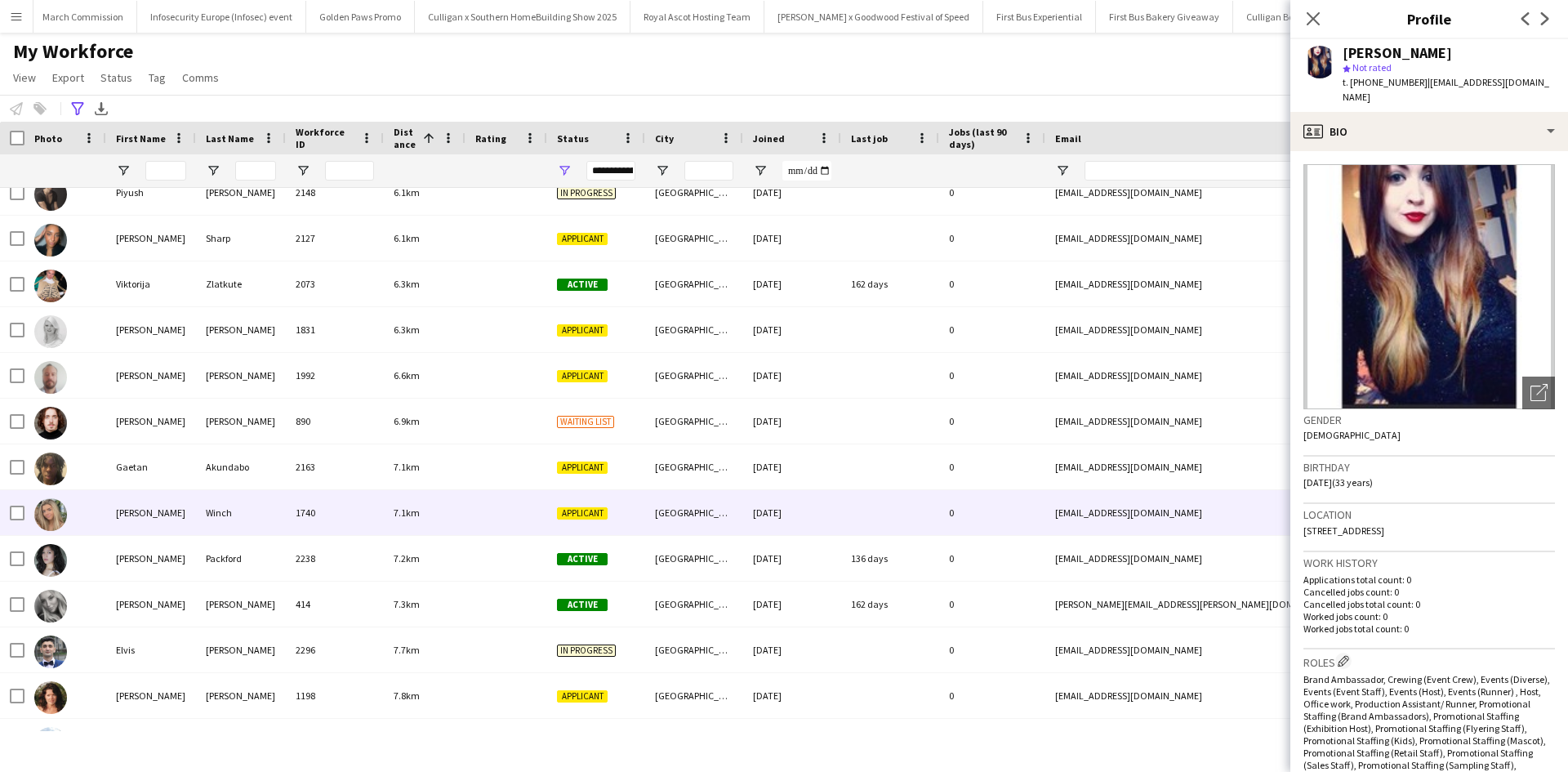
scroll to position [1307, 0]
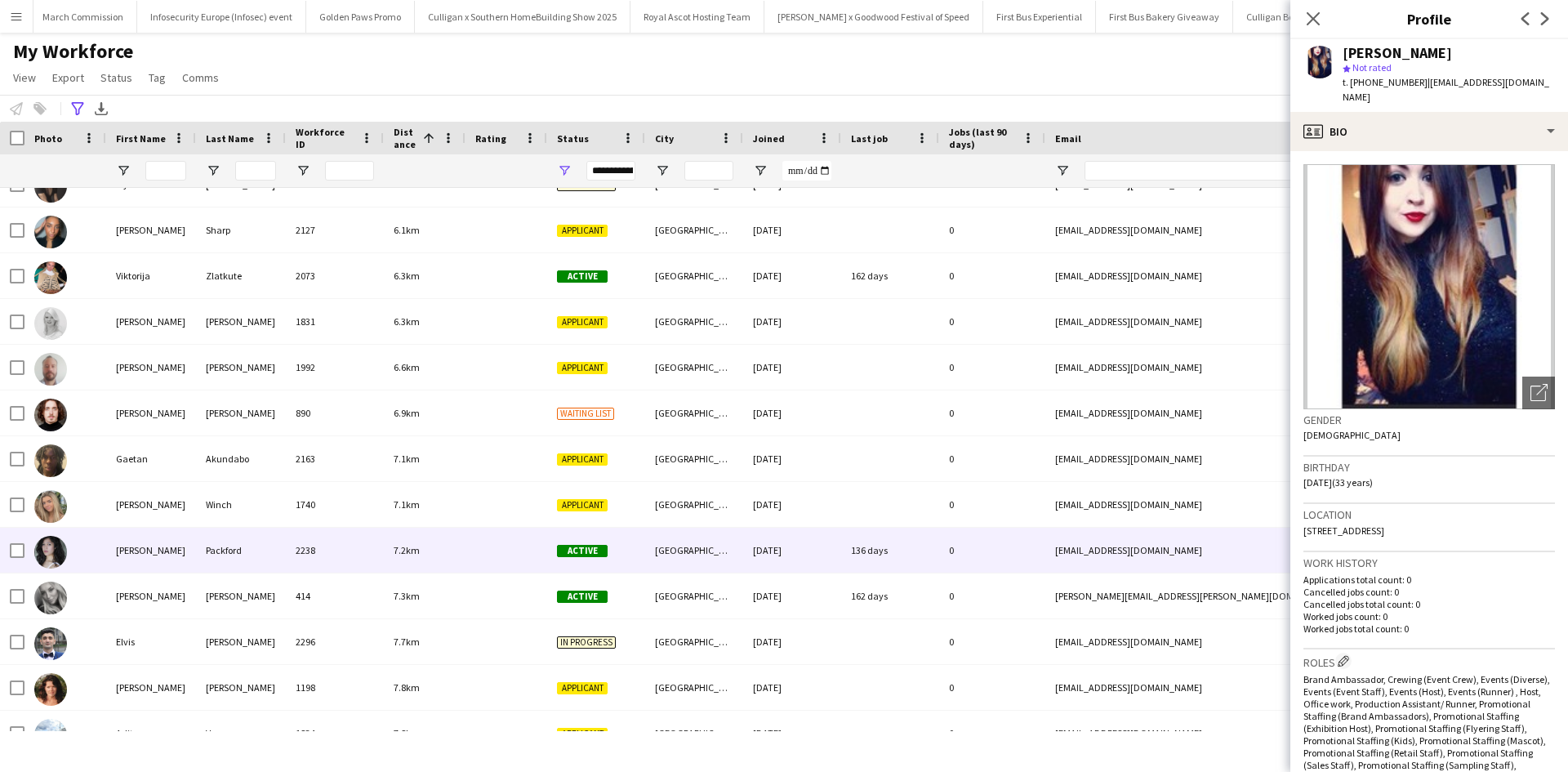
click at [134, 546] on div "Rachel" at bounding box center [151, 550] width 90 height 45
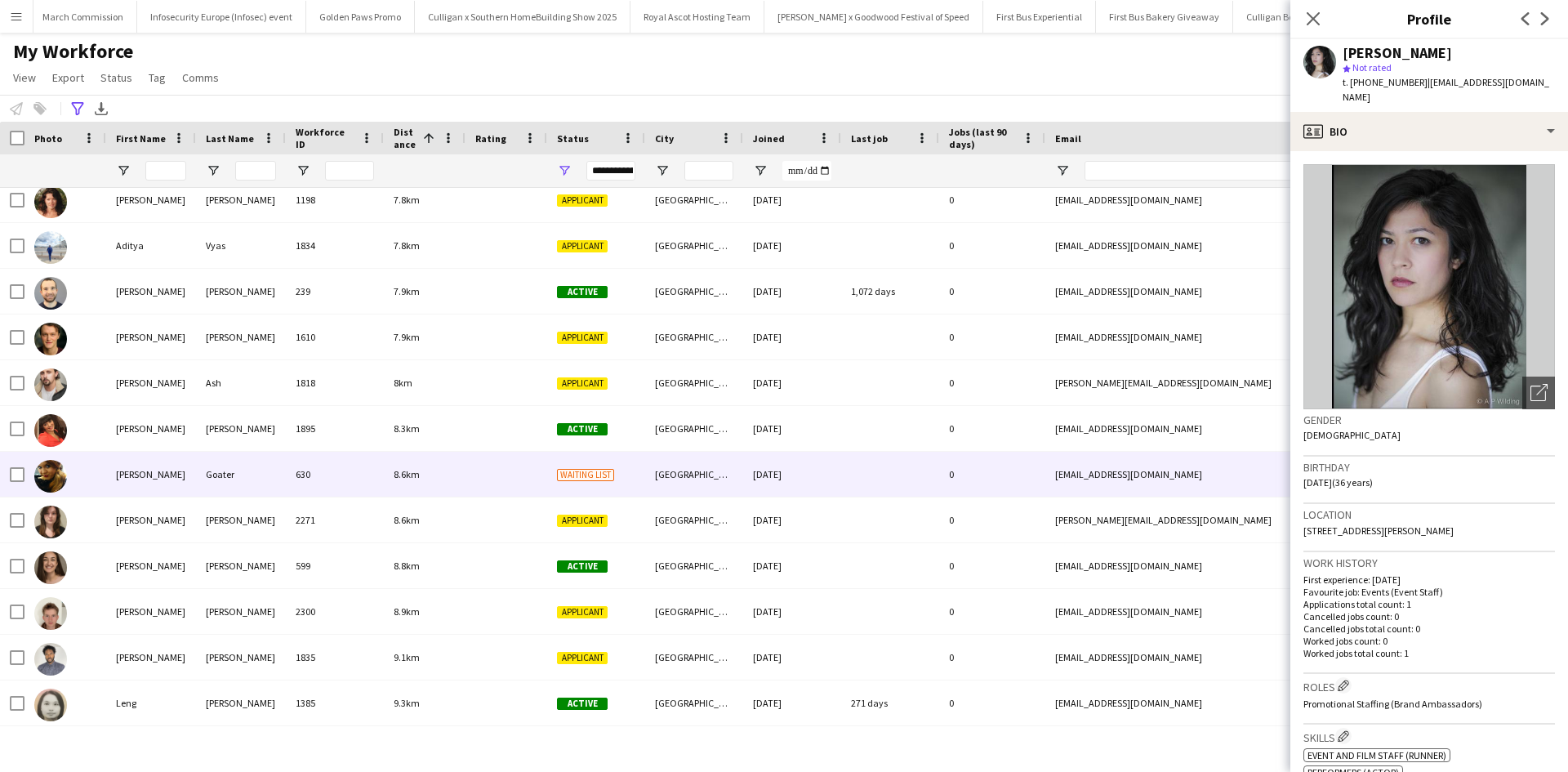
scroll to position [1797, 0]
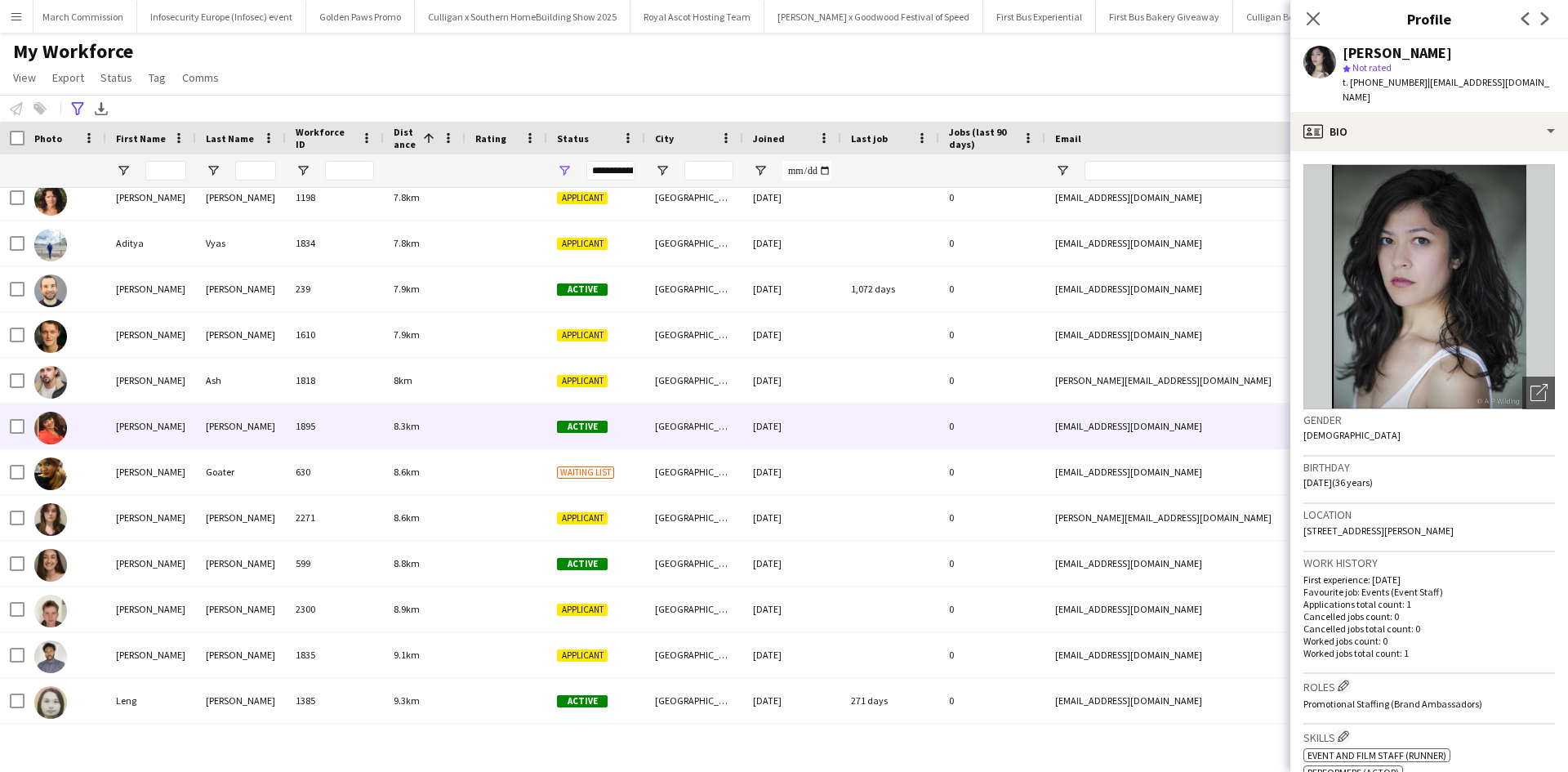
click at [141, 422] on div "Sarah" at bounding box center [151, 426] width 90 height 45
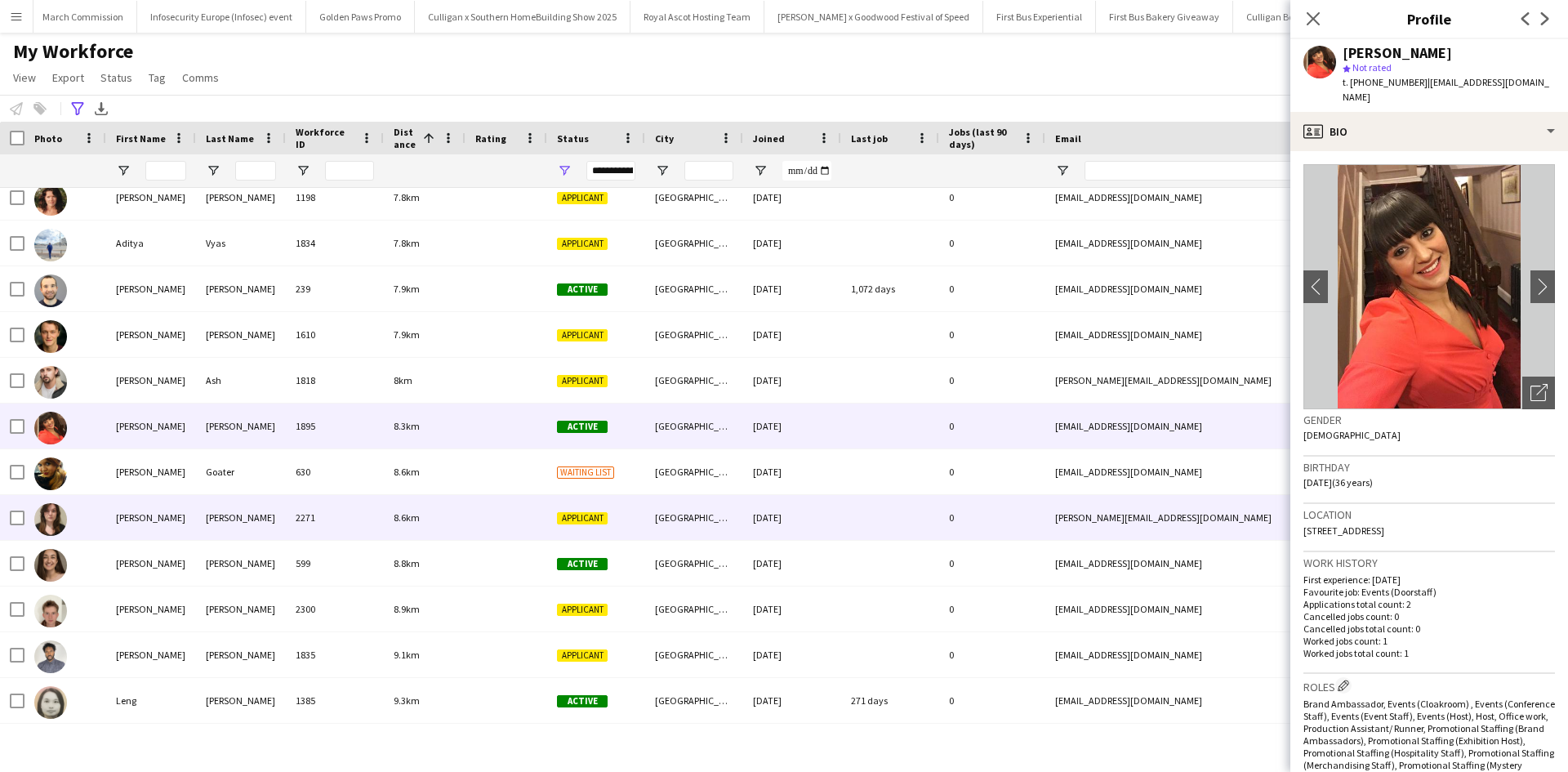
scroll to position [1959, 0]
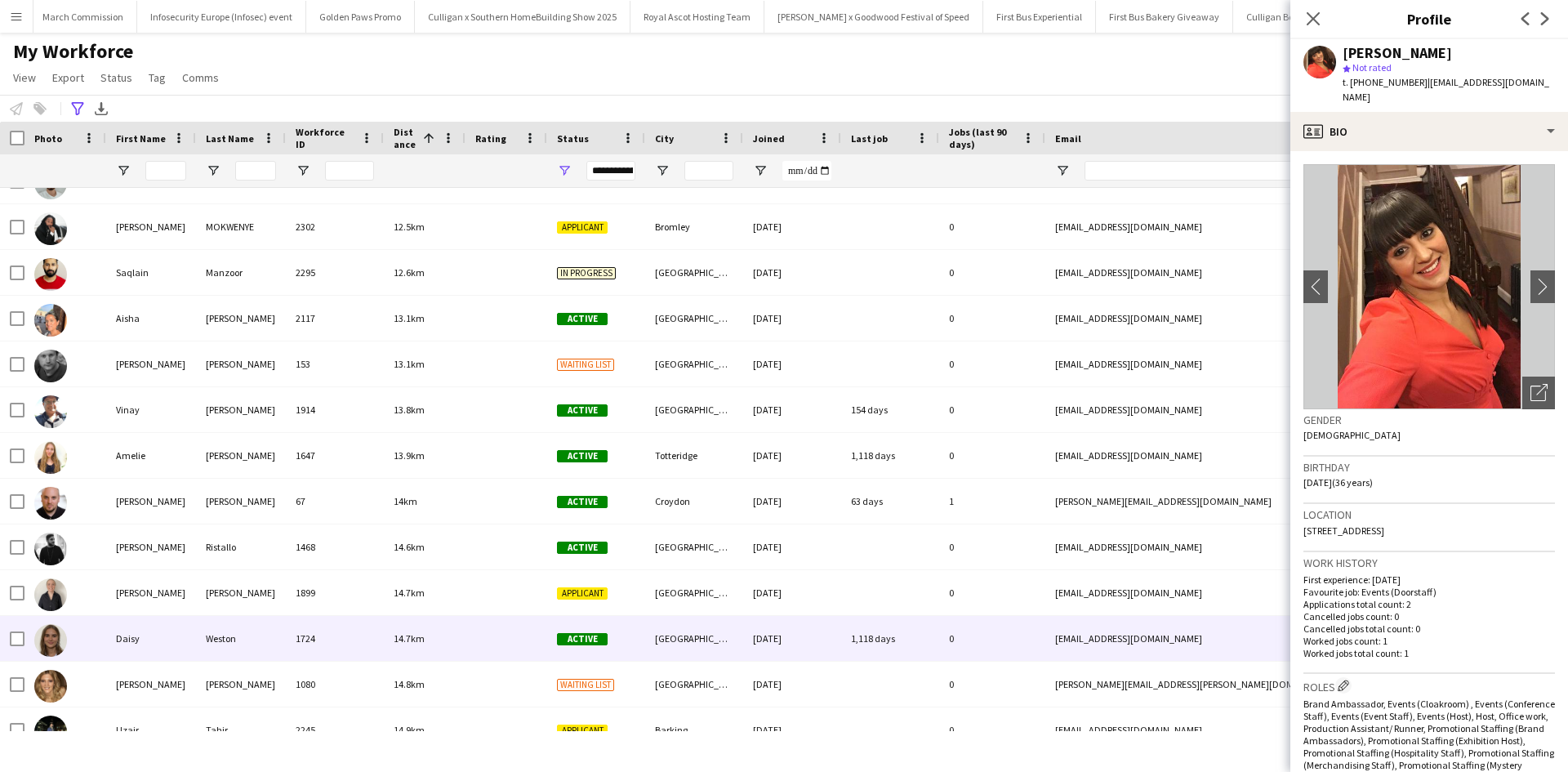
click at [115, 636] on div "Daisy" at bounding box center [151, 638] width 90 height 45
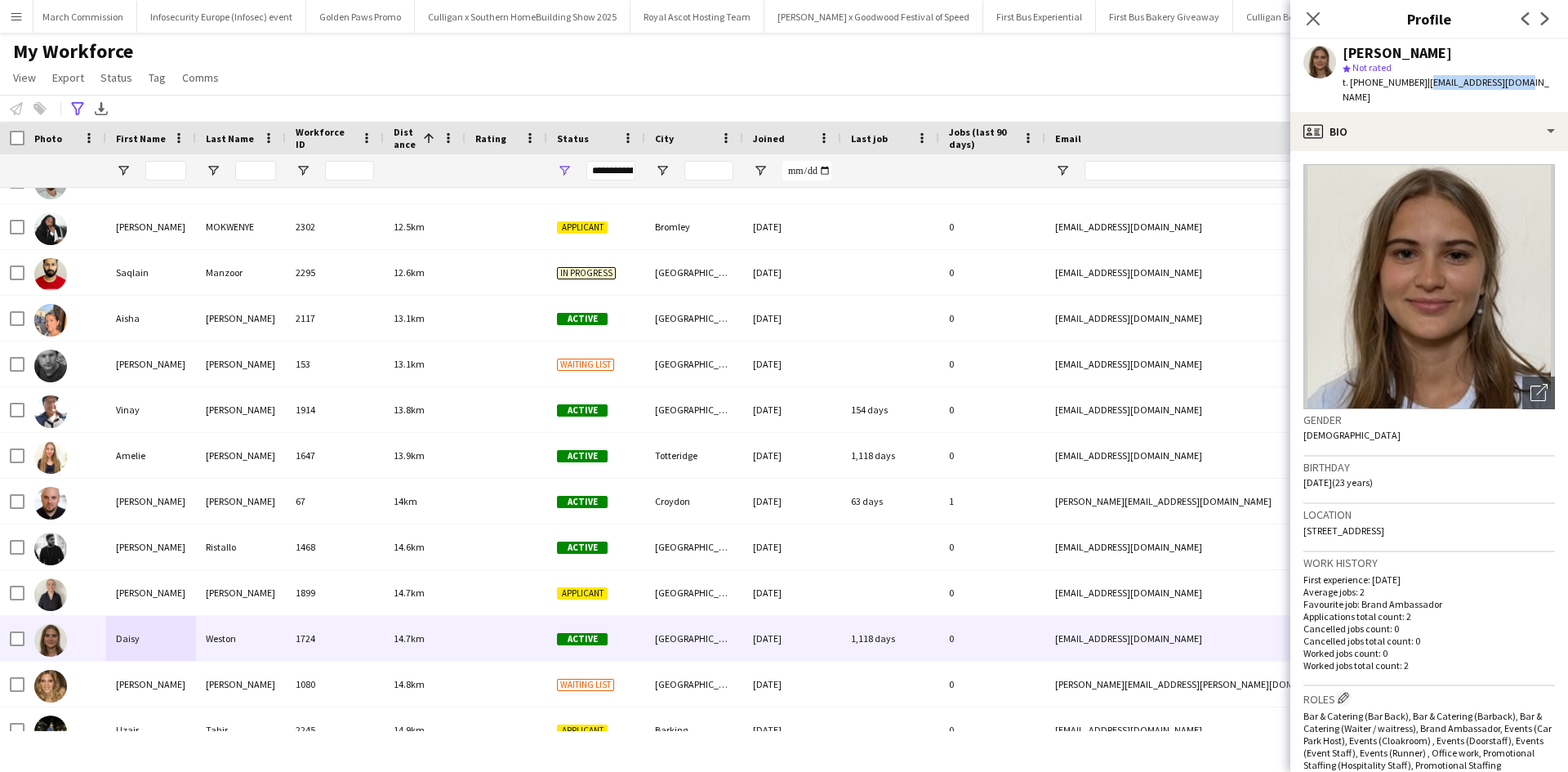
drag, startPoint x: 1422, startPoint y: 82, endPoint x: 1526, endPoint y: 82, distance: 104.0
click at [1526, 82] on div "Daisy Weston star Not rated t. +447715533392 | dmrweston@gmail.com" at bounding box center [1429, 75] width 278 height 73
copy span "dmrweston@gmail.com"
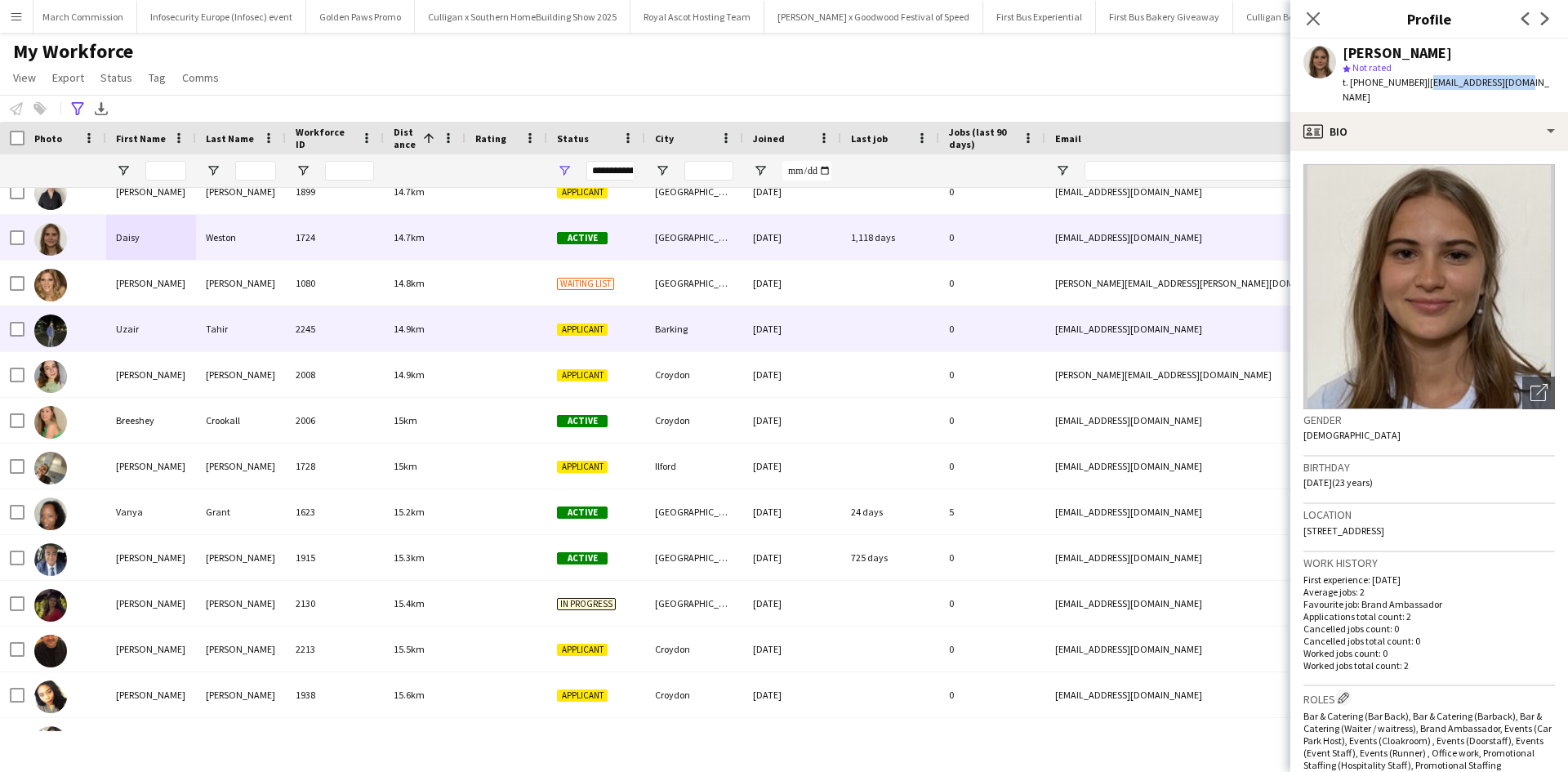
scroll to position [3595, 0]
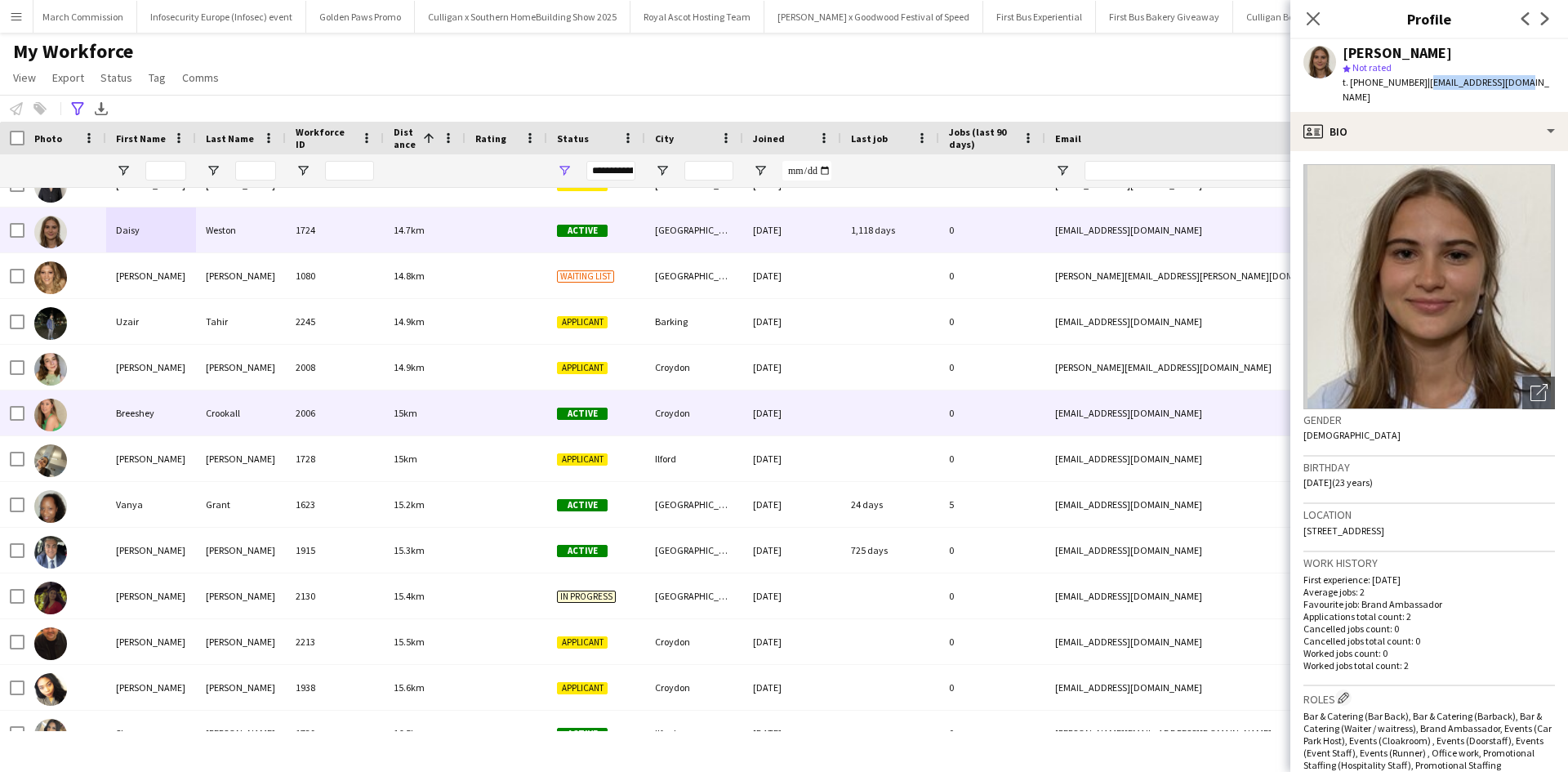
click at [140, 414] on div "Breeshey" at bounding box center [151, 412] width 90 height 45
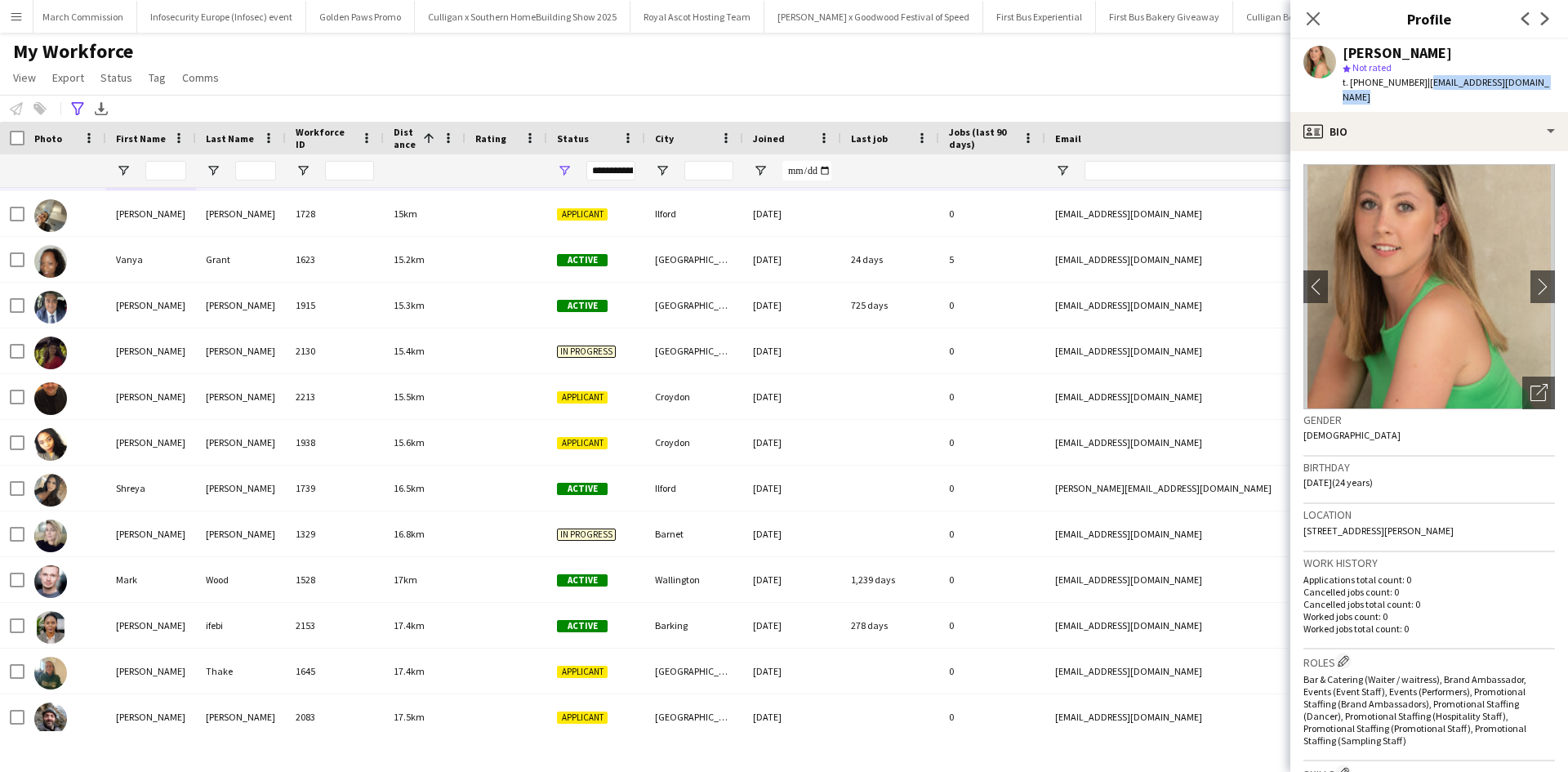
drag, startPoint x: 1422, startPoint y: 83, endPoint x: 1547, endPoint y: 75, distance: 125.3
click at [1547, 75] on div "Breeshey Crookall star Not rated t. +447986972562 | breesheycrookall@live.co.uk" at bounding box center [1429, 75] width 278 height 73
copy span "breesheycrookall@live.co.uk"
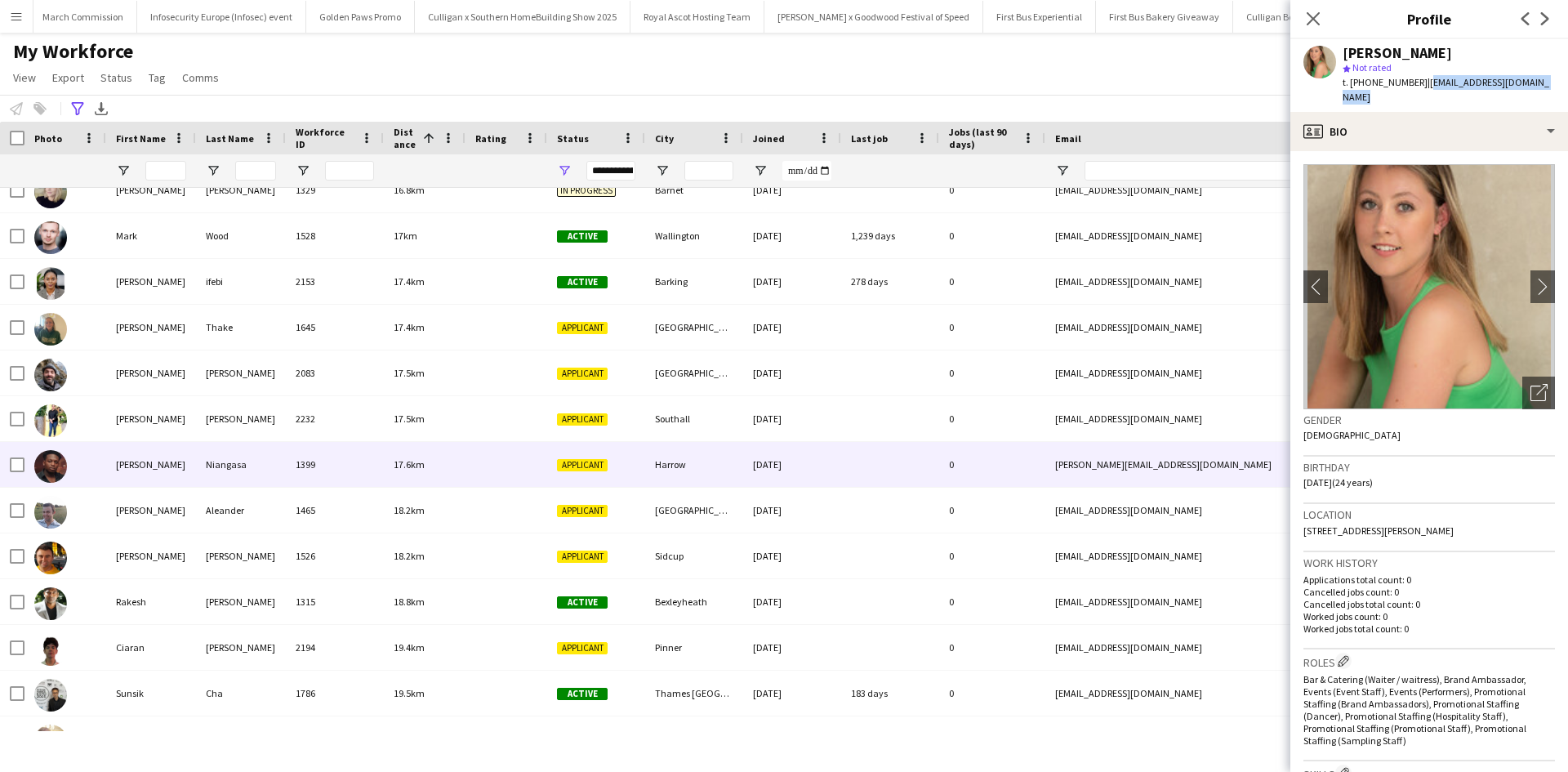
scroll to position [4309, 0]
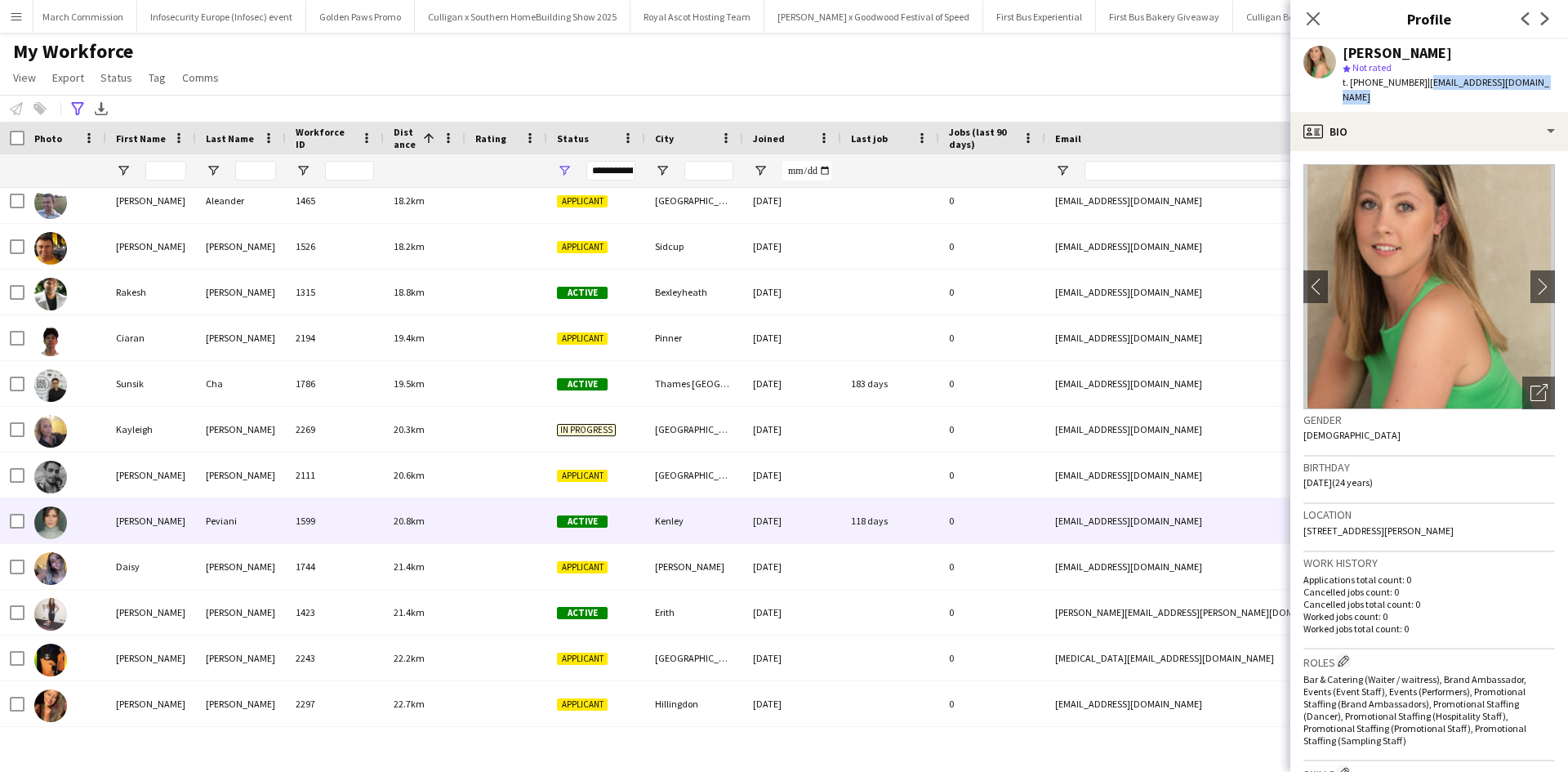
click at [130, 514] on div "Fernanda" at bounding box center [151, 520] width 90 height 45
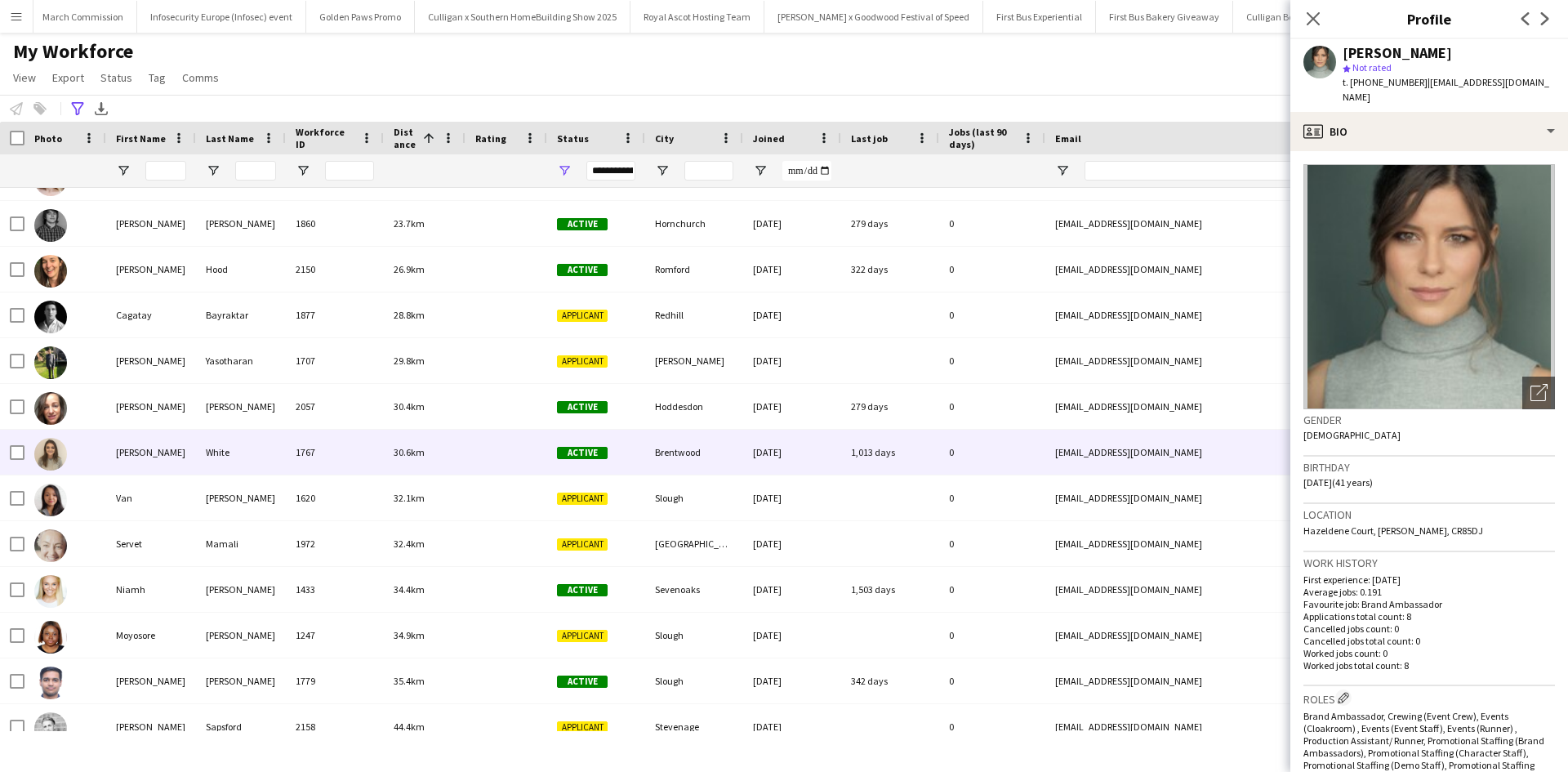
click at [148, 461] on div "Isabella" at bounding box center [151, 451] width 90 height 45
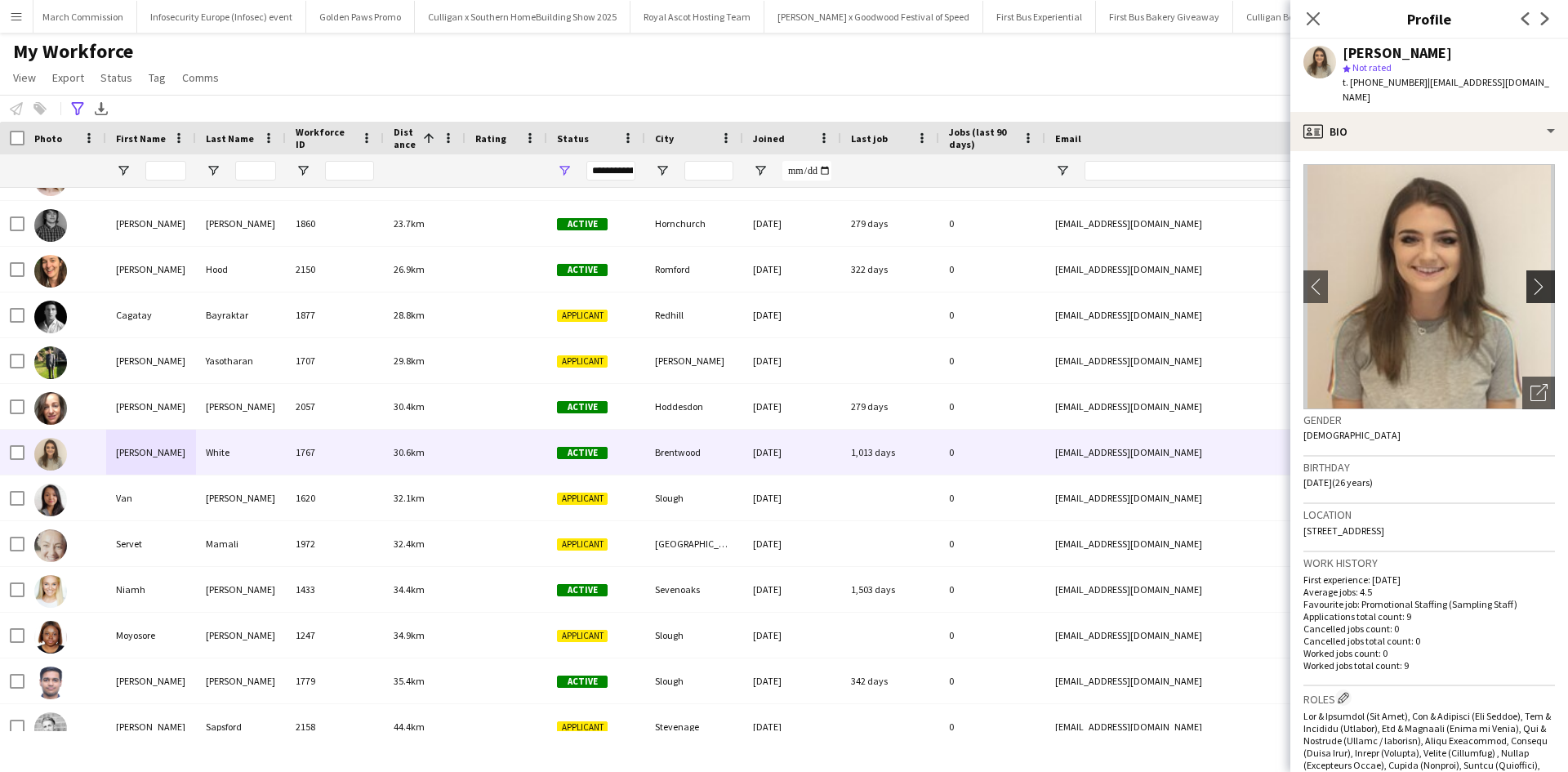
click at [1530, 278] on app-icon "chevron-right" at bounding box center [1542, 286] width 26 height 17
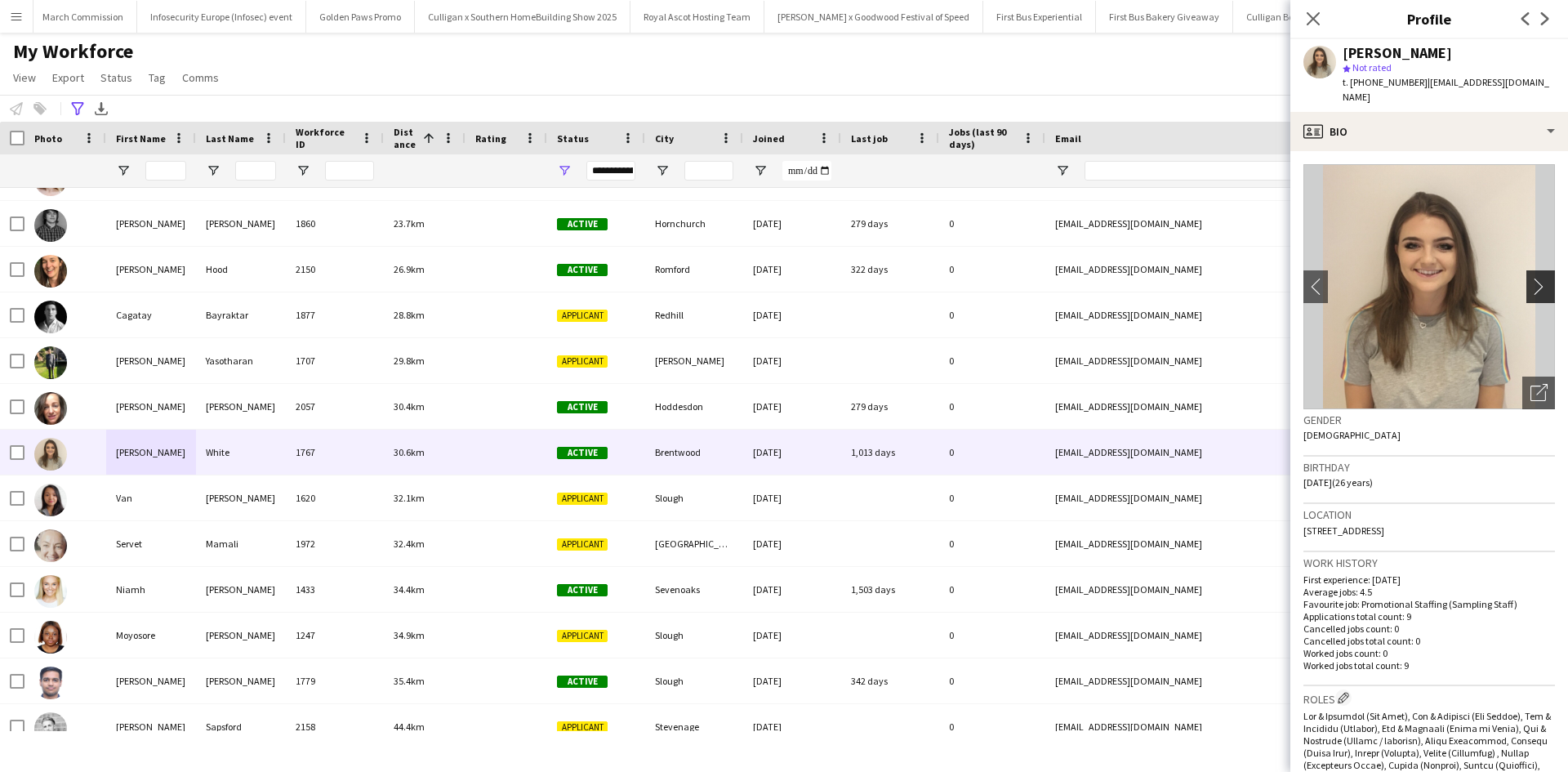
click at [1530, 278] on app-icon "chevron-right" at bounding box center [1542, 286] width 26 height 17
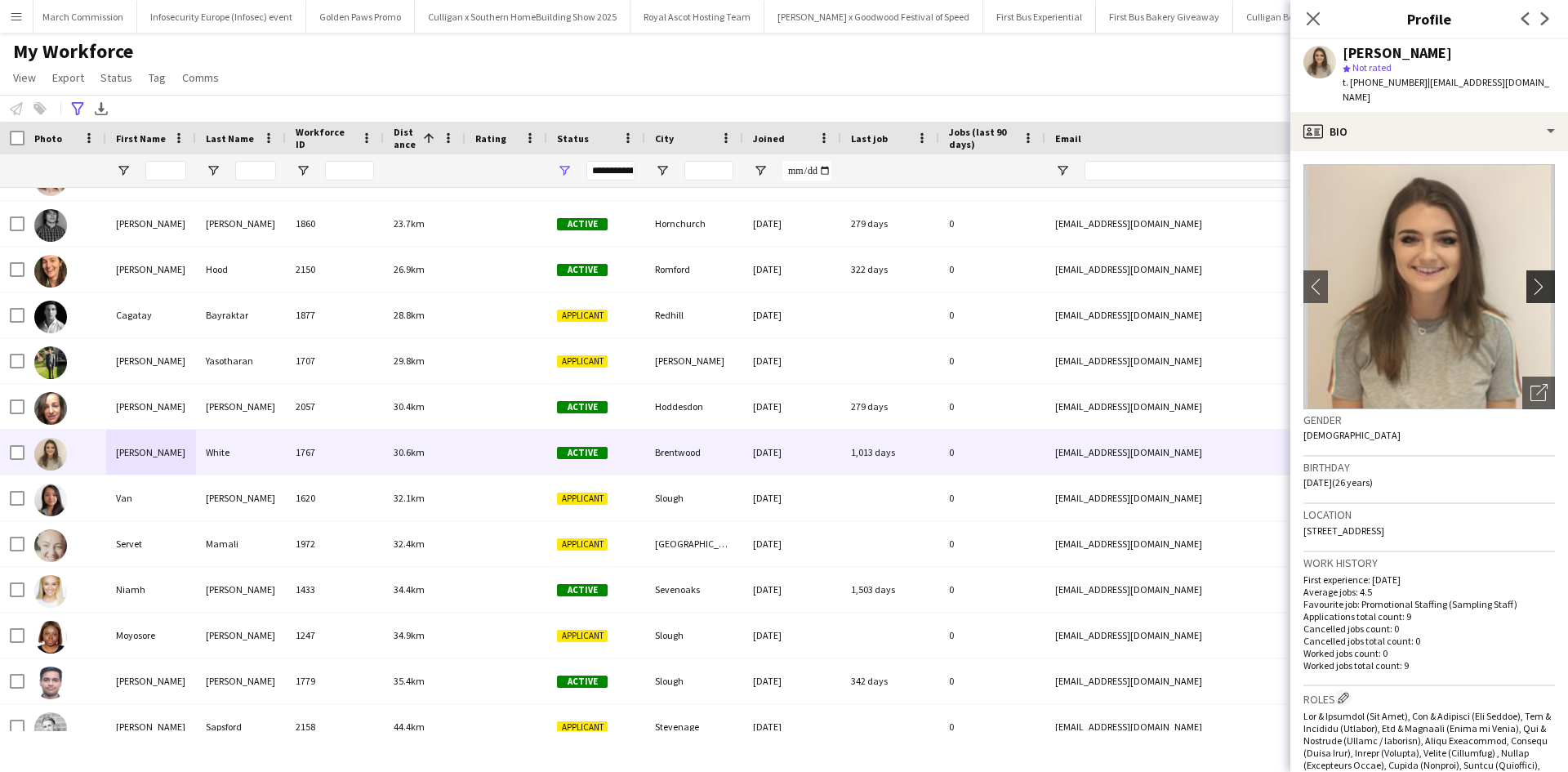
click at [1530, 278] on app-icon "chevron-right" at bounding box center [1542, 286] width 26 height 17
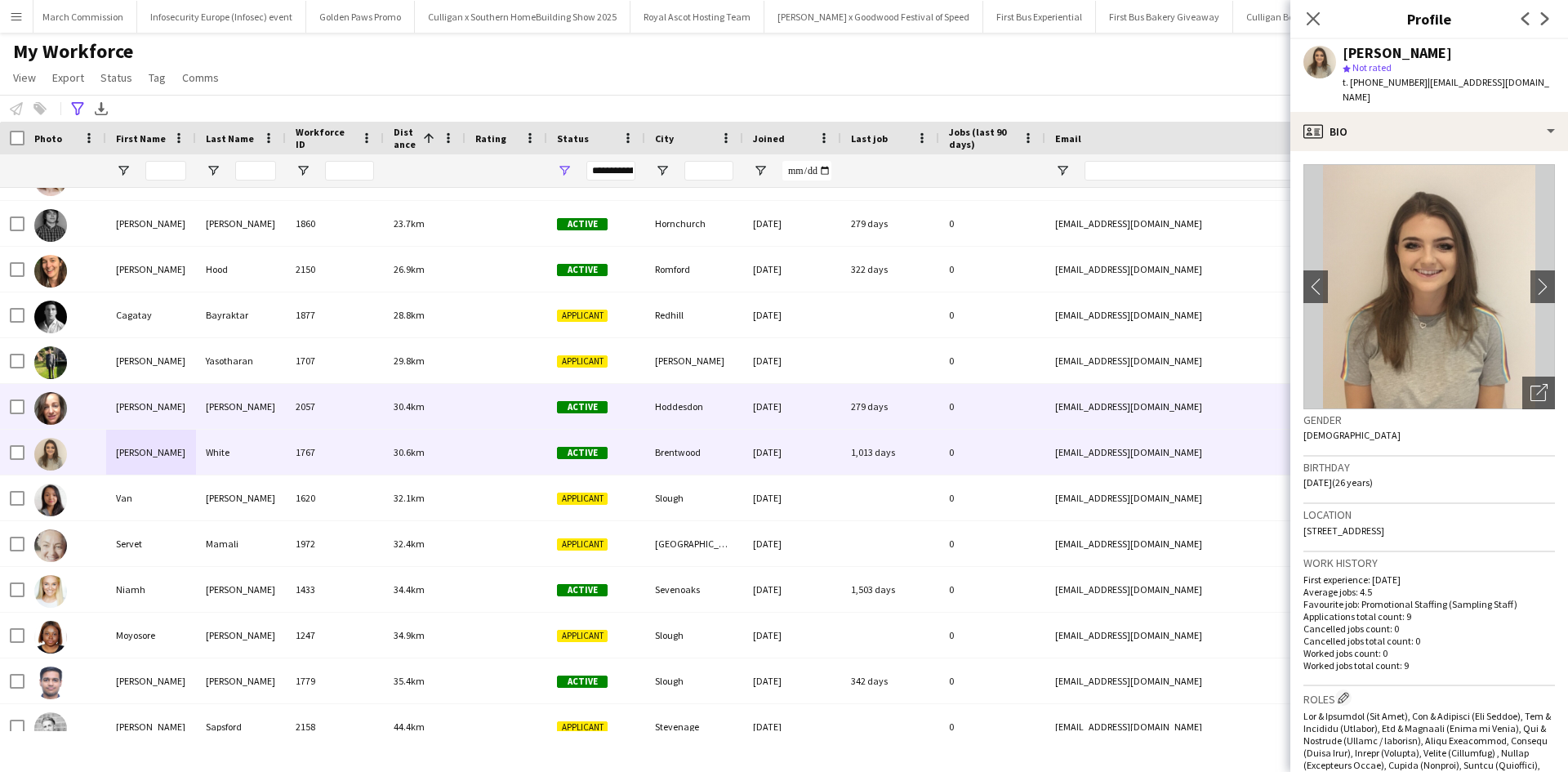
scroll to position [5129, 0]
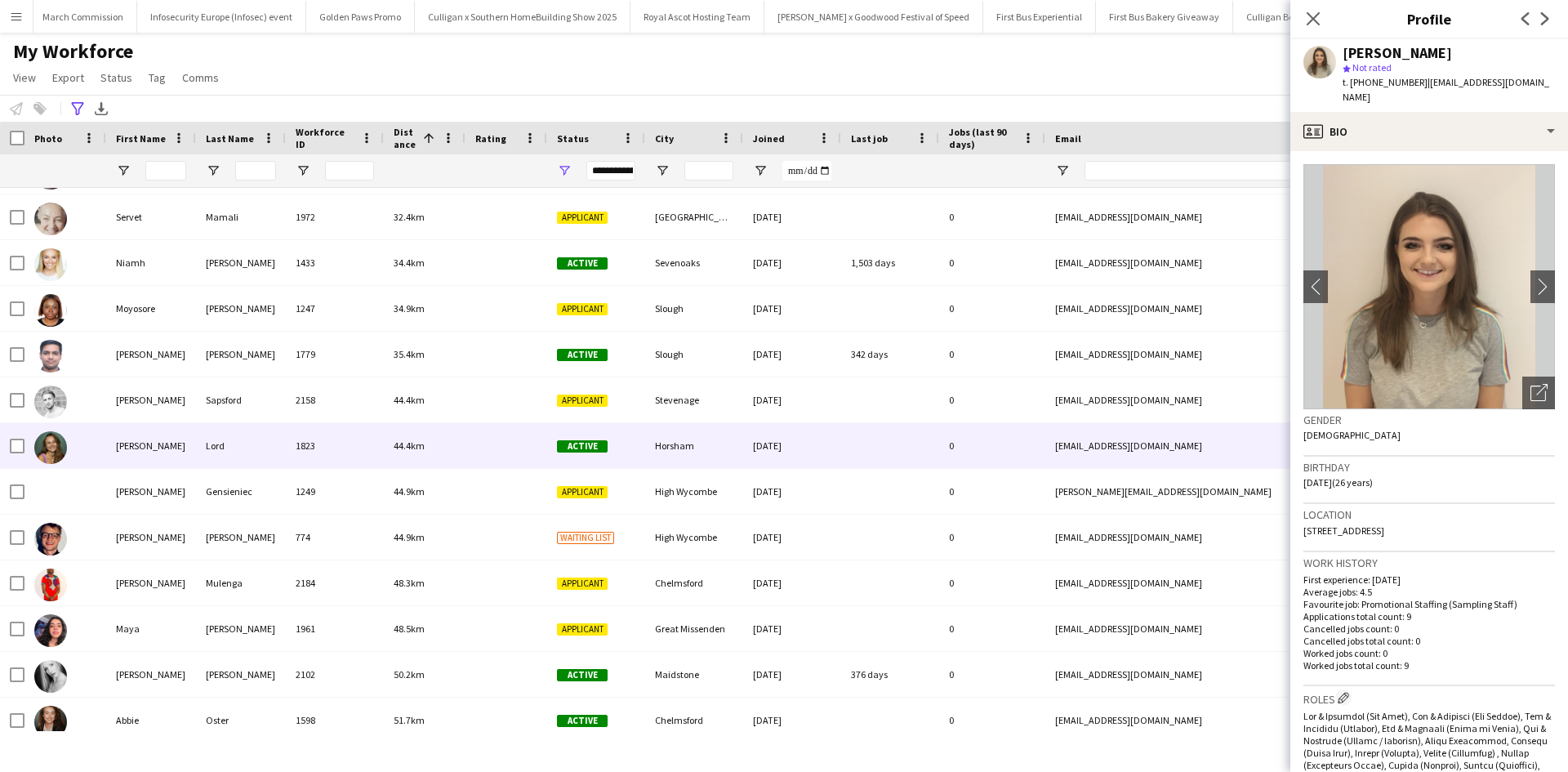
click at [130, 443] on div "Faye" at bounding box center [151, 445] width 90 height 45
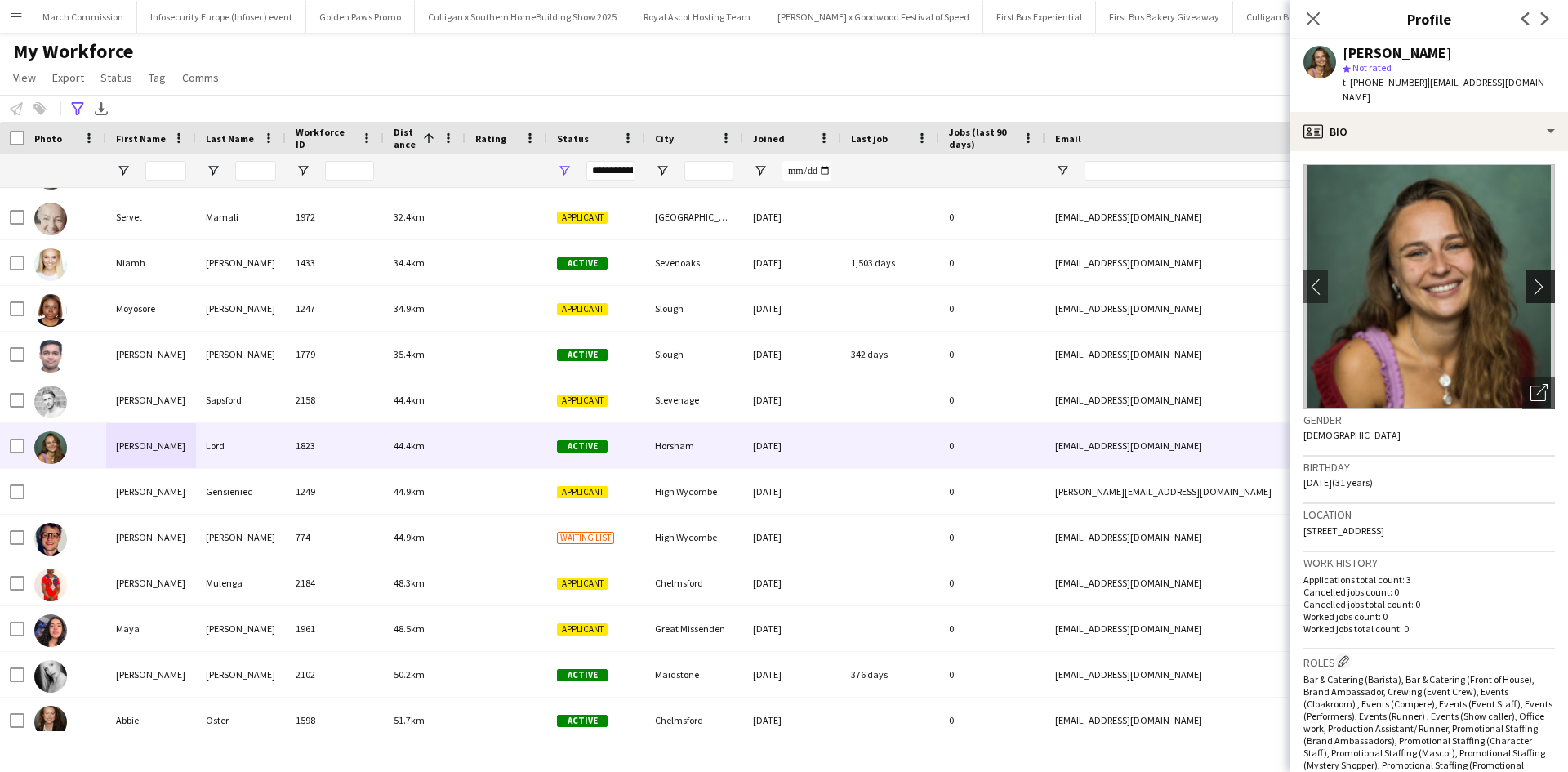
click at [1530, 278] on app-icon "chevron-right" at bounding box center [1542, 286] width 26 height 17
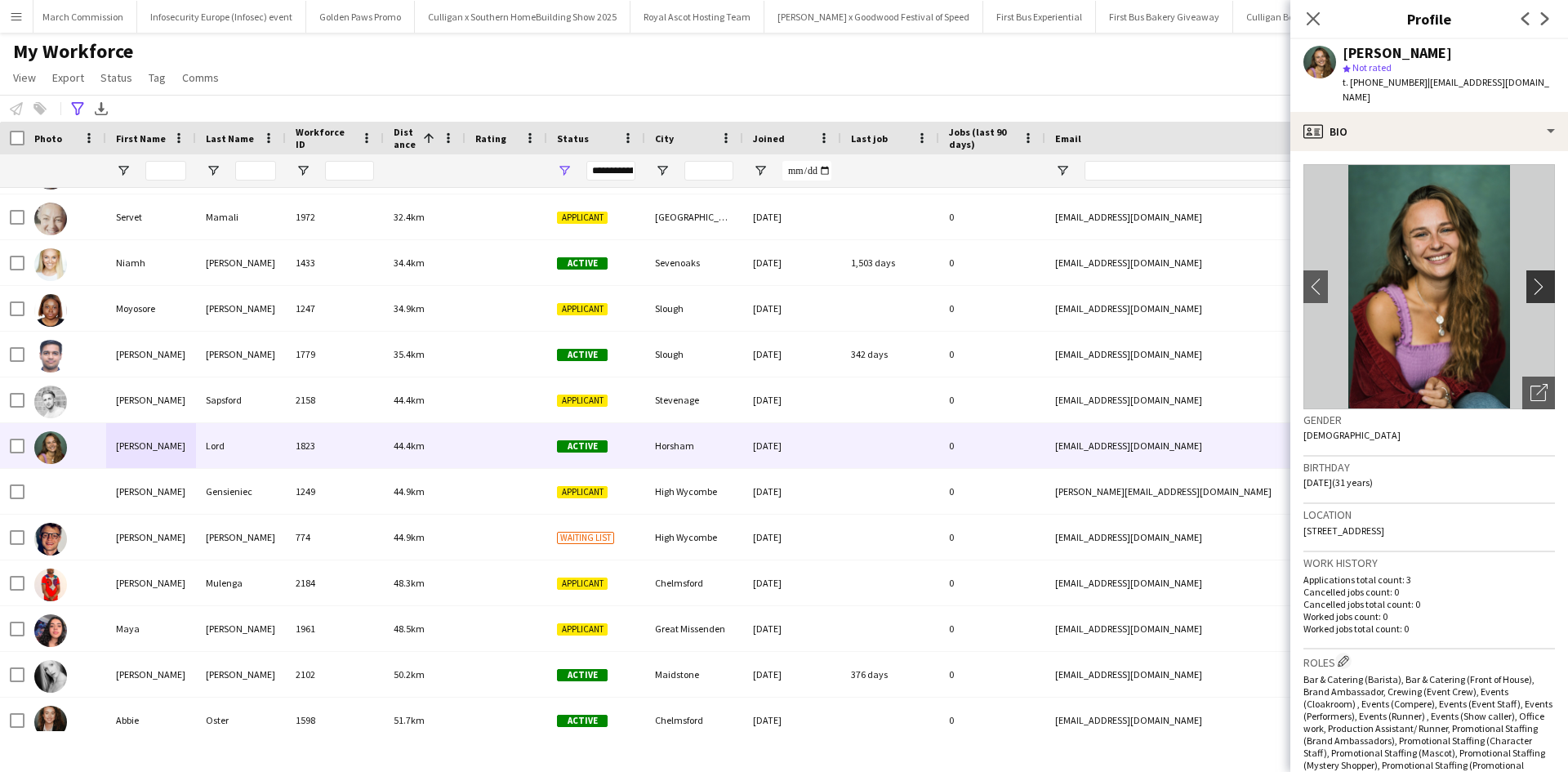
click at [1530, 278] on app-icon "chevron-right" at bounding box center [1542, 286] width 26 height 17
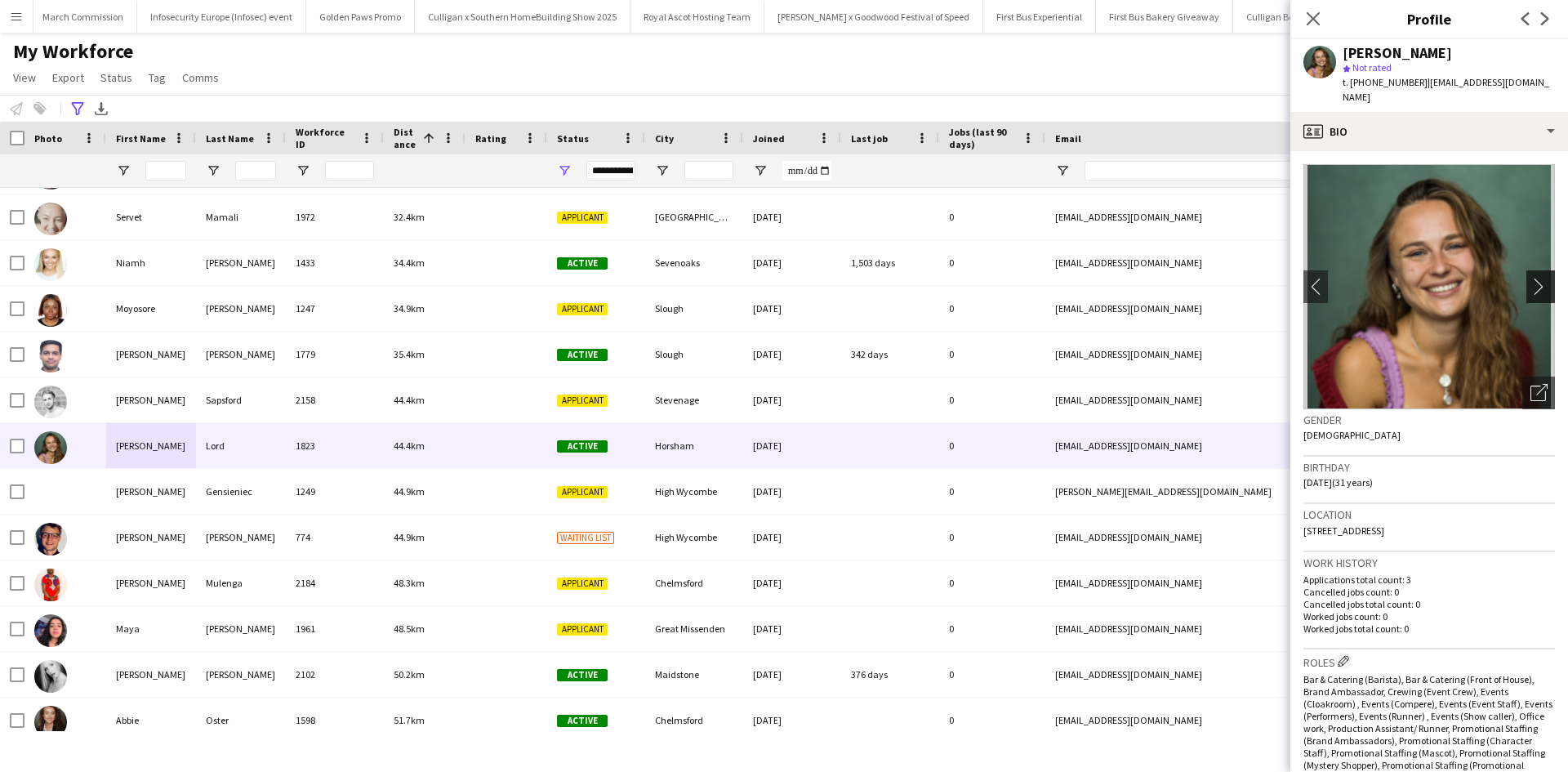
click at [1530, 278] on app-icon "chevron-right" at bounding box center [1542, 286] width 26 height 17
